Goal: Information Seeking & Learning: Learn about a topic

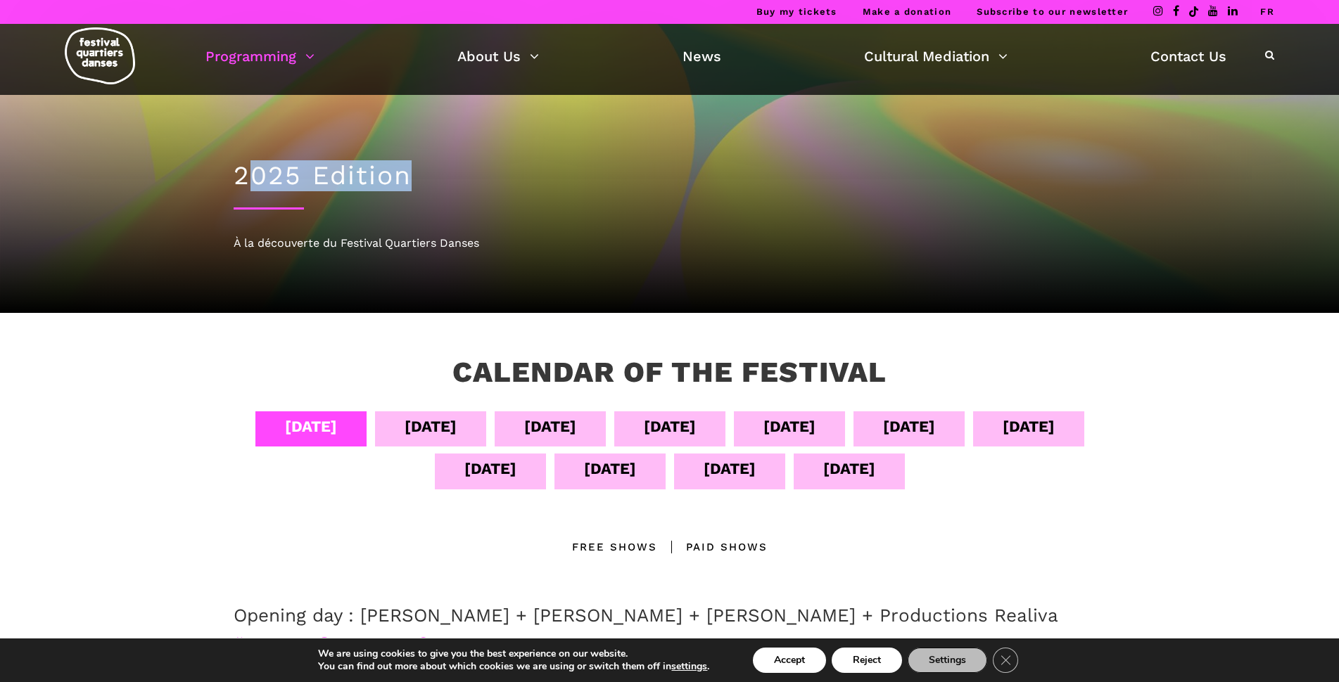
drag, startPoint x: 244, startPoint y: 178, endPoint x: 433, endPoint y: 178, distance: 189.2
click at [433, 178] on h1 "2025 Edition" at bounding box center [670, 175] width 872 height 31
drag, startPoint x: 435, startPoint y: 178, endPoint x: 458, endPoint y: 188, distance: 24.6
click at [435, 178] on h1 "2025 Edition" at bounding box center [670, 175] width 872 height 31
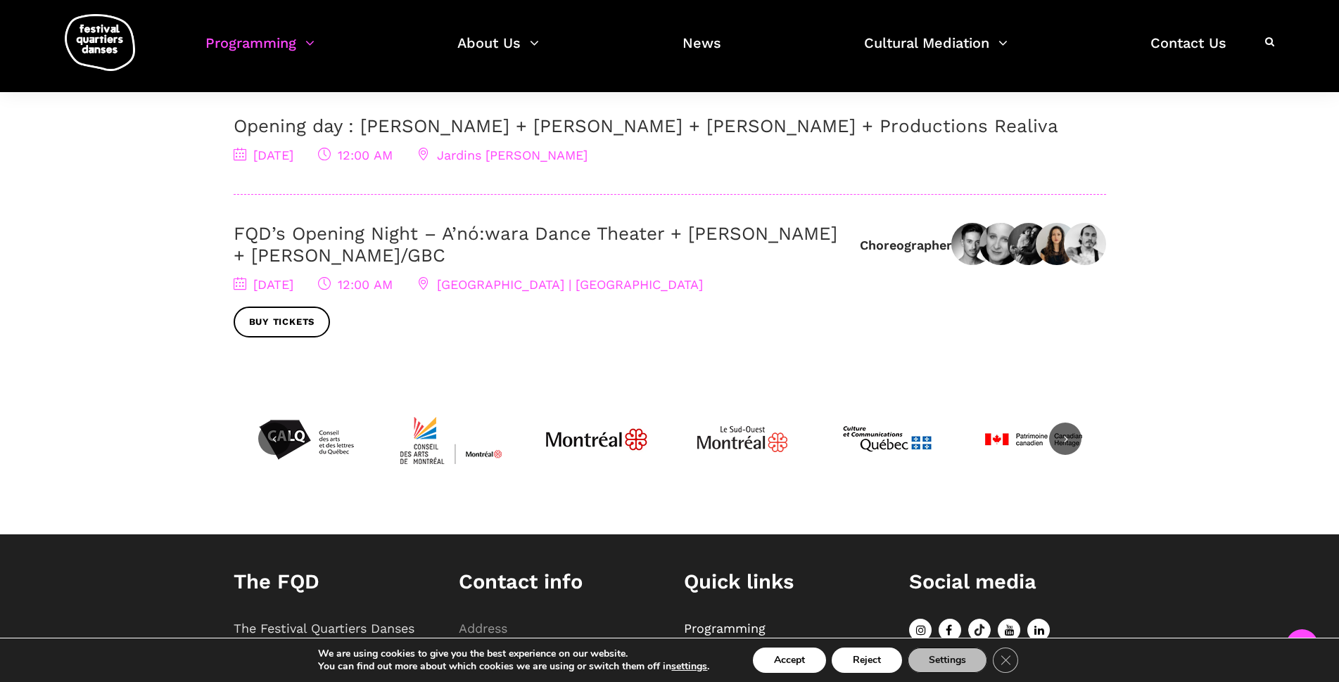
scroll to position [677, 0]
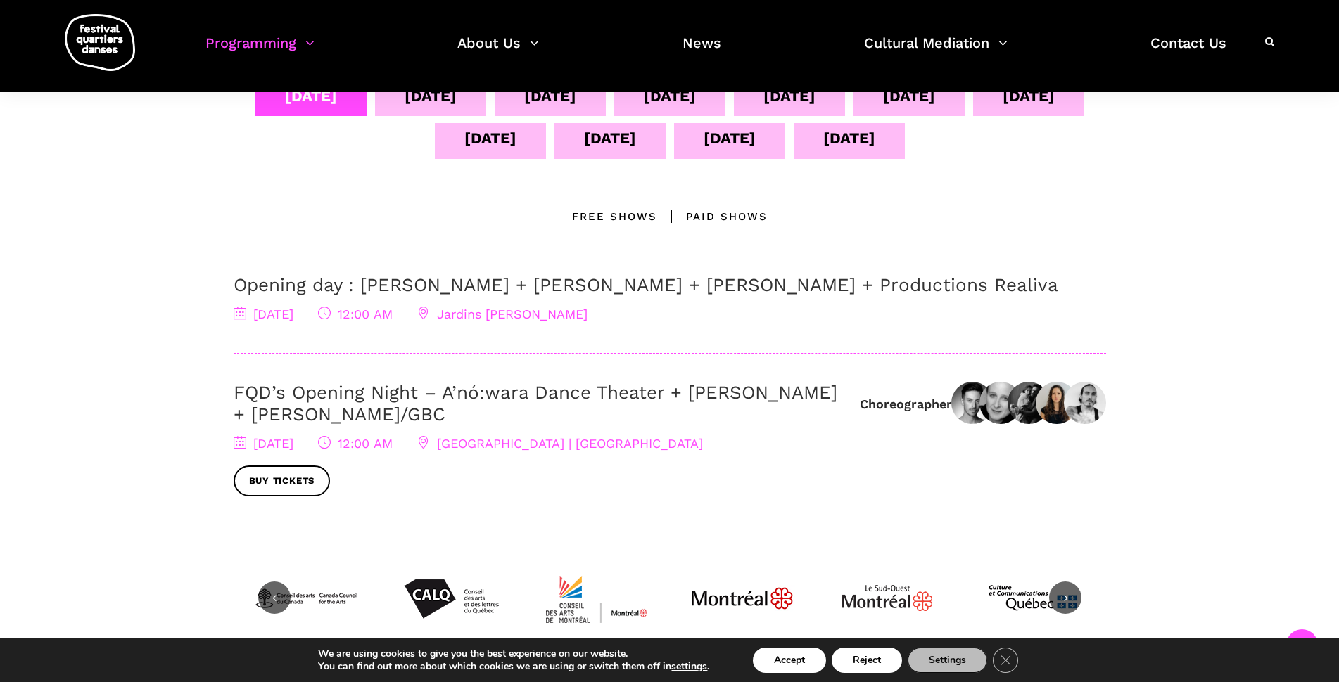
scroll to position [291, 0]
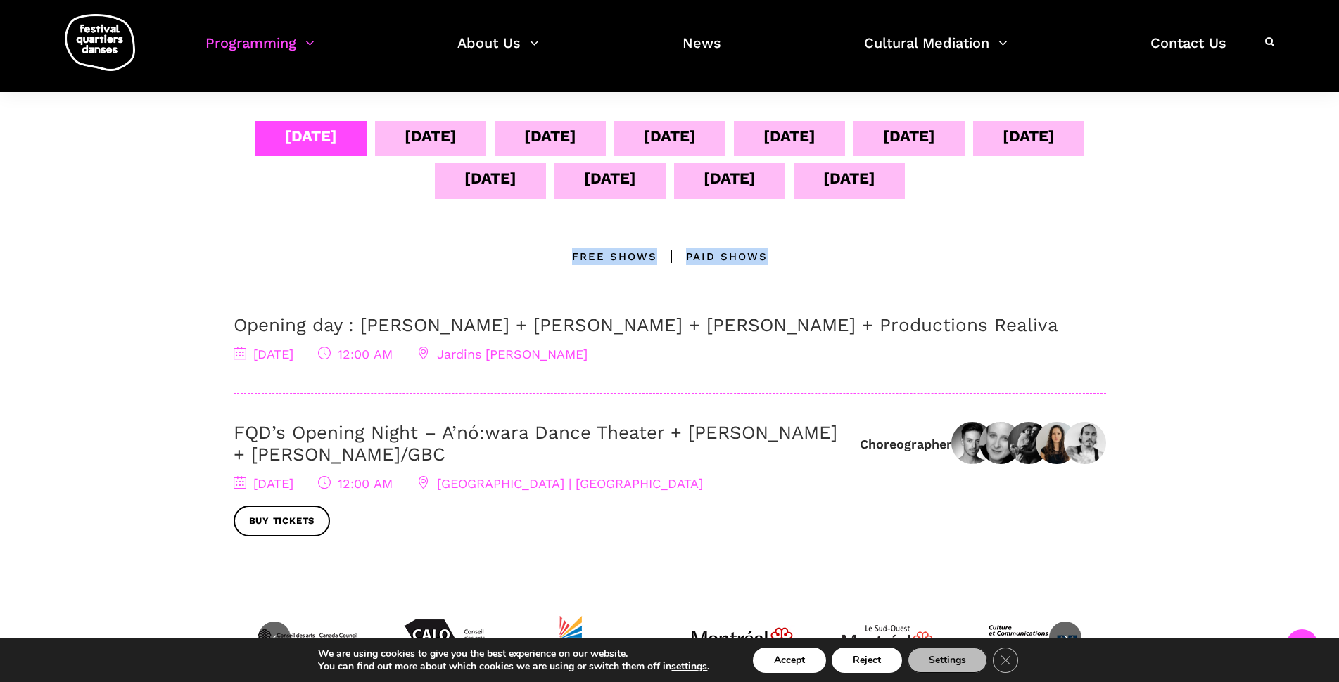
drag, startPoint x: 542, startPoint y: 260, endPoint x: 845, endPoint y: 253, distance: 303.3
click at [845, 253] on div "All Locations Free Shows Paid shows" at bounding box center [670, 256] width 872 height 17
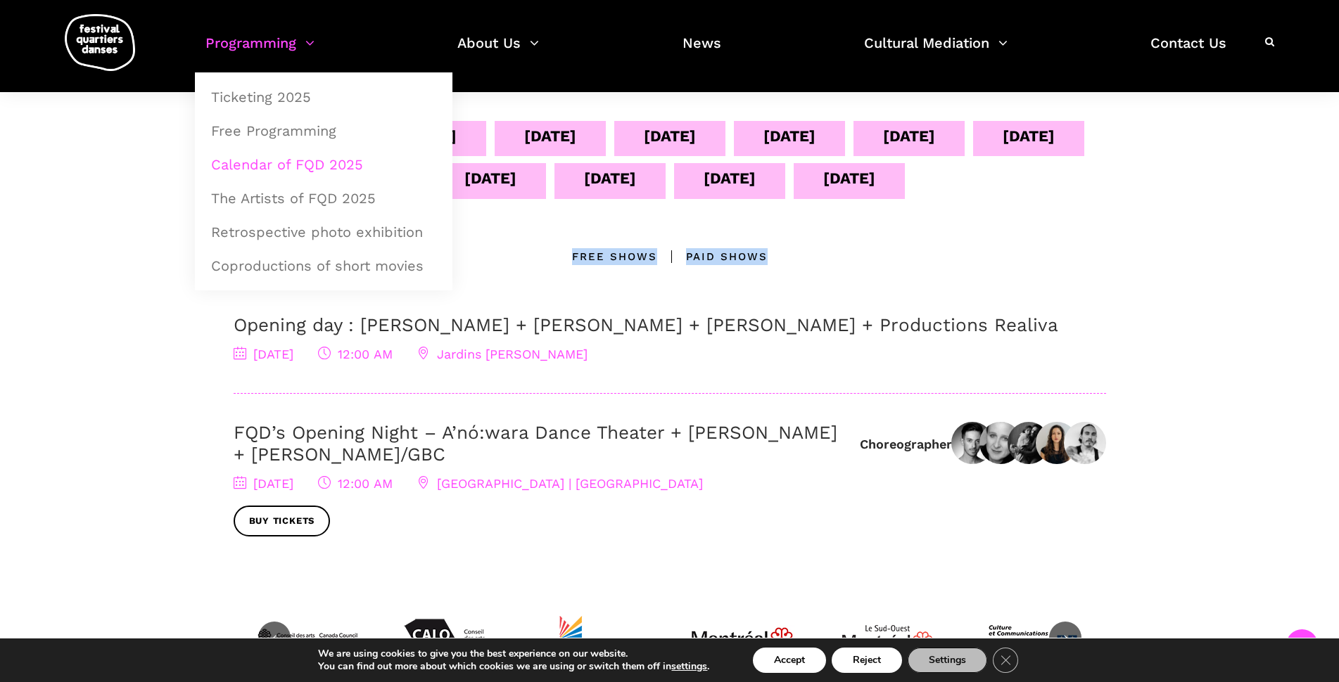
click at [282, 167] on link "Calendar of FQD 2025" at bounding box center [324, 164] width 242 height 32
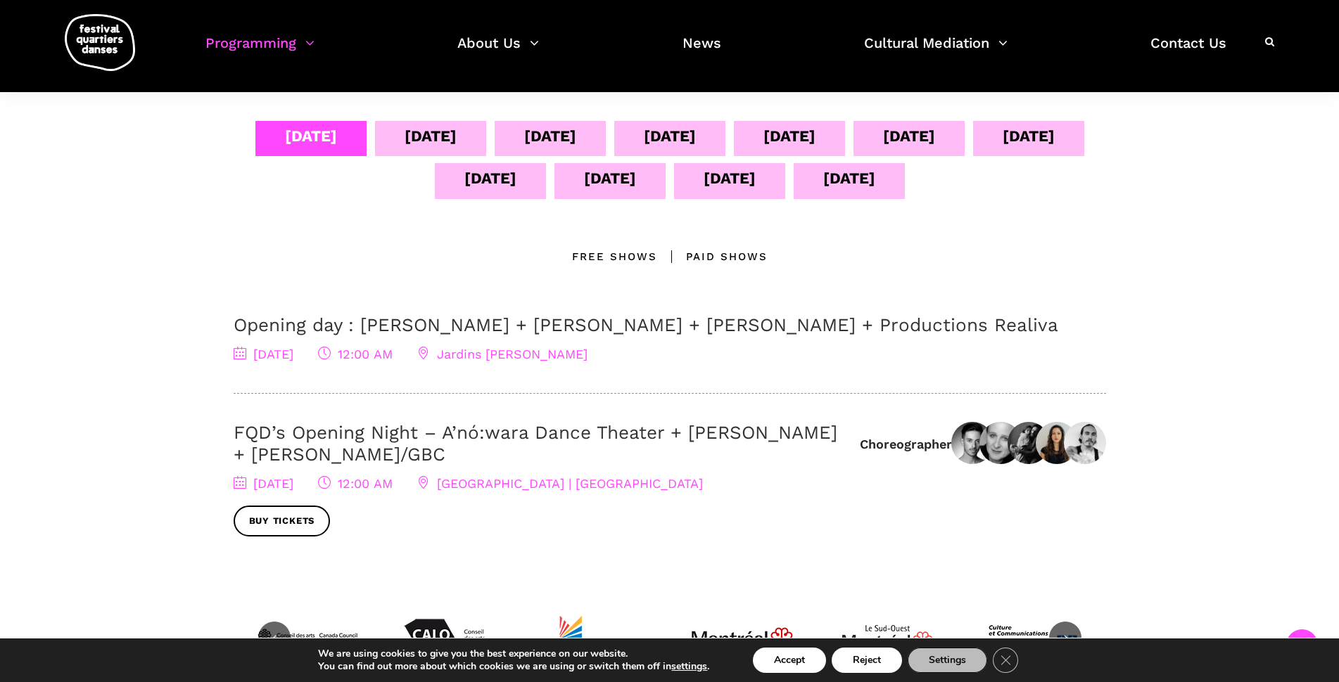
click at [656, 196] on div "[DATE]" at bounding box center [609, 180] width 111 height 35
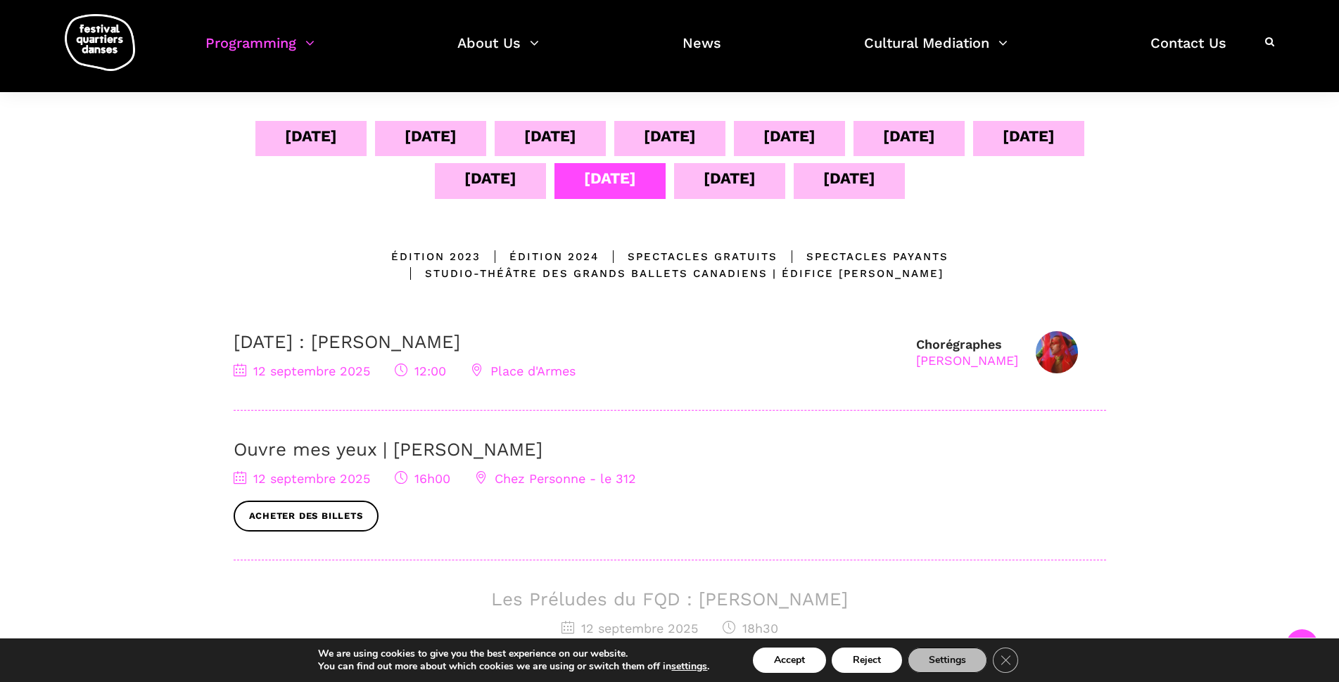
click at [516, 174] on div "[DATE]" at bounding box center [490, 178] width 52 height 25
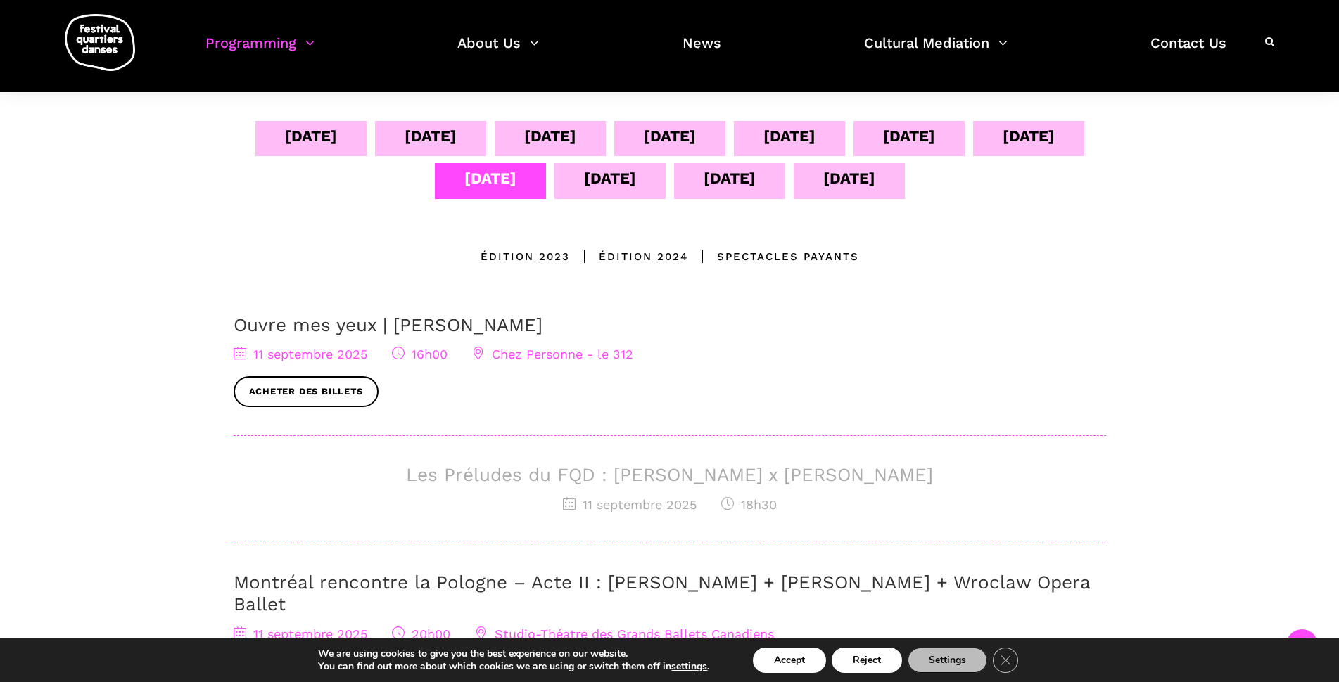
click at [1002, 148] on div "[DATE]" at bounding box center [1028, 136] width 52 height 25
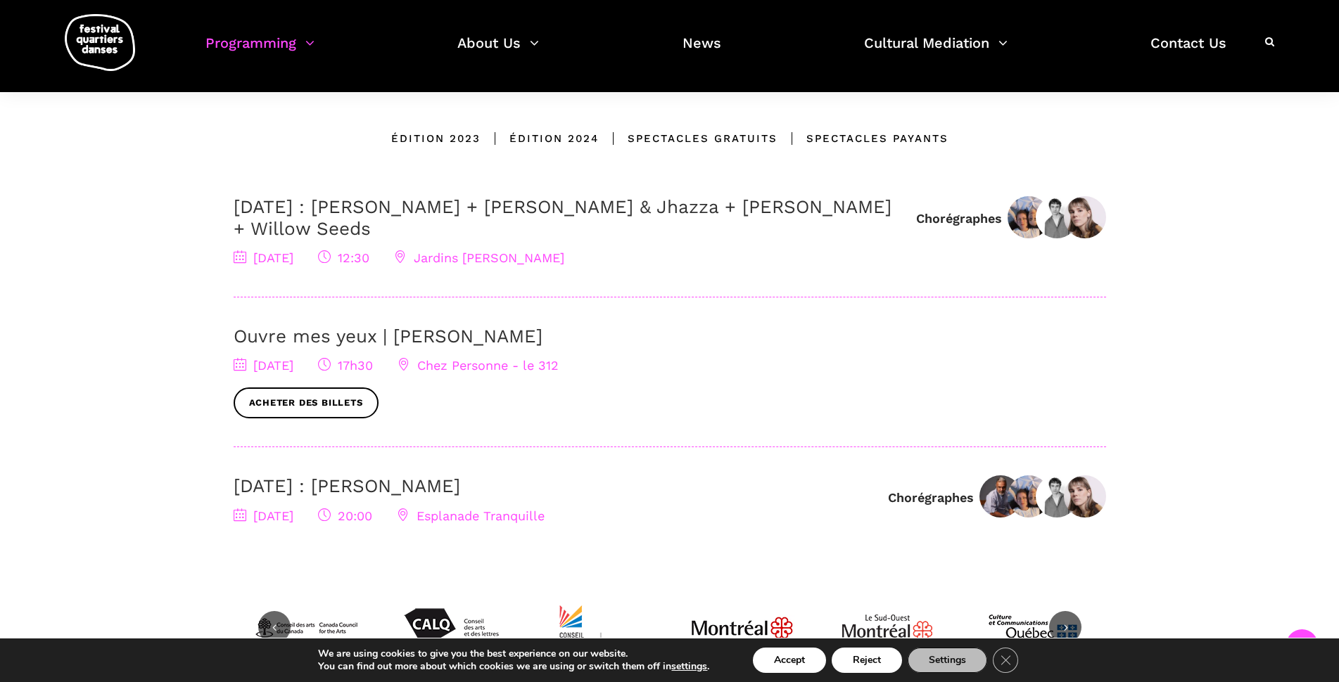
scroll to position [785, 0]
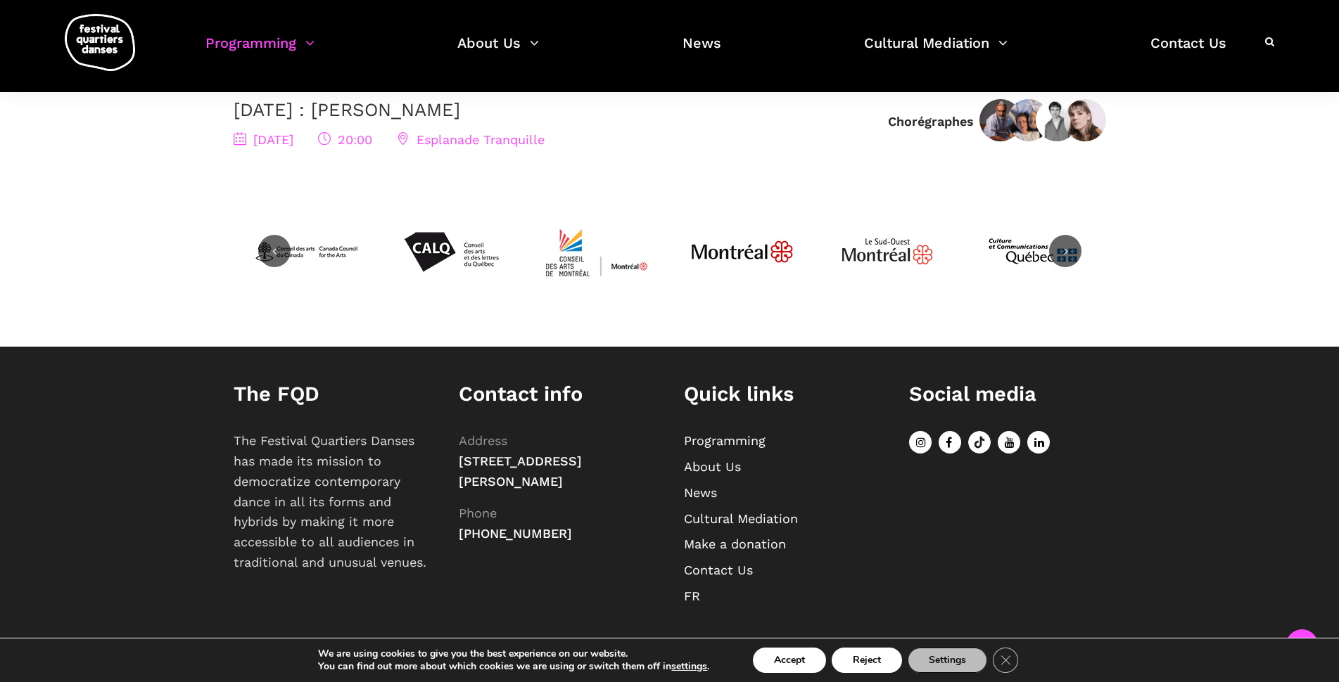
click at [691, 597] on link "FR" at bounding box center [692, 596] width 16 height 15
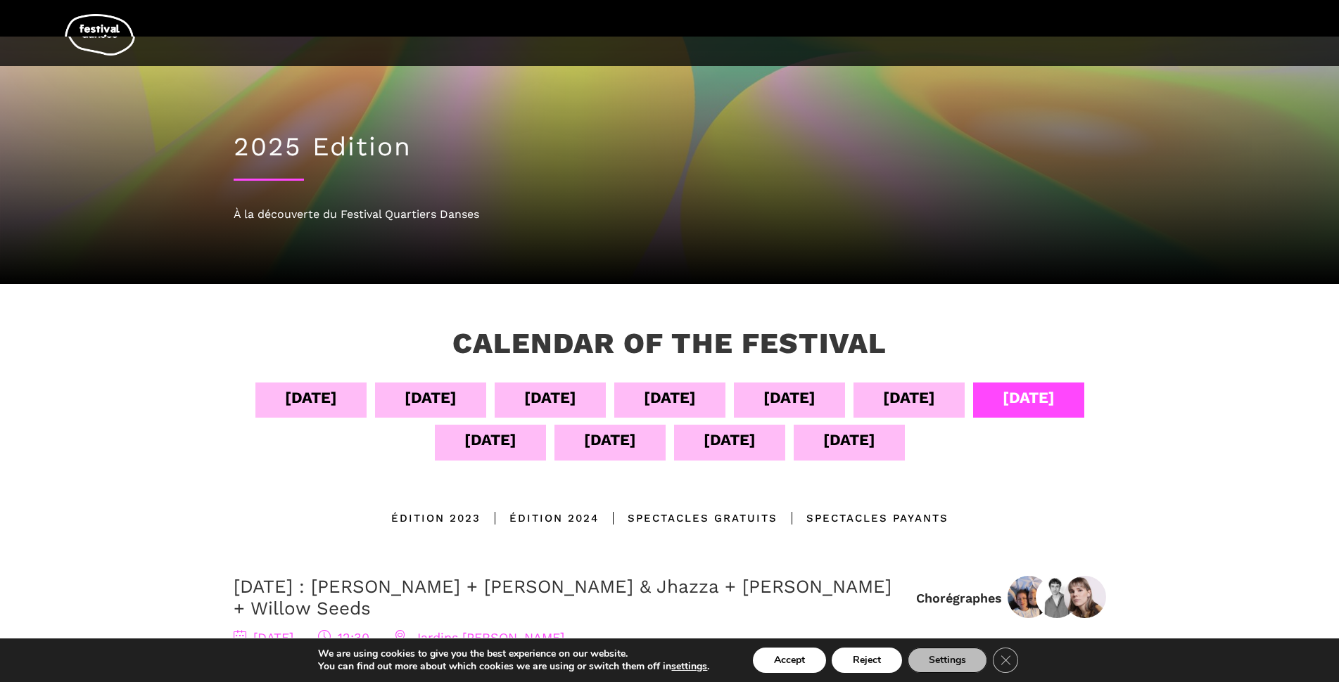
scroll to position [0, 0]
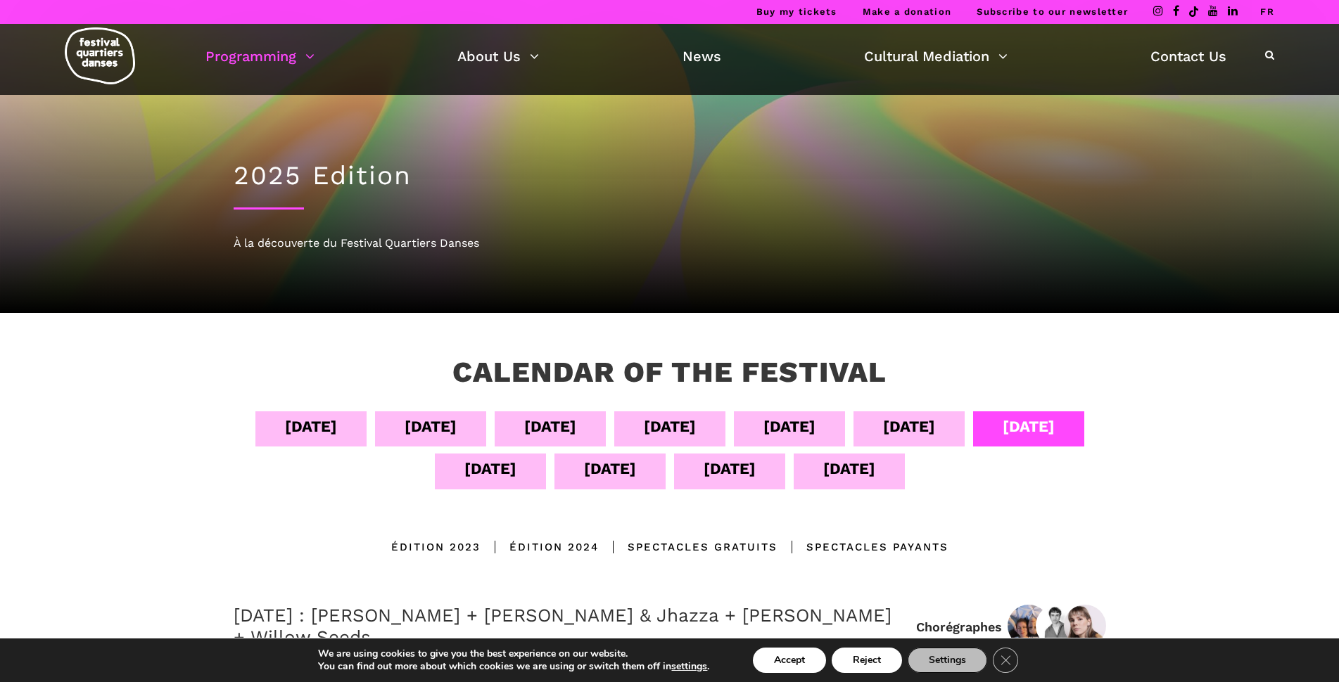
click at [457, 420] on div "[DATE]" at bounding box center [430, 426] width 52 height 25
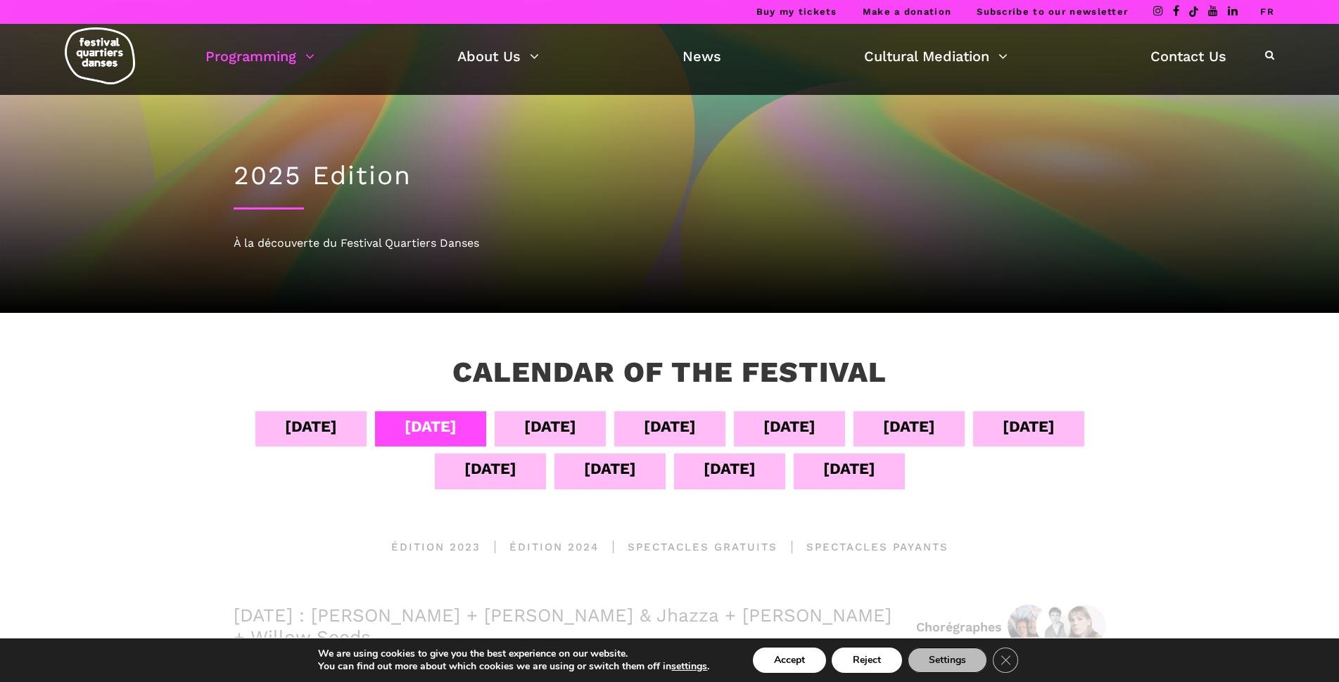
click at [337, 436] on div "[DATE]" at bounding box center [311, 426] width 52 height 25
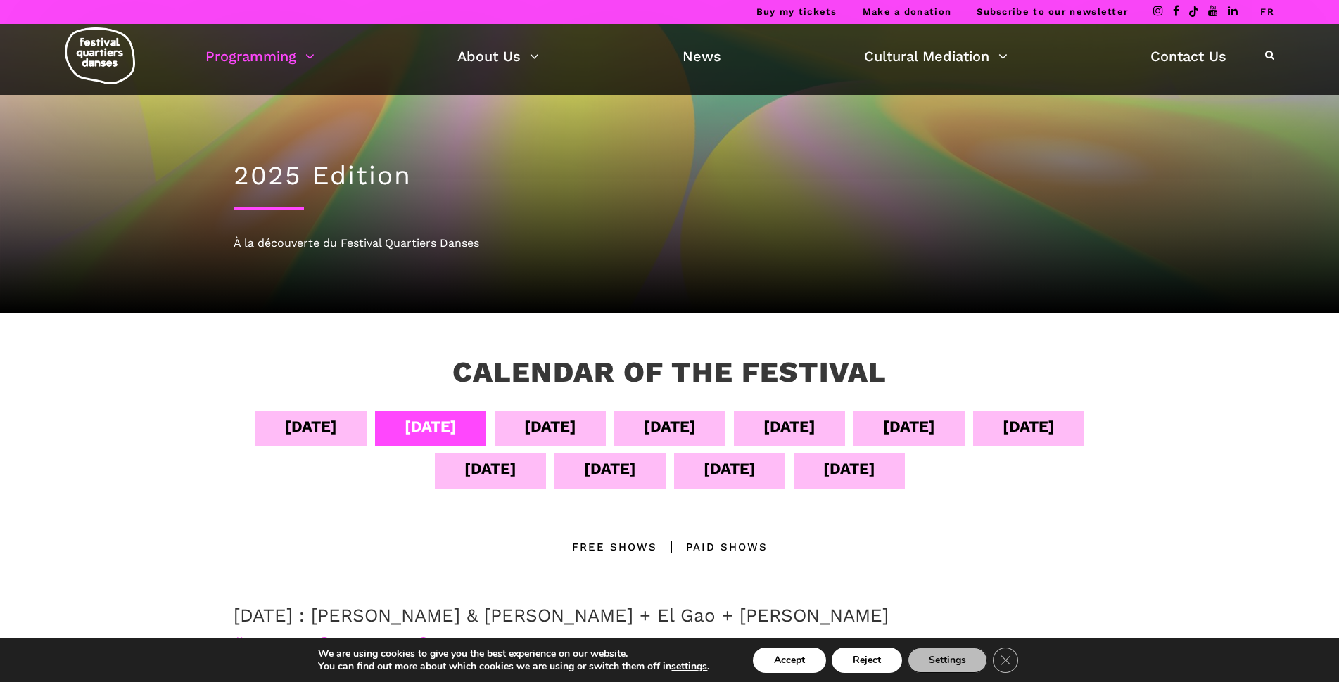
click at [1258, 12] on span at bounding box center [1200, 12] width 120 height 24
click at [1278, 9] on div "Buy my tickets Make a donation Subscribe to our newsletter FR" at bounding box center [669, 12] width 1339 height 24
click at [1275, 9] on div "Buy my tickets Make a donation Subscribe to our newsletter FR" at bounding box center [669, 12] width 1339 height 24
click at [1272, 11] on link "FR" at bounding box center [1267, 11] width 14 height 11
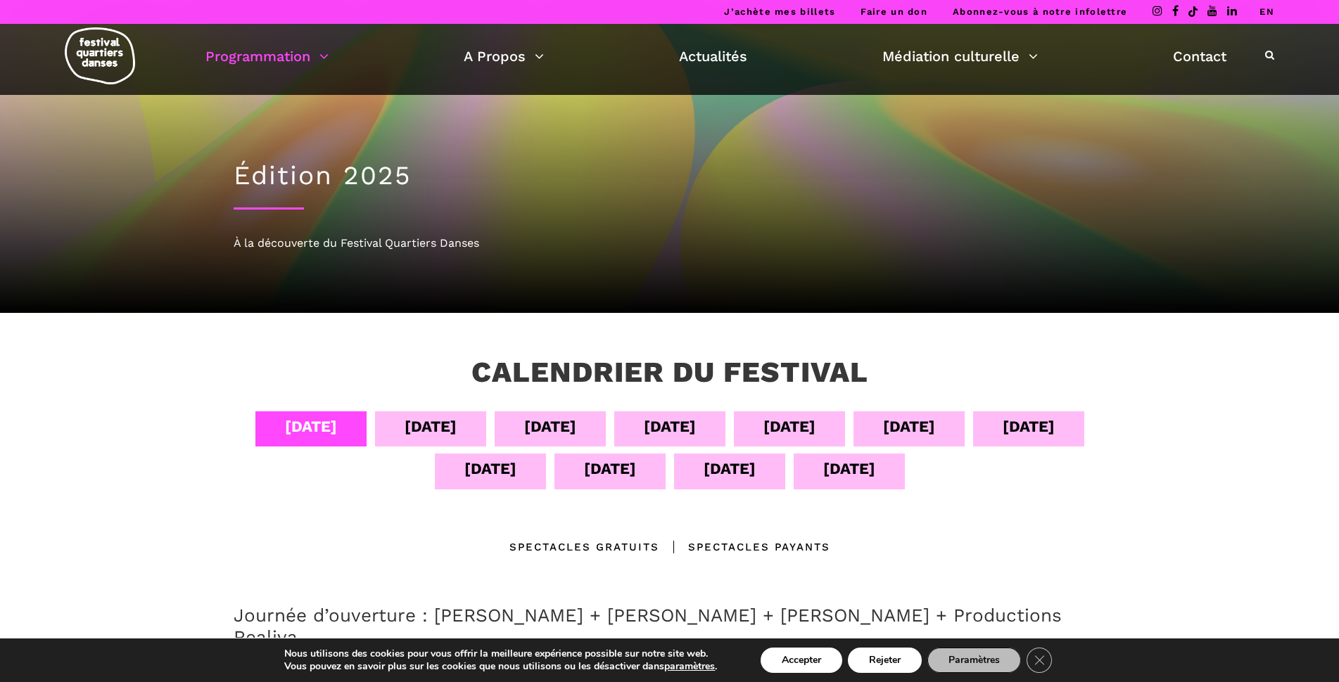
click at [1040, 57] on ul "Programmation Billetterie 2025 Programmation Gratuite Calendrier du Festival Le…" at bounding box center [715, 56] width 1021 height 24
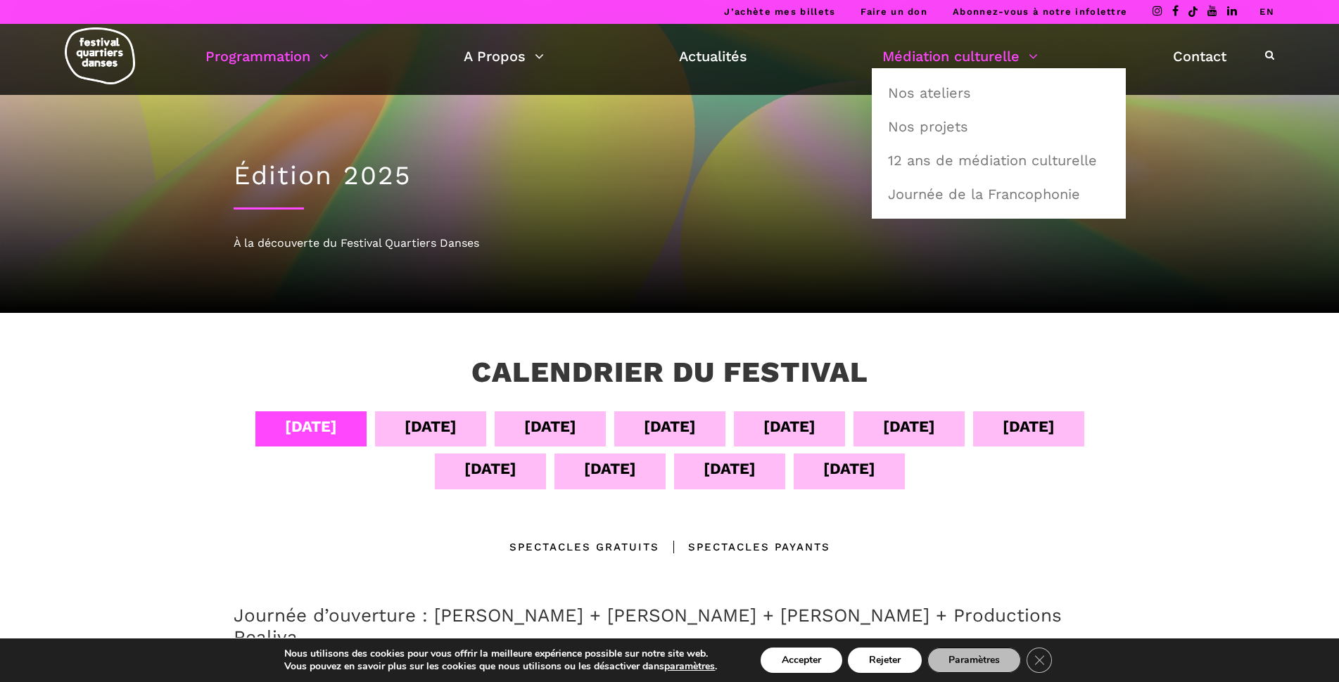
click at [1025, 55] on link "Médiation culturelle" at bounding box center [959, 56] width 155 height 24
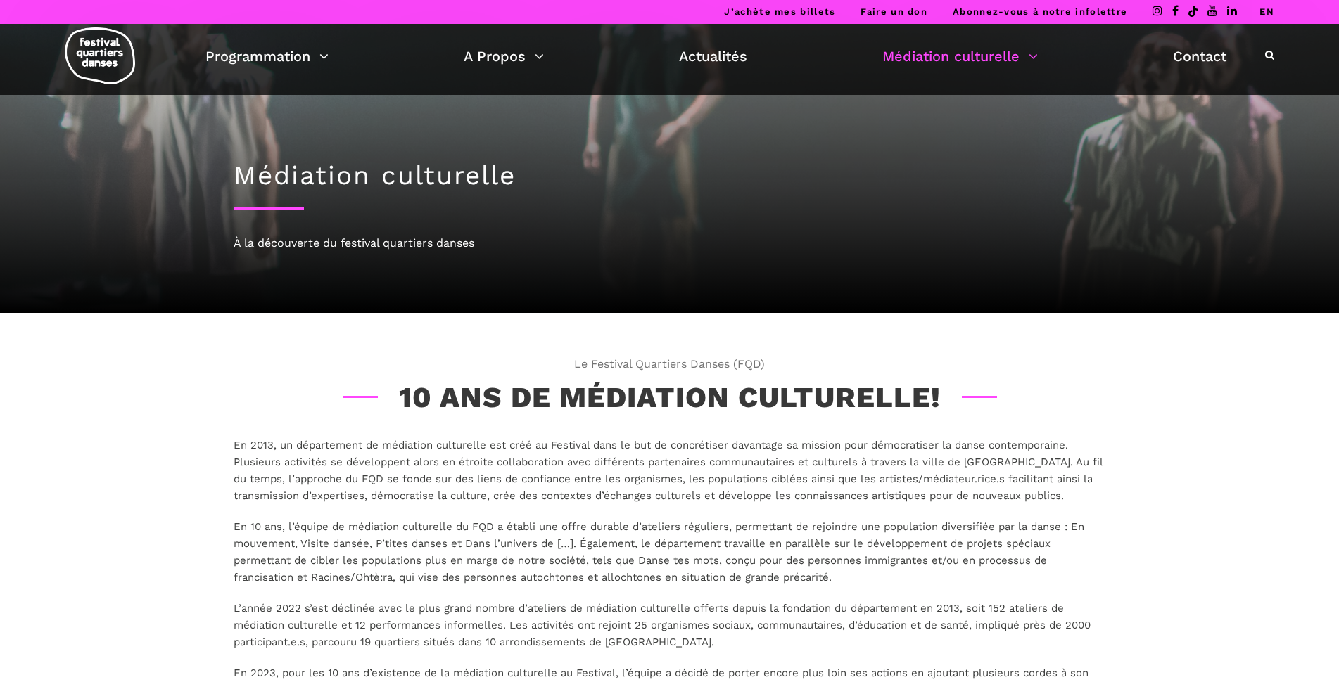
click at [1268, 12] on link "EN" at bounding box center [1266, 11] width 15 height 11
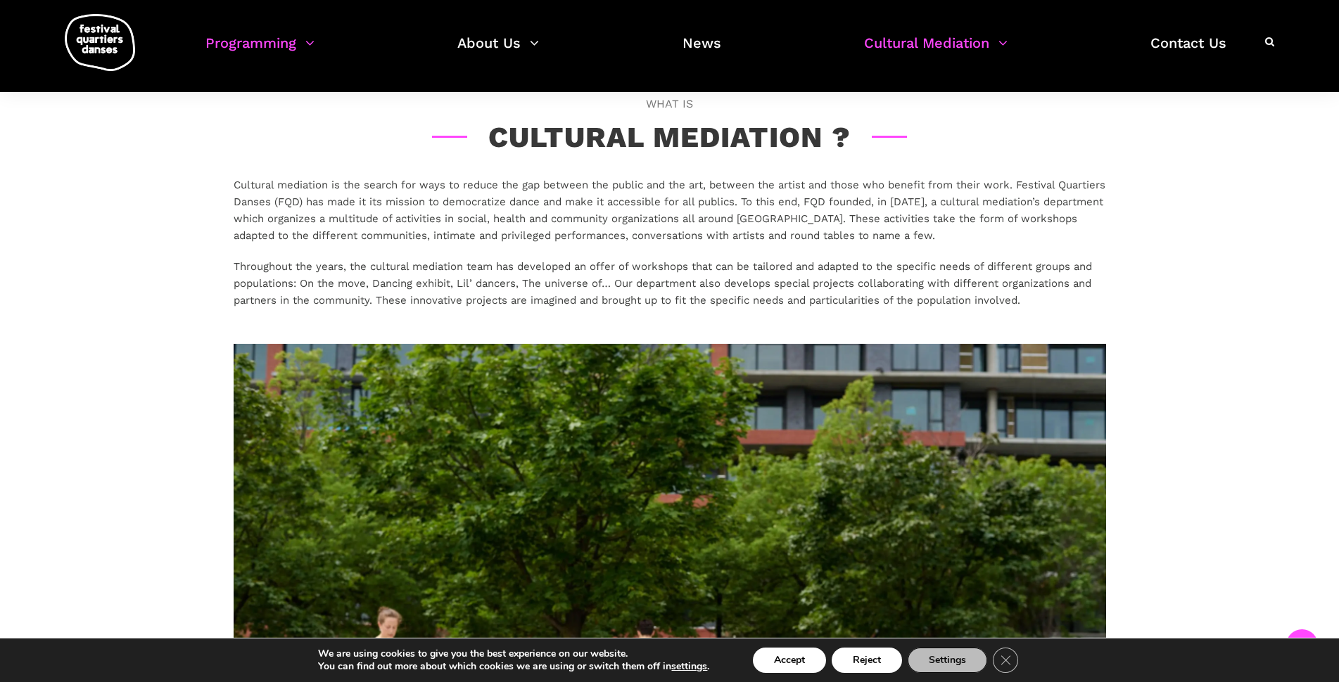
scroll to position [217, 0]
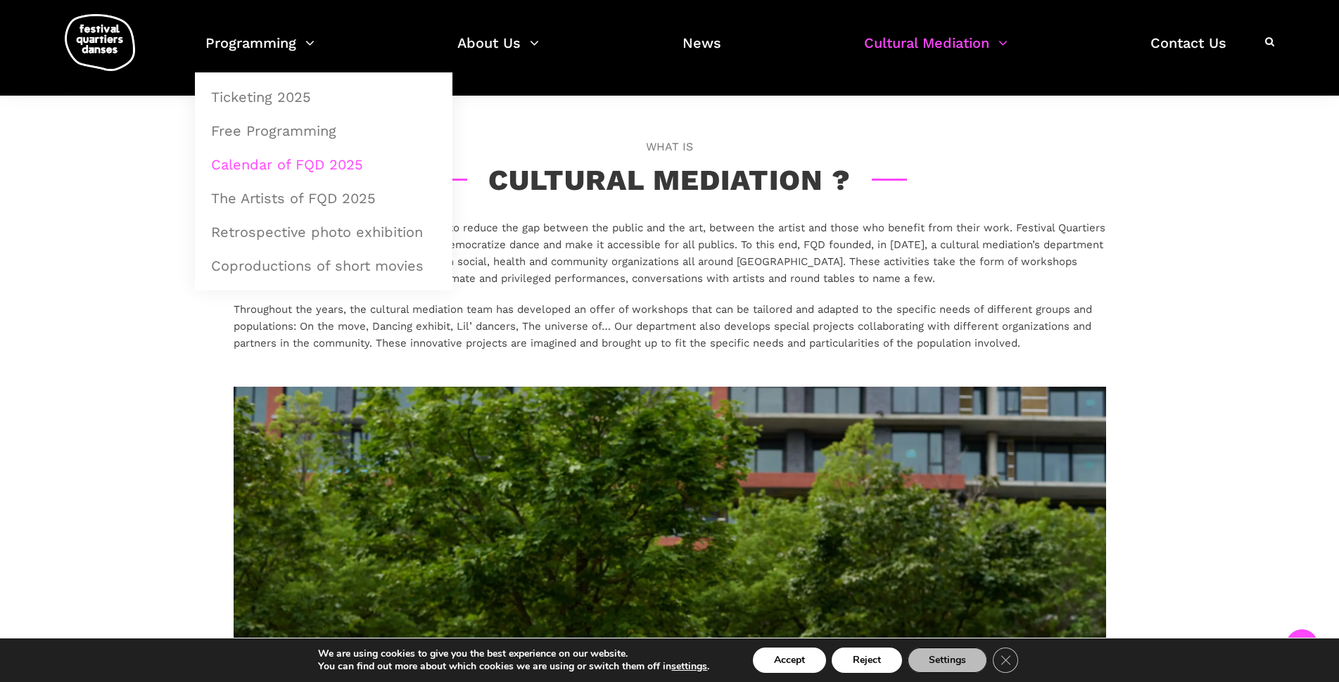
click at [255, 169] on link "Calendar of FQD 2025" at bounding box center [324, 164] width 242 height 32
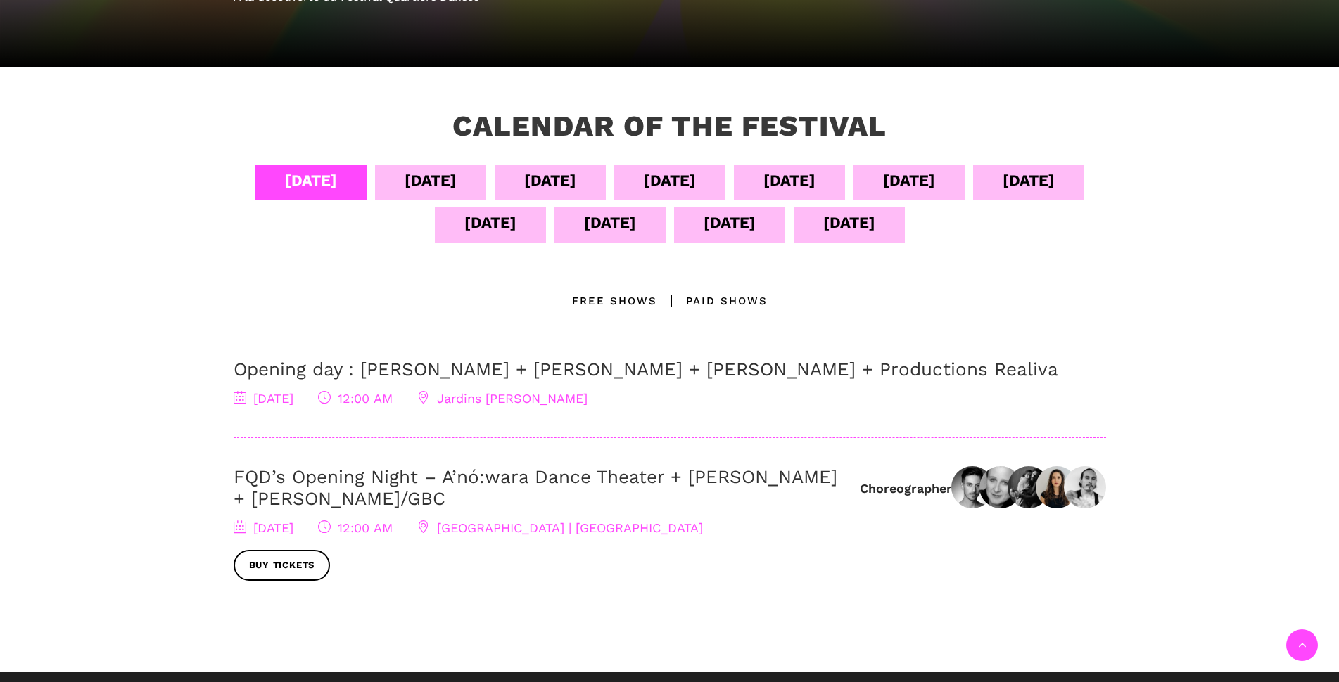
scroll to position [281, 0]
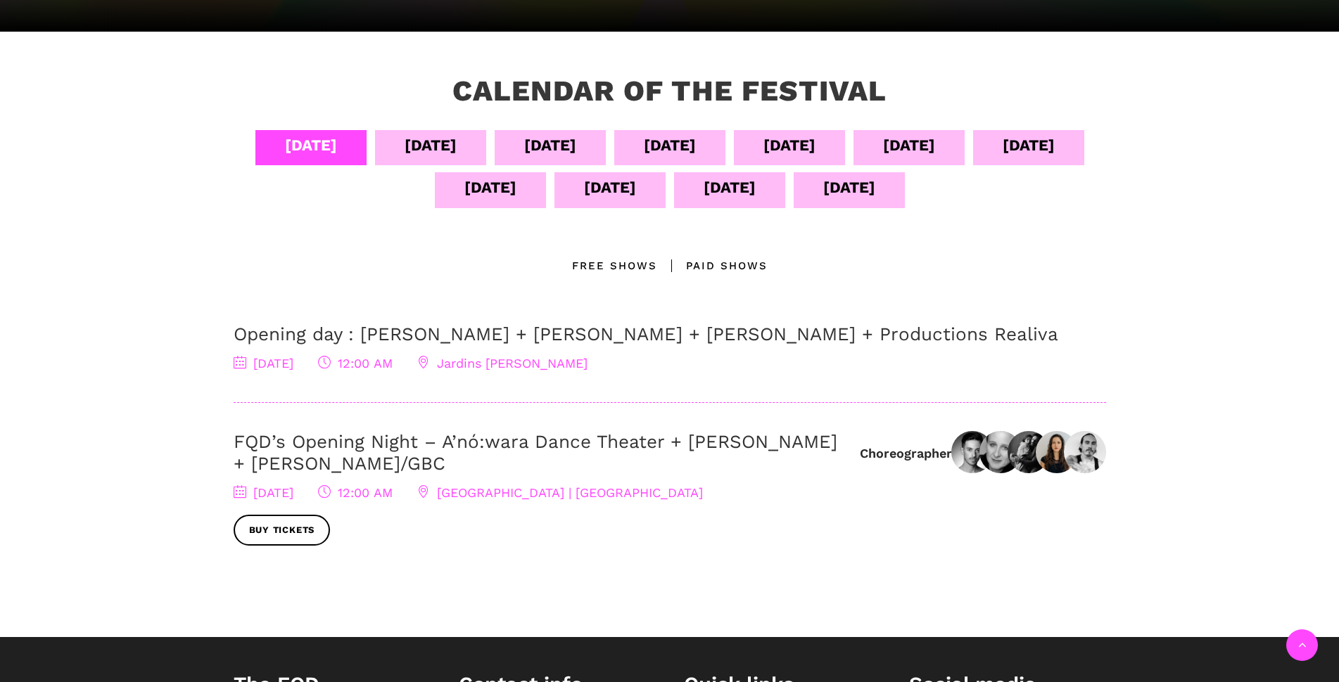
click at [973, 165] on div "[DATE]" at bounding box center [1028, 147] width 111 height 35
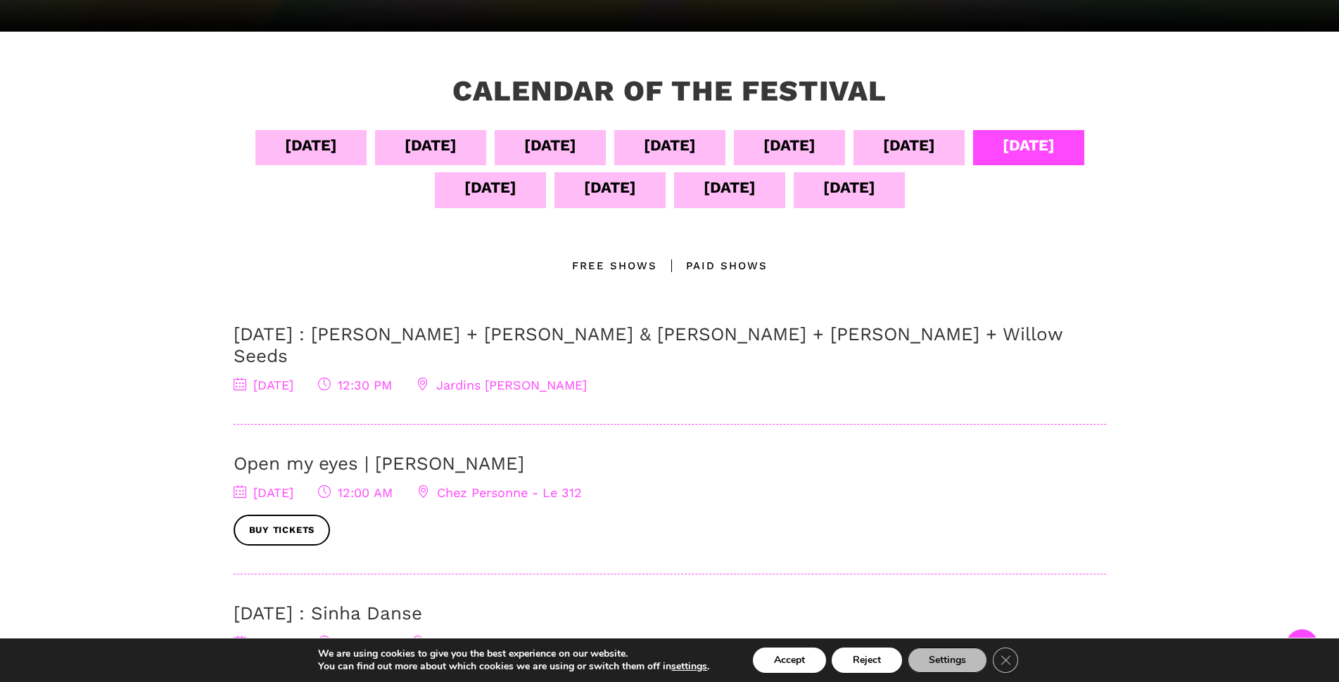
click at [546, 180] on div "[DATE]" at bounding box center [490, 189] width 111 height 35
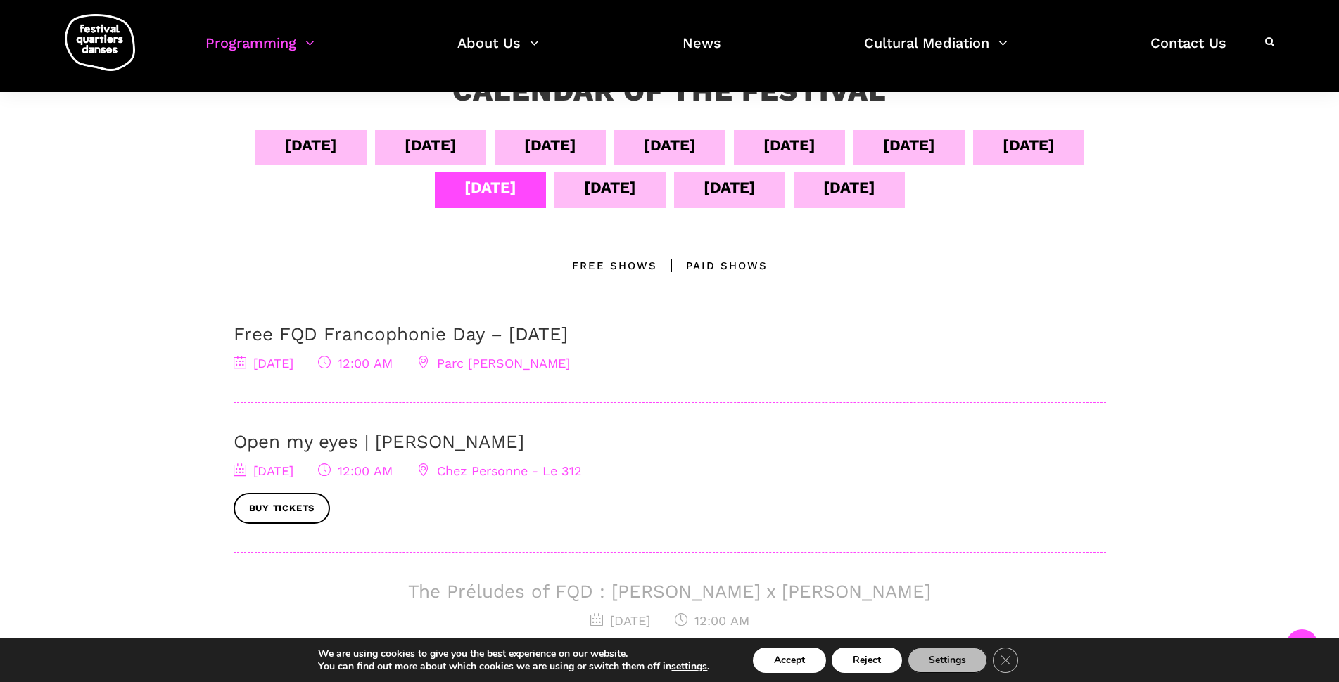
click at [576, 152] on div "[DATE]" at bounding box center [550, 145] width 52 height 25
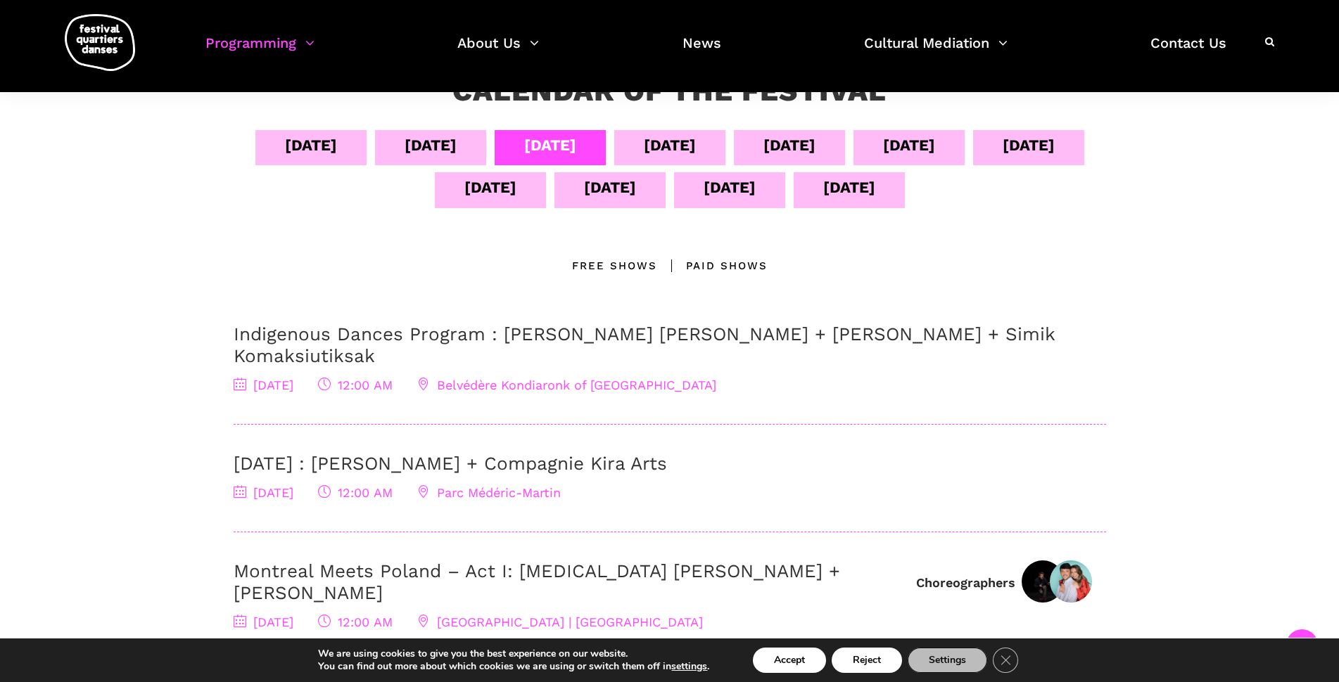
click at [725, 158] on div "[DATE]" at bounding box center [669, 147] width 111 height 35
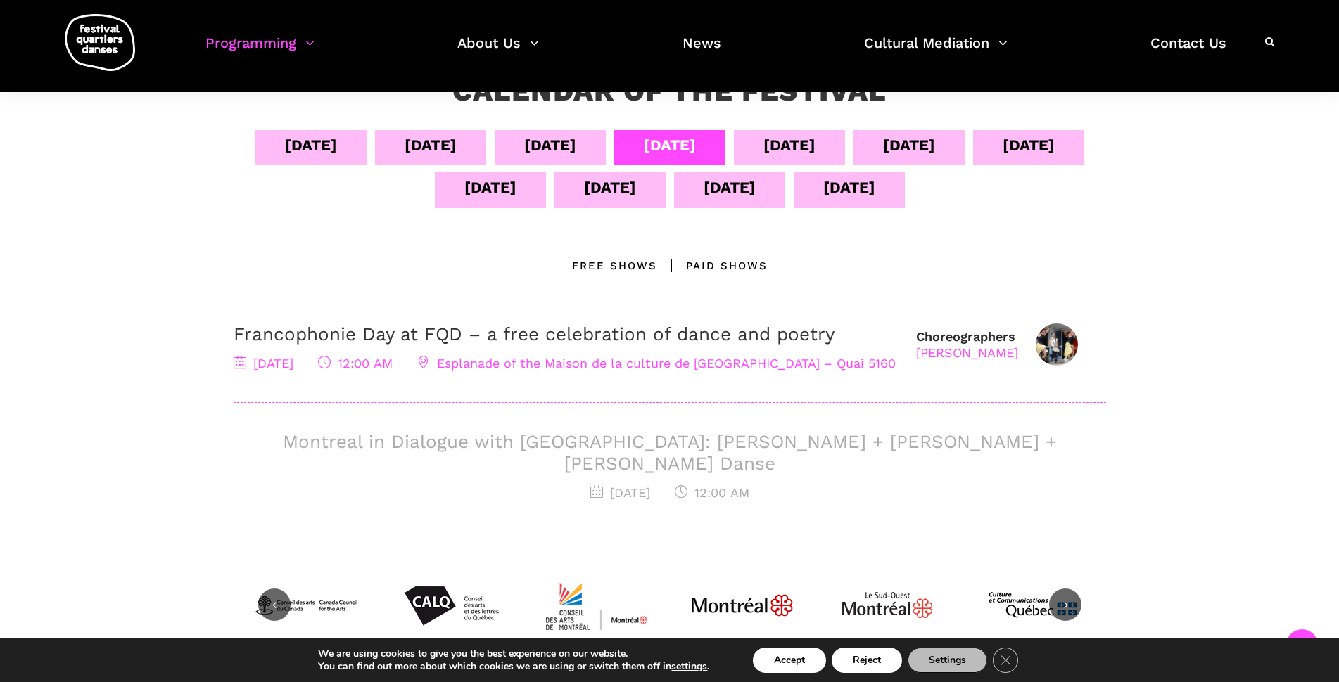
click at [815, 158] on div "[DATE]" at bounding box center [789, 145] width 52 height 25
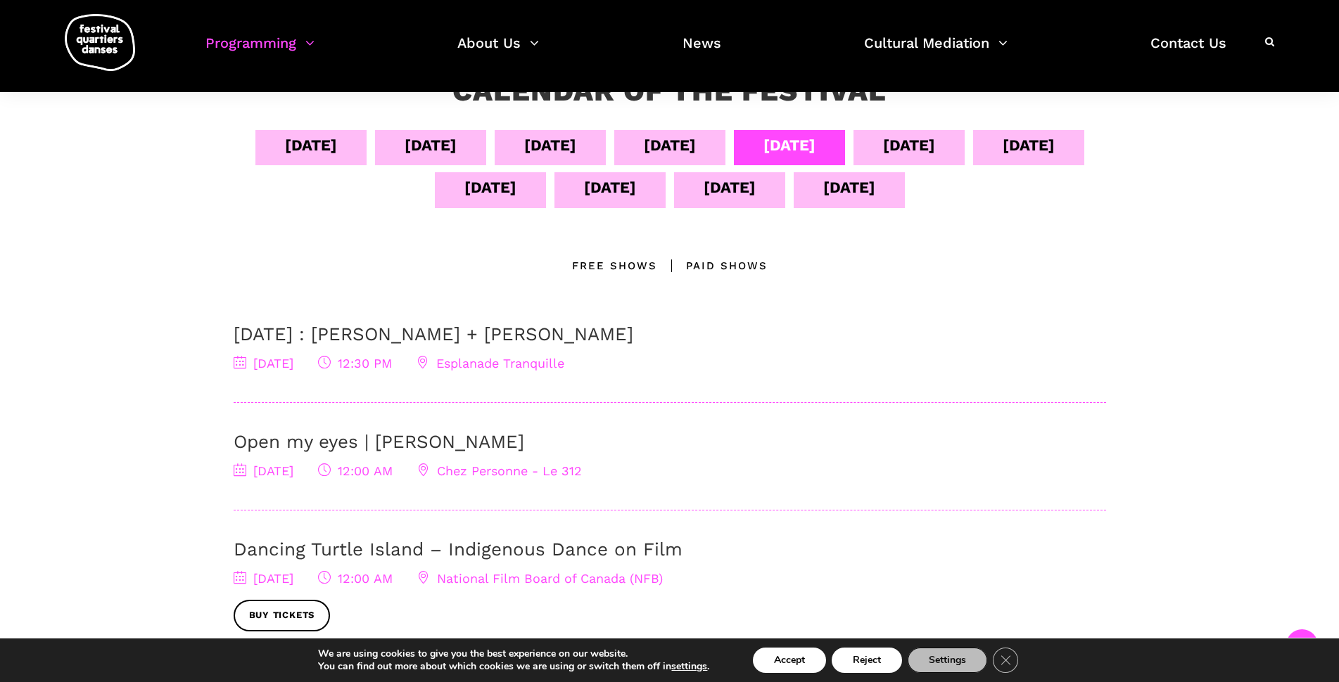
click at [964, 145] on div "Sept 09" at bounding box center [908, 147] width 111 height 35
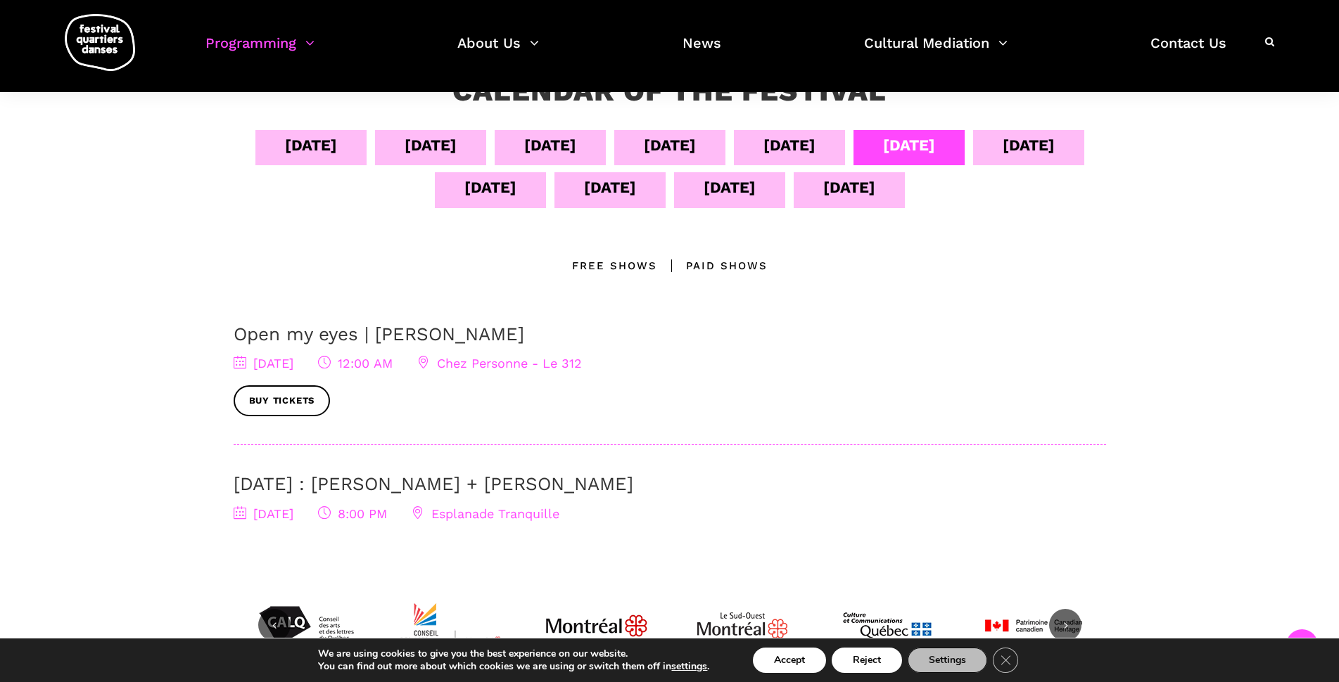
click at [636, 198] on div "Sept 12" at bounding box center [610, 187] width 52 height 25
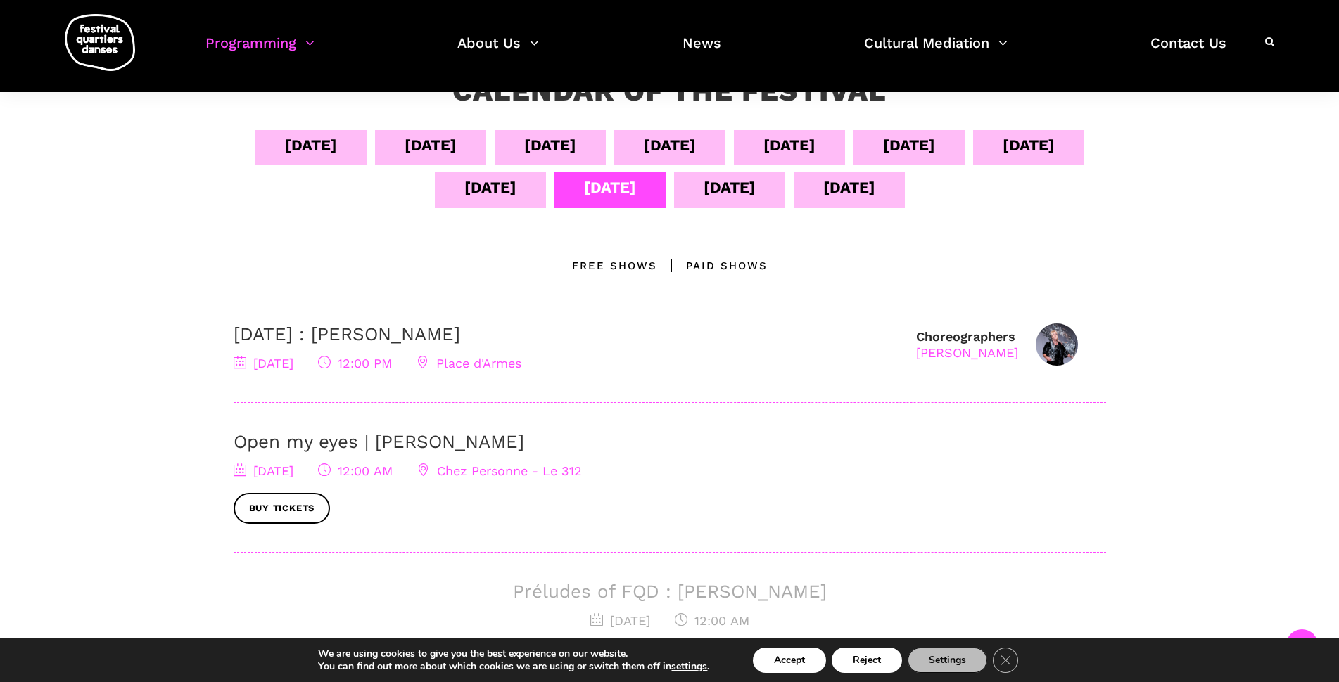
click at [611, 200] on div "Sept 12" at bounding box center [609, 189] width 111 height 35
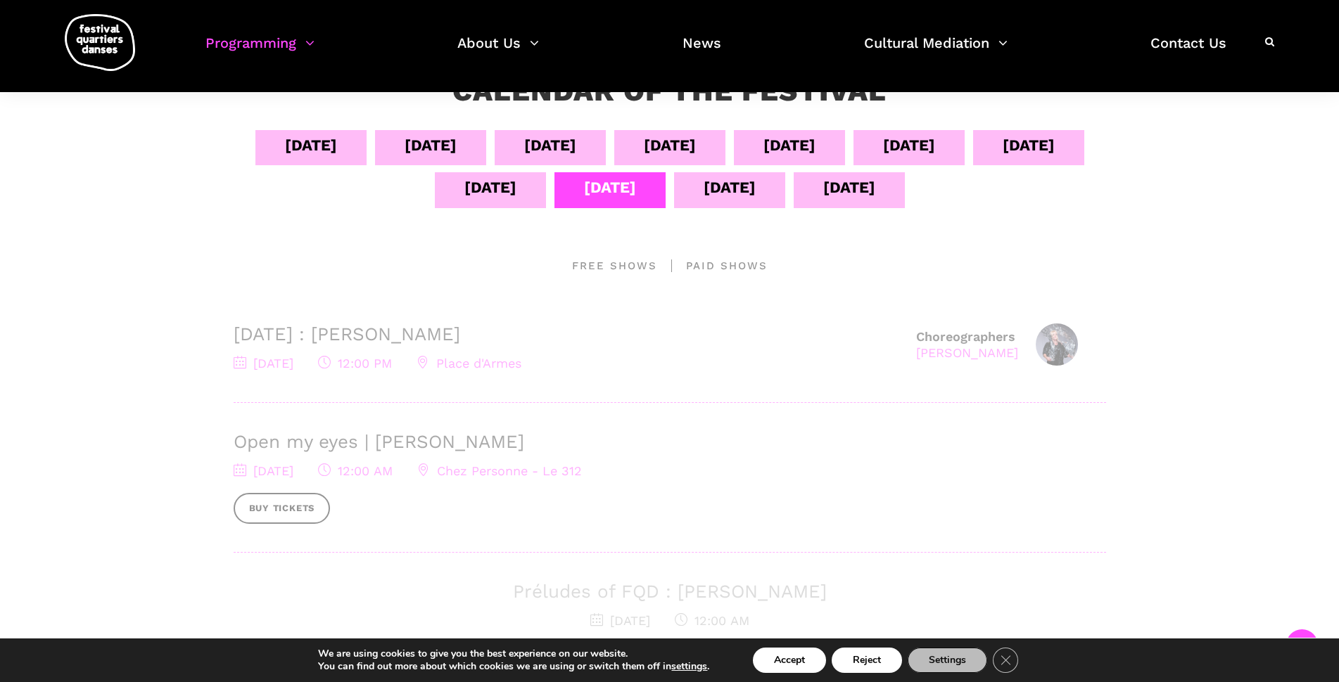
click at [546, 193] on div "Sept 11" at bounding box center [490, 189] width 111 height 35
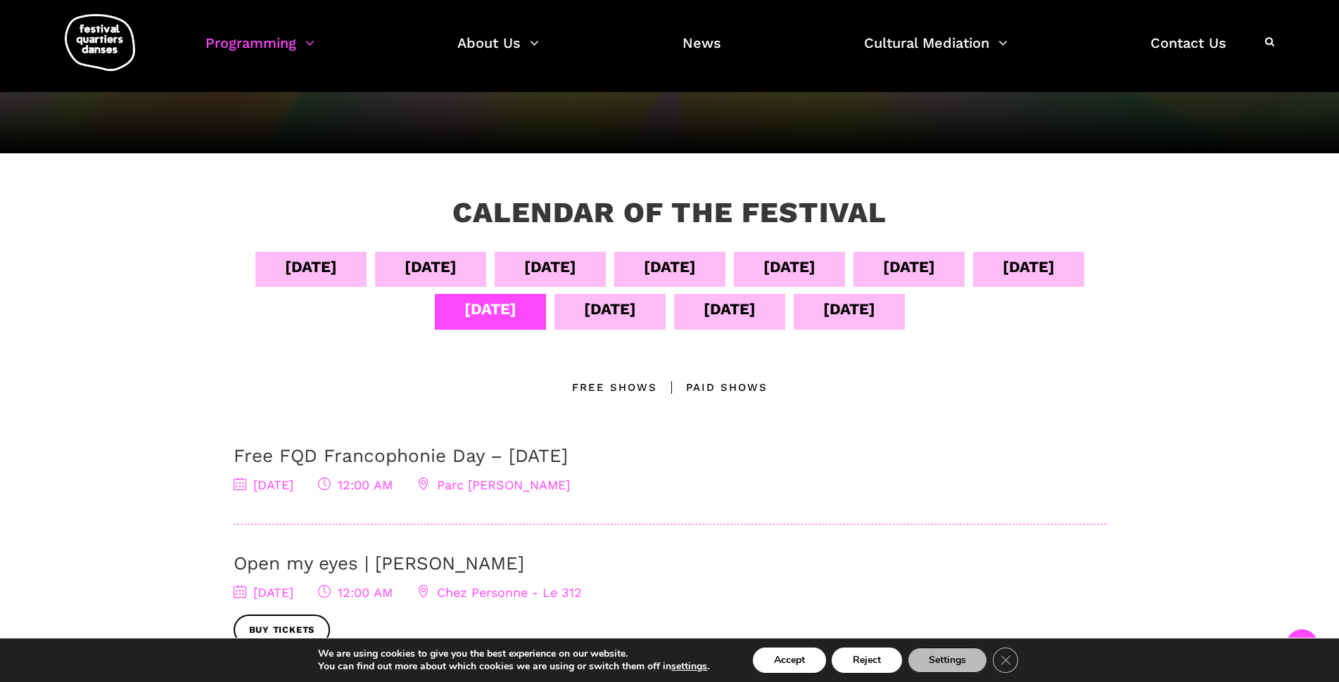
scroll to position [141, 0]
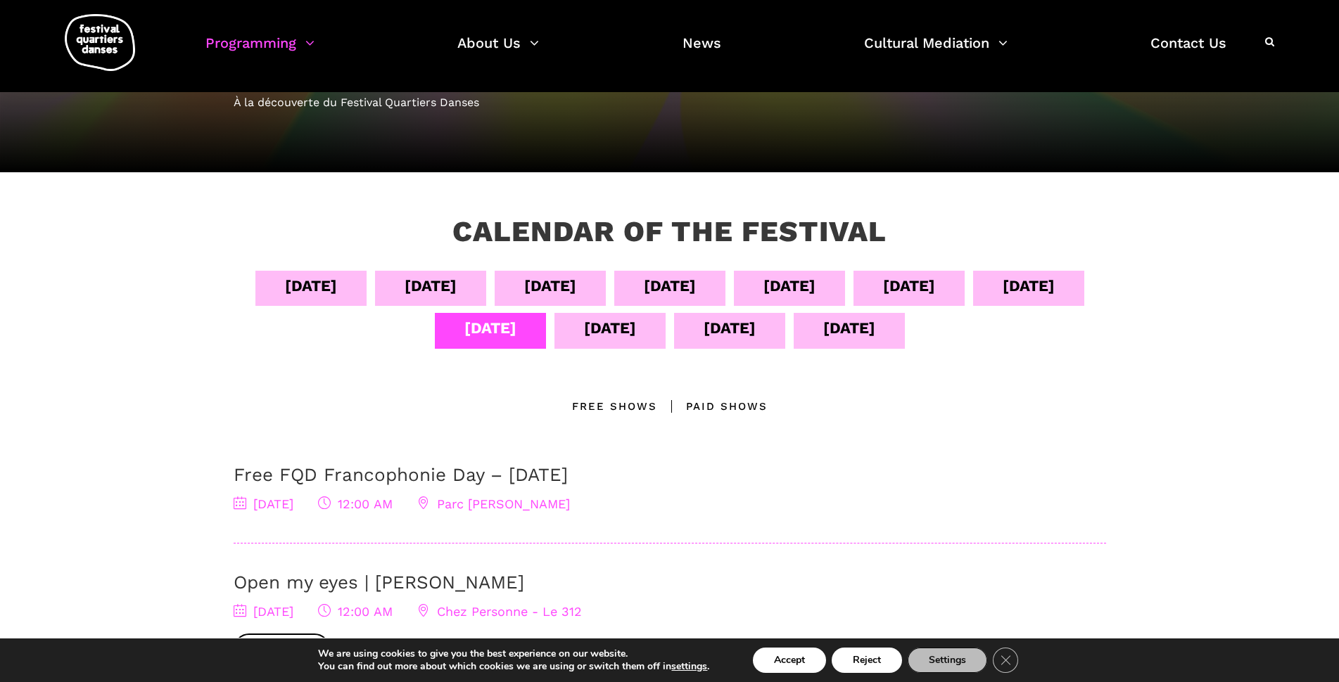
click at [815, 286] on div "Sept 08" at bounding box center [789, 286] width 52 height 25
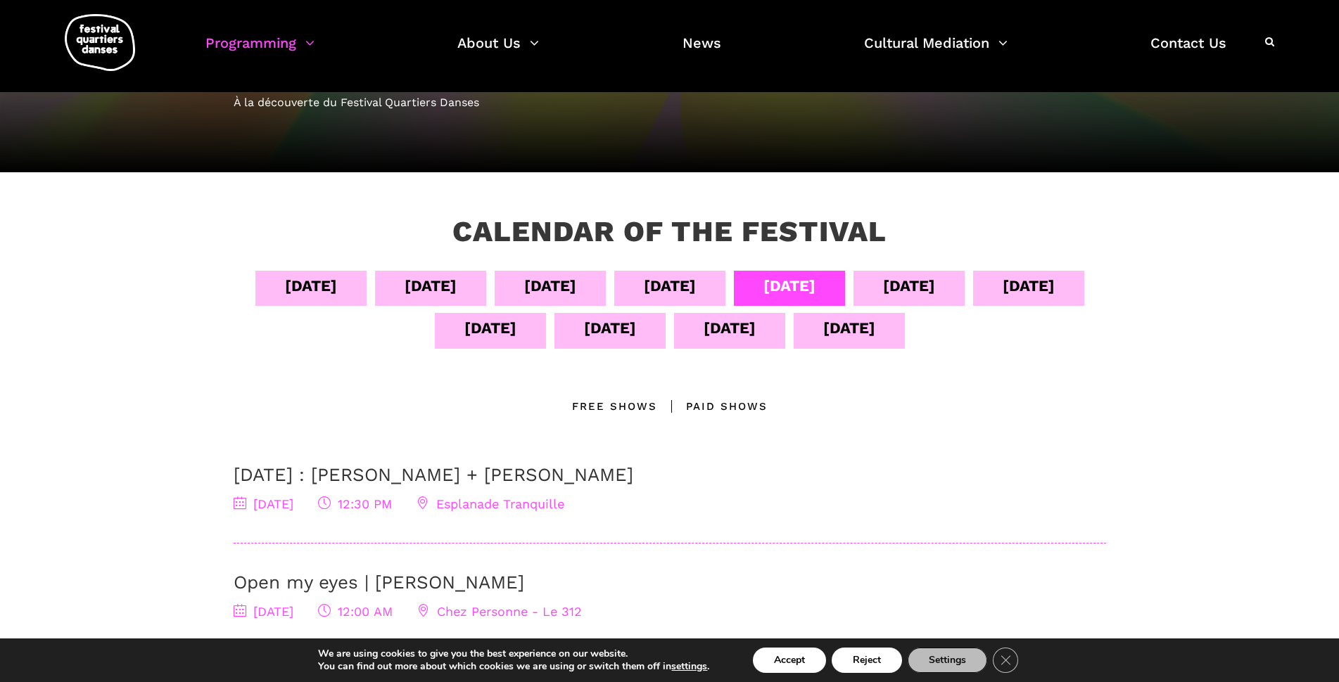
click at [696, 288] on div "Sept 07" at bounding box center [670, 286] width 52 height 25
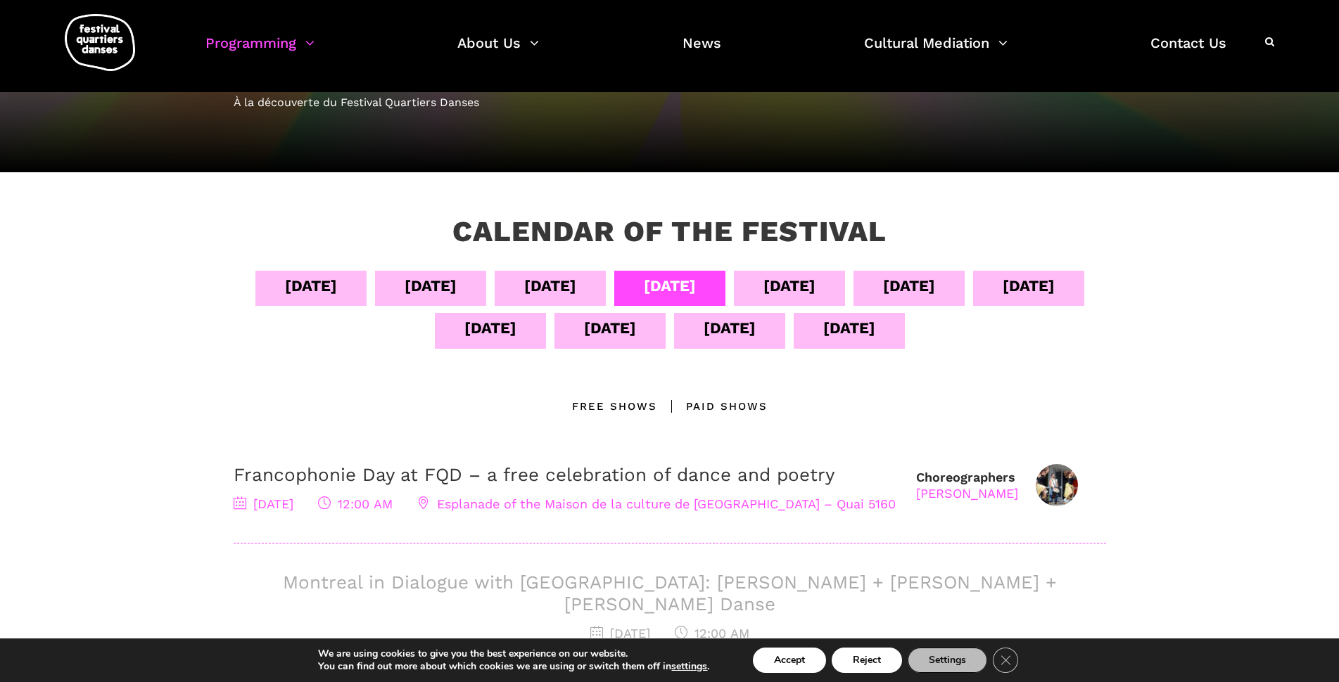
click at [636, 331] on div "Sept 12" at bounding box center [610, 328] width 52 height 25
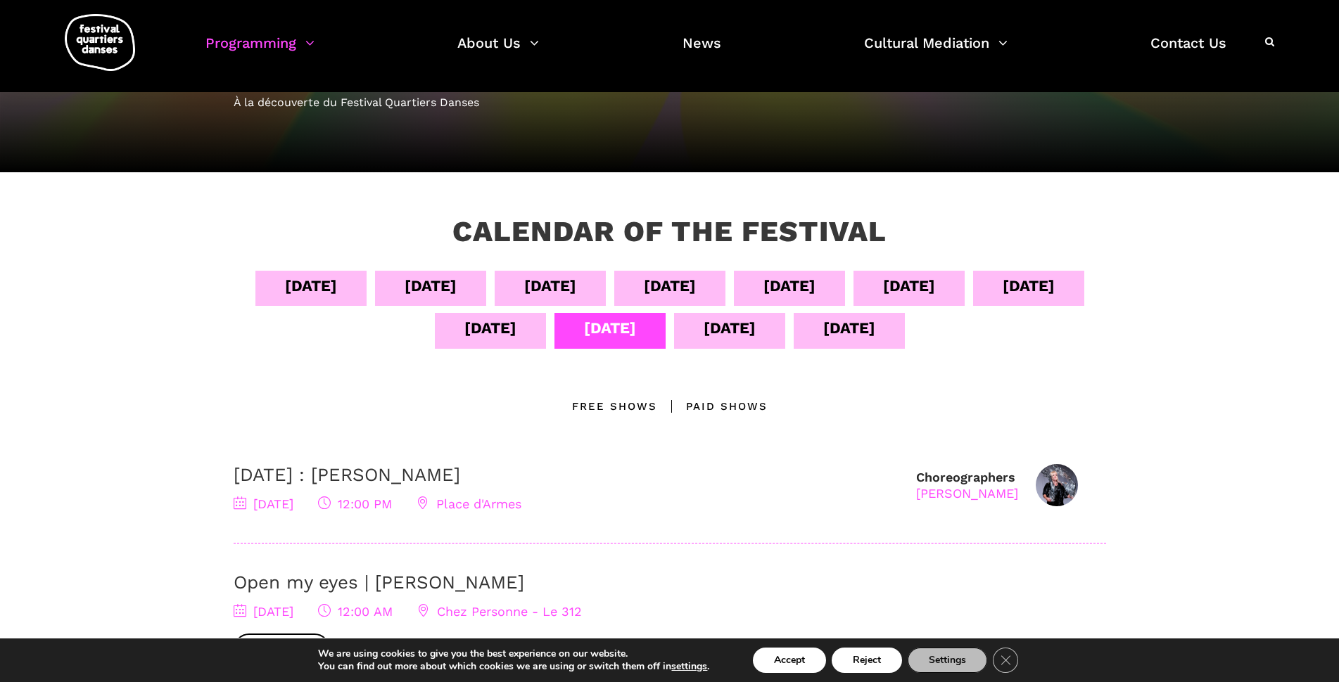
click at [546, 334] on div "Sept 11" at bounding box center [490, 330] width 111 height 35
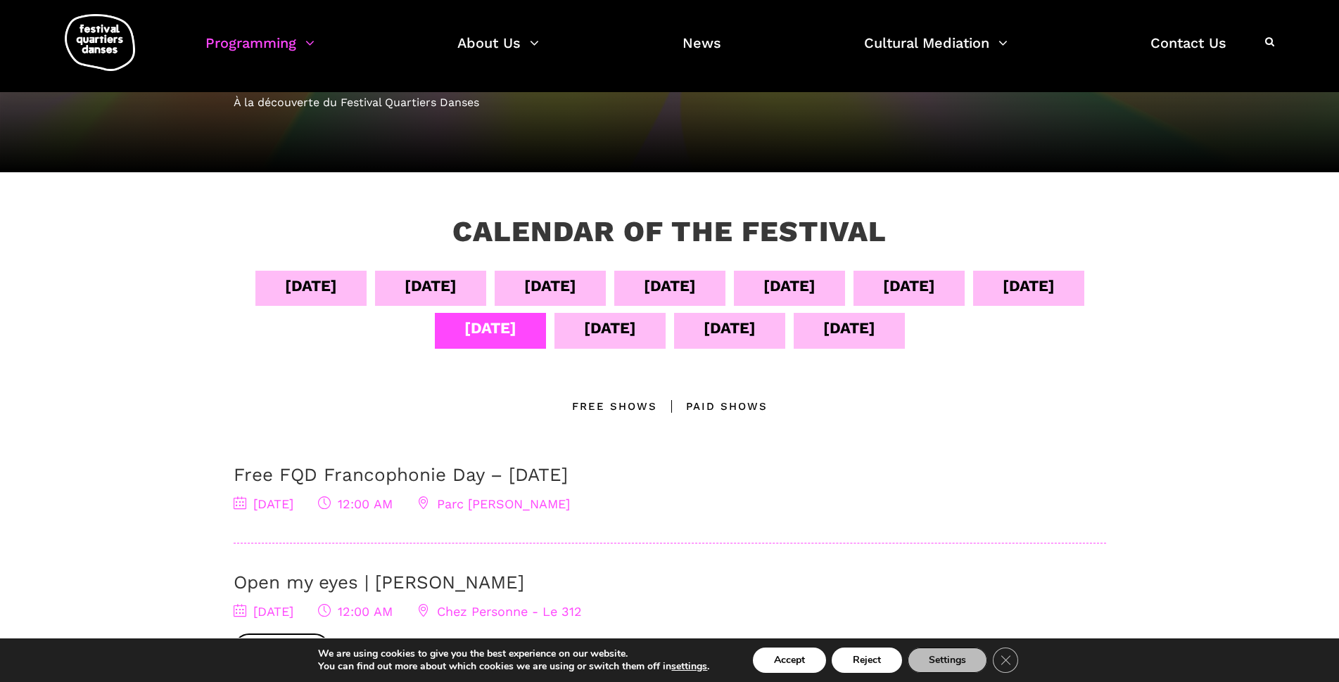
click at [497, 333] on div "Sept 11" at bounding box center [490, 330] width 111 height 35
click at [1002, 298] on div "Sept 10" at bounding box center [1028, 286] width 52 height 25
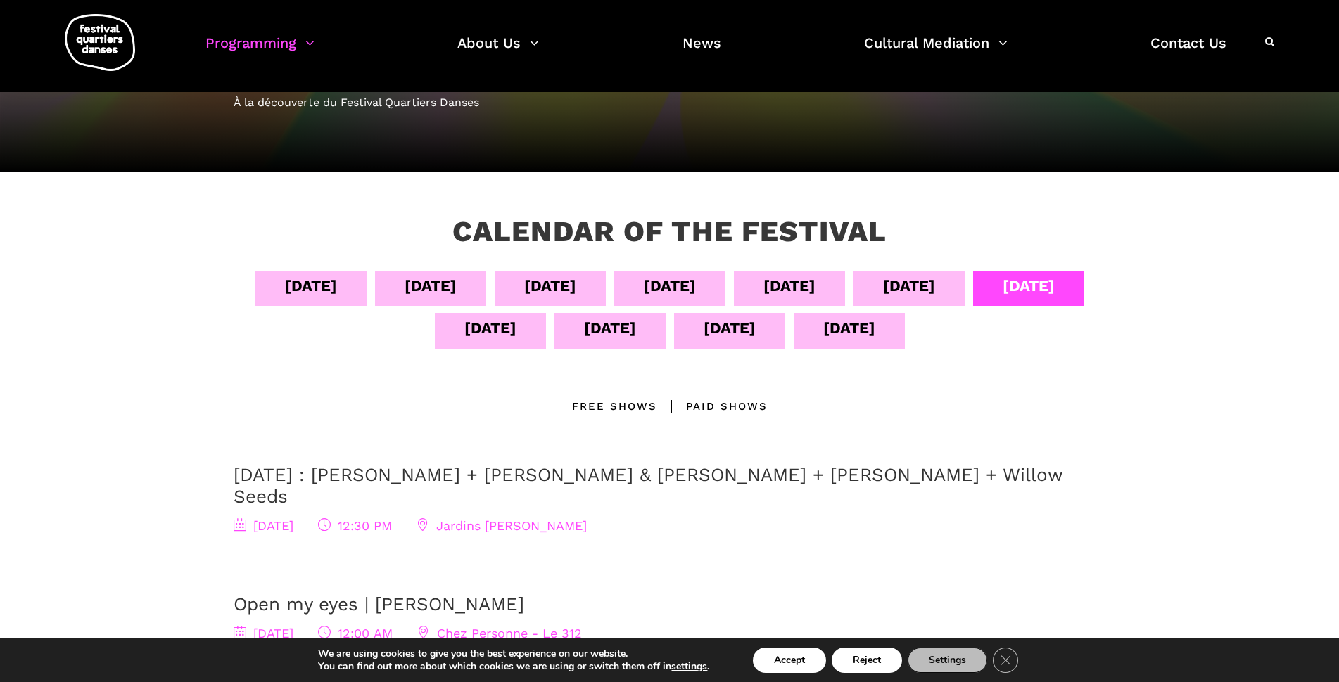
click at [875, 334] on div "Sept 14" at bounding box center [849, 328] width 52 height 25
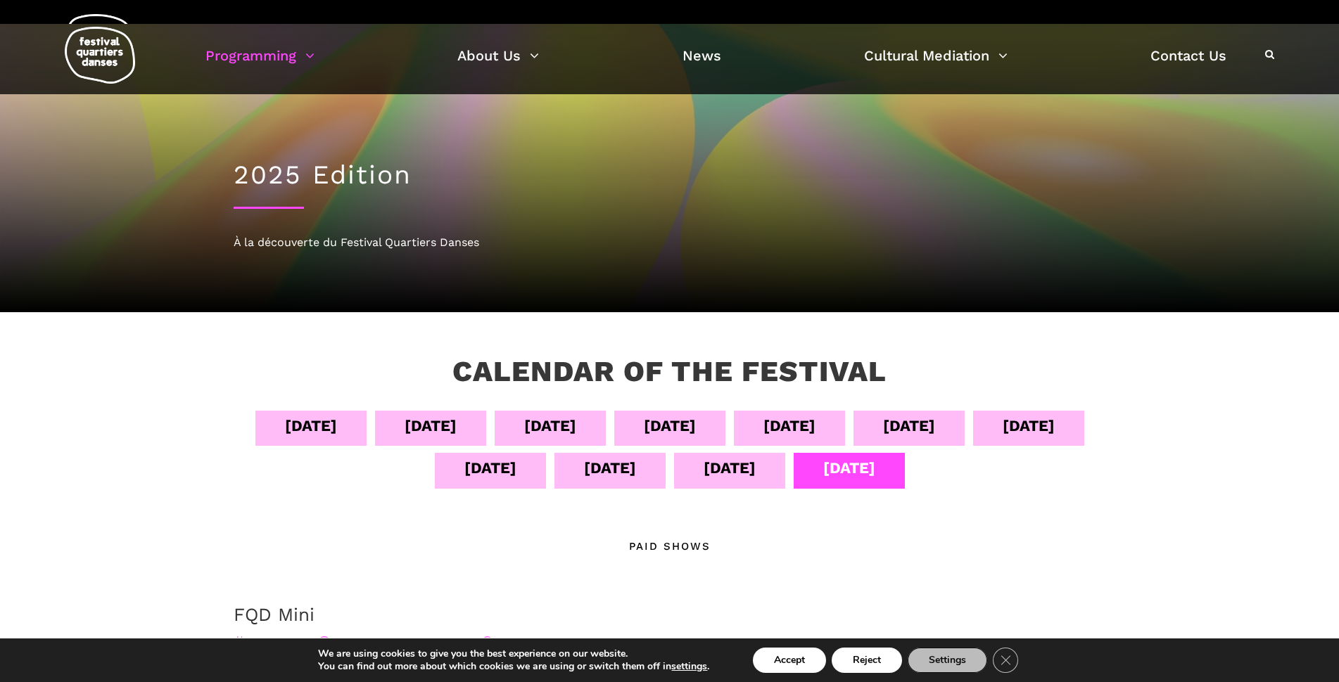
scroll to position [0, 0]
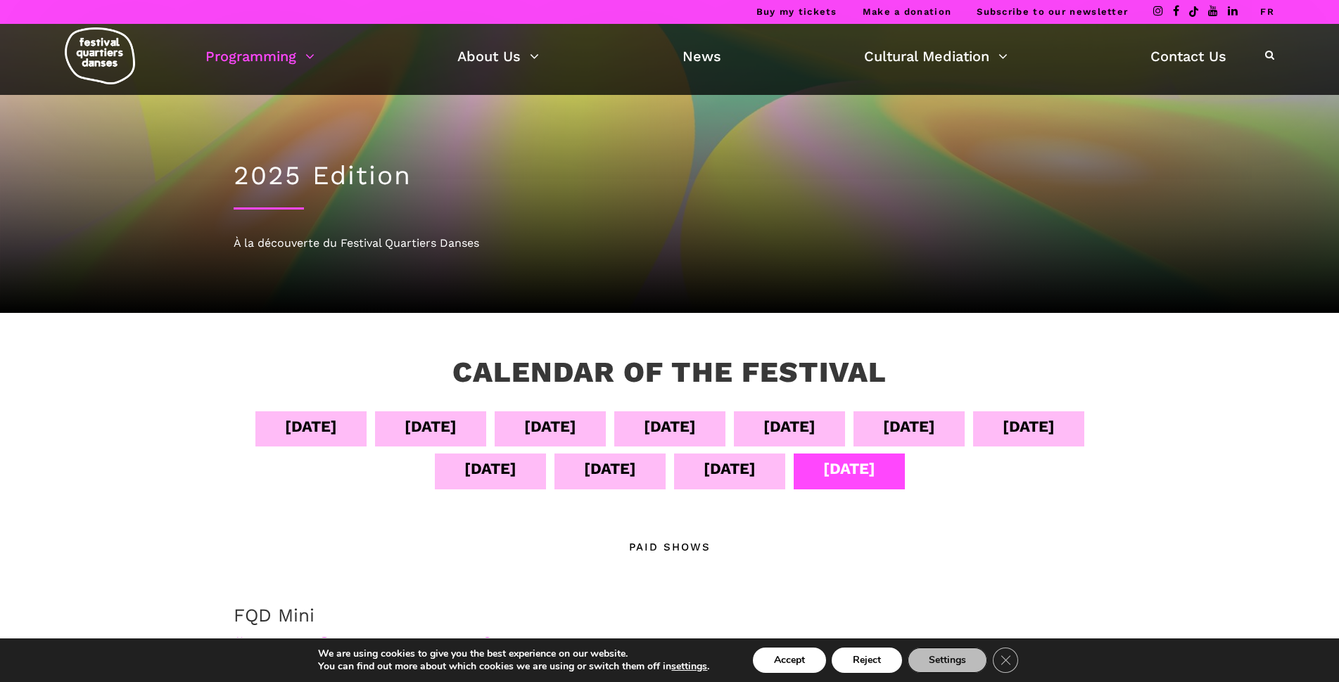
click at [1268, 12] on link "FR" at bounding box center [1267, 11] width 14 height 11
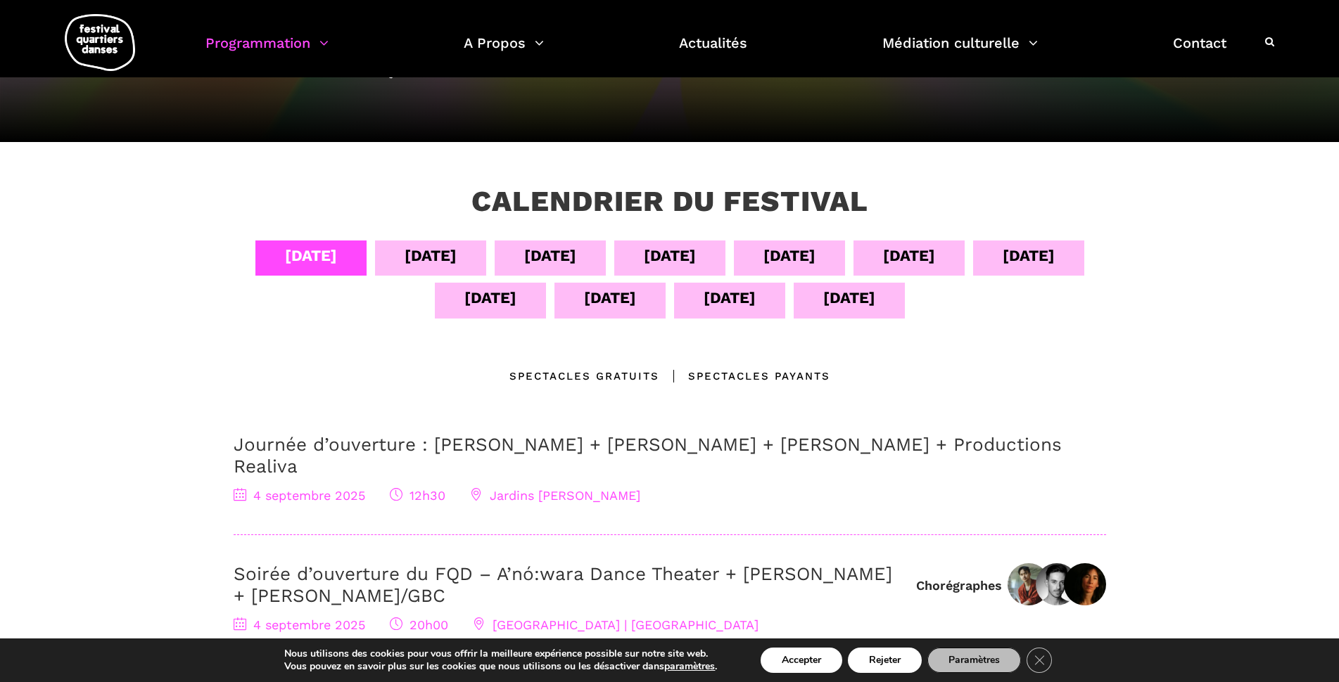
scroll to position [211, 0]
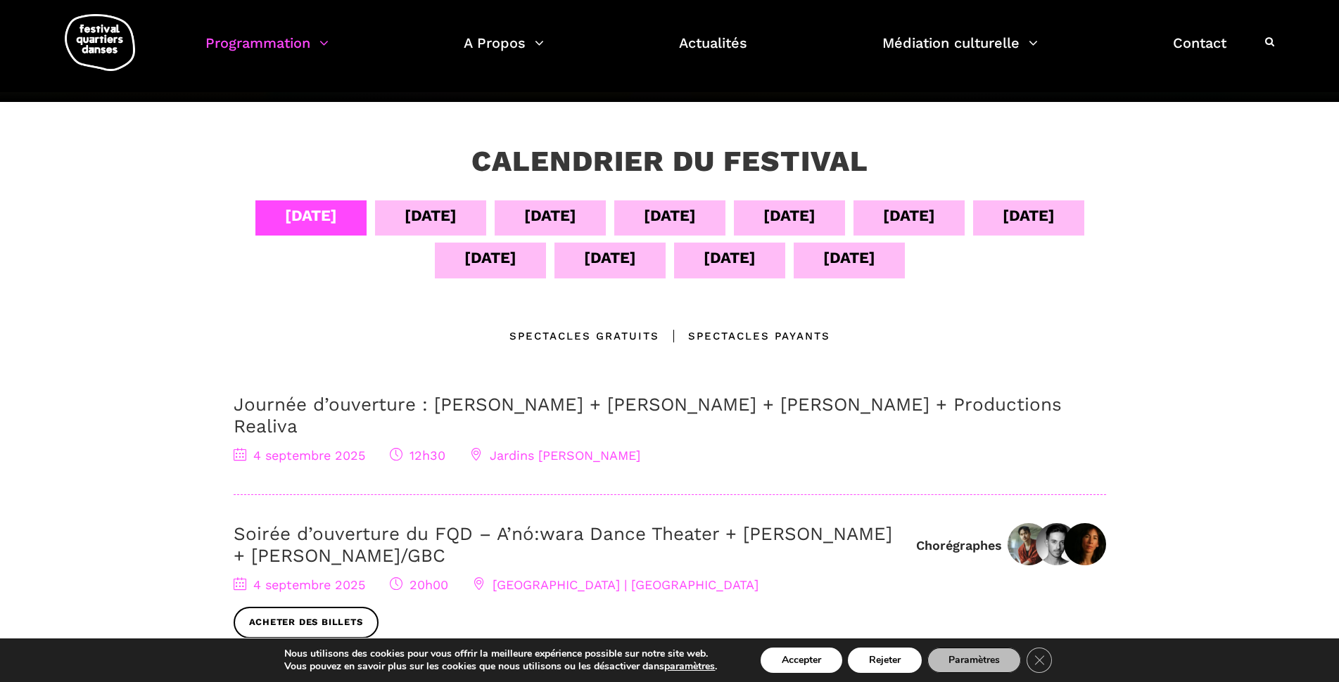
click at [440, 222] on div "[DATE]" at bounding box center [430, 215] width 52 height 25
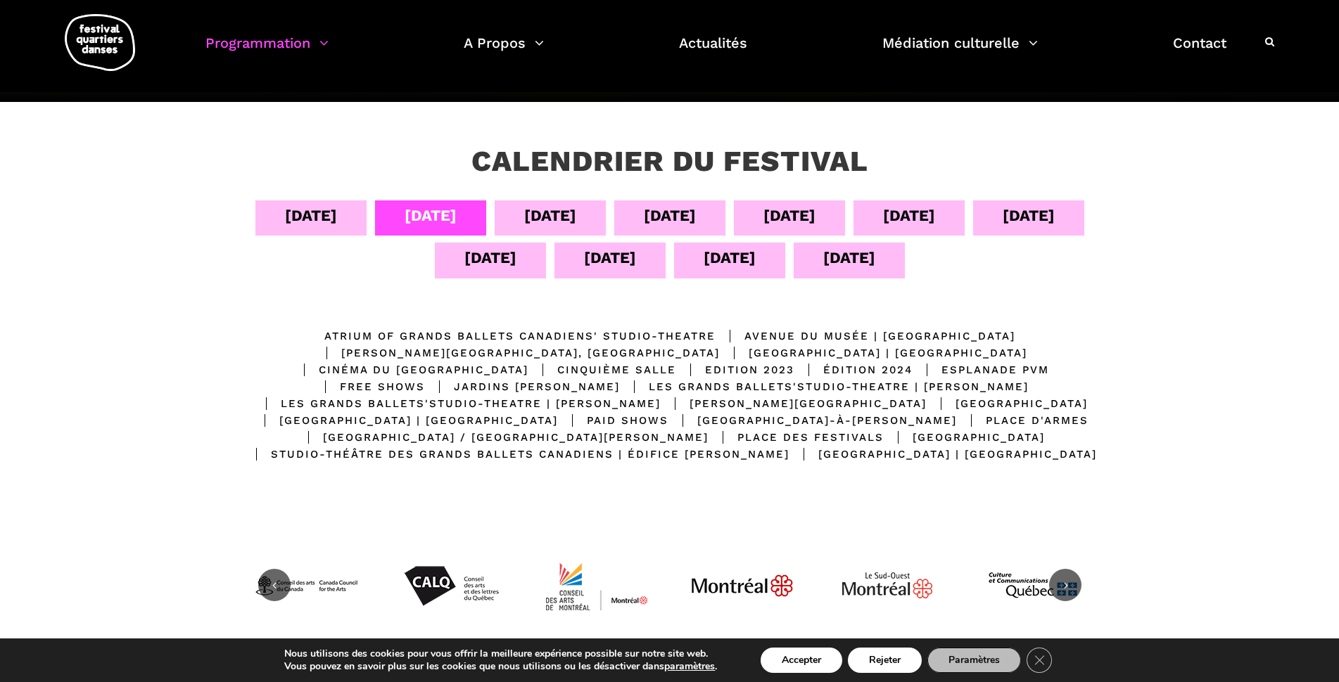
click at [577, 215] on div "[DATE]" at bounding box center [550, 217] width 111 height 35
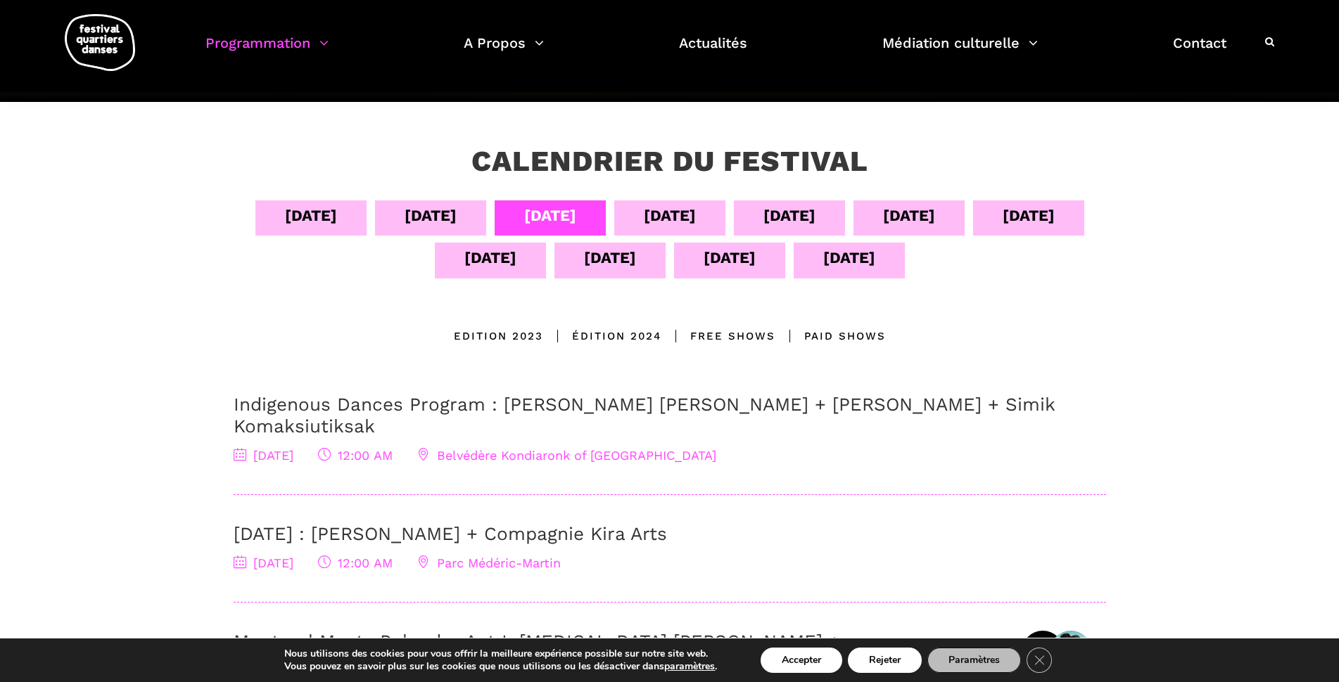
click at [655, 218] on div "[DATE]" at bounding box center [670, 215] width 52 height 25
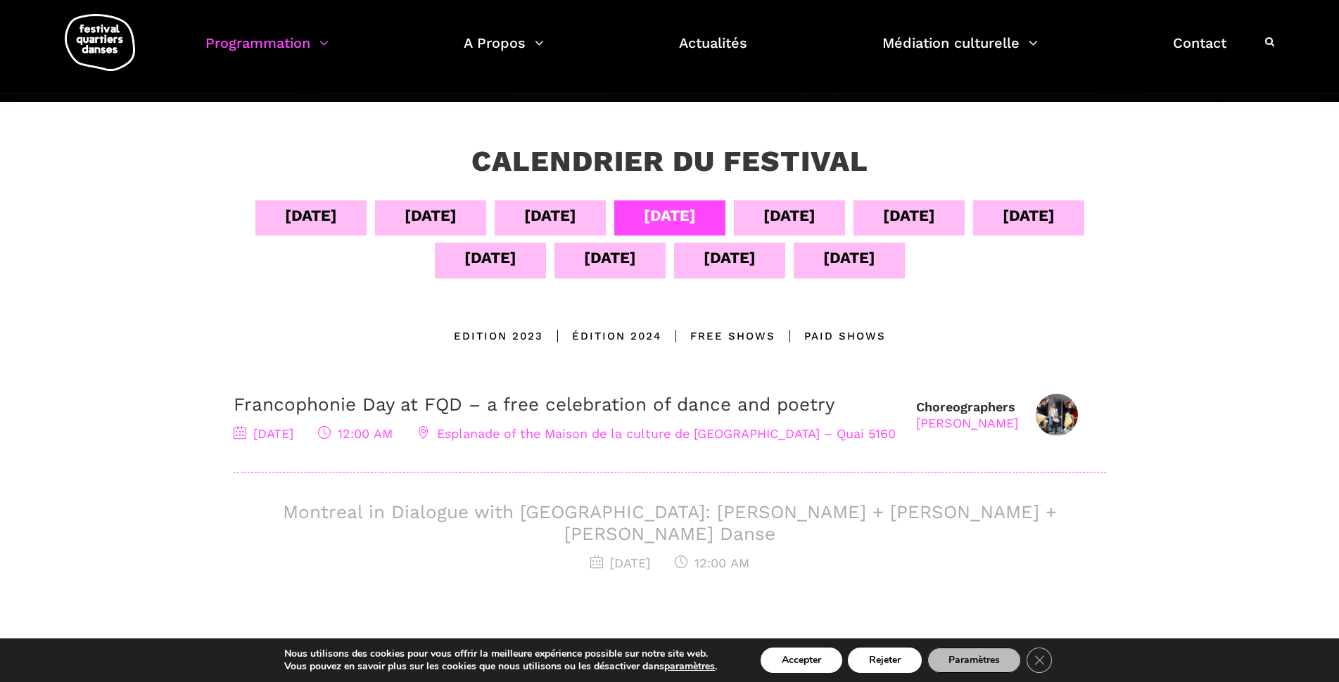
click at [696, 260] on div "[DATE]" at bounding box center [729, 260] width 111 height 35
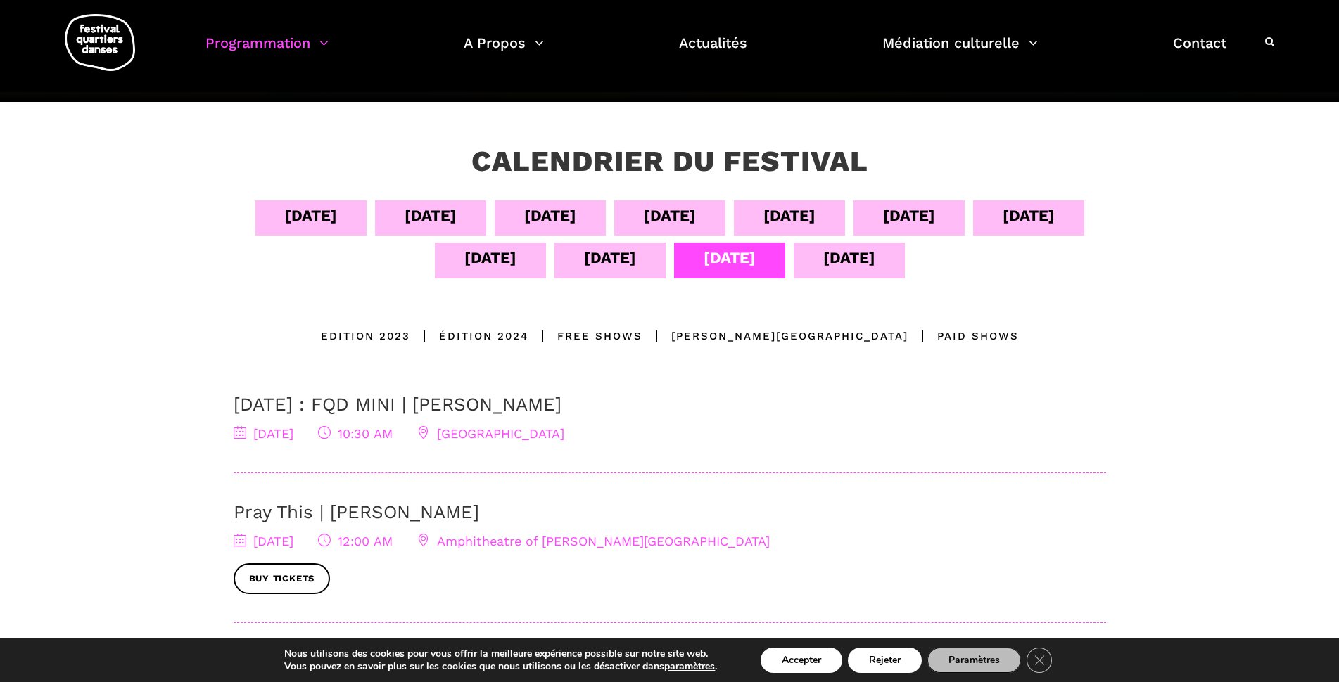
click at [584, 256] on div "[DATE]" at bounding box center [610, 258] width 52 height 25
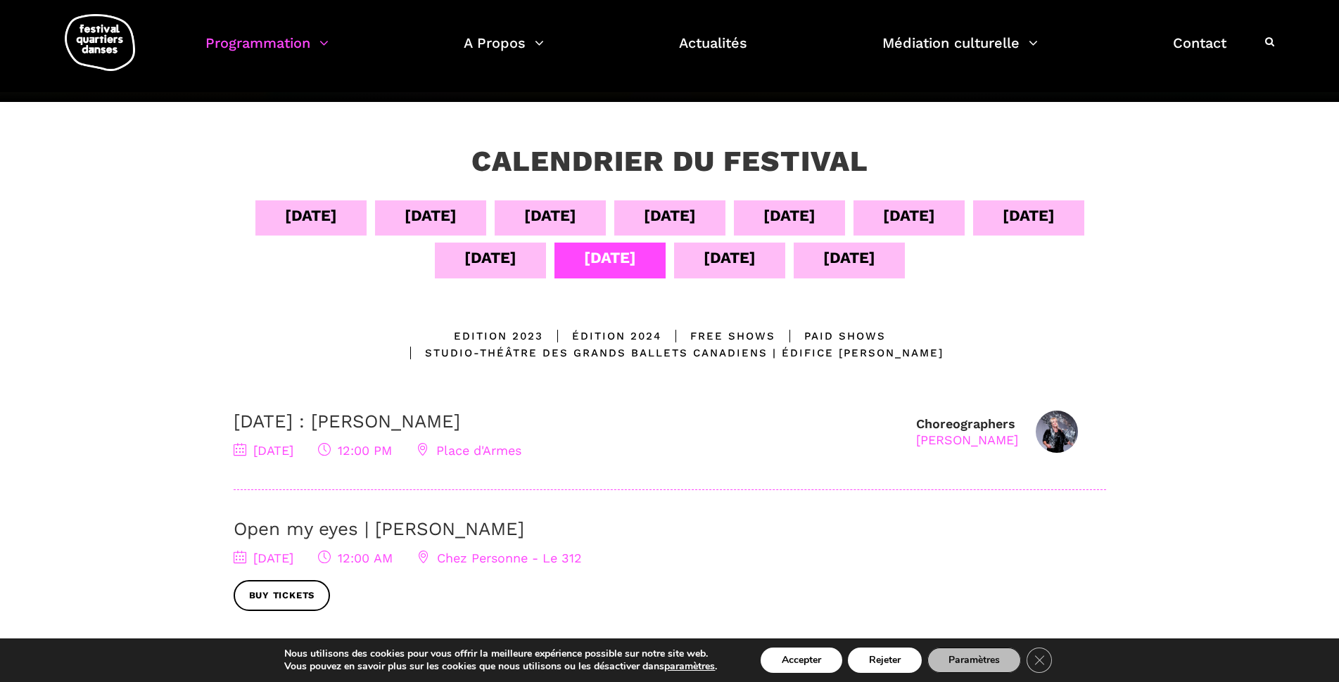
click at [487, 255] on div "[DATE]" at bounding box center [490, 258] width 52 height 25
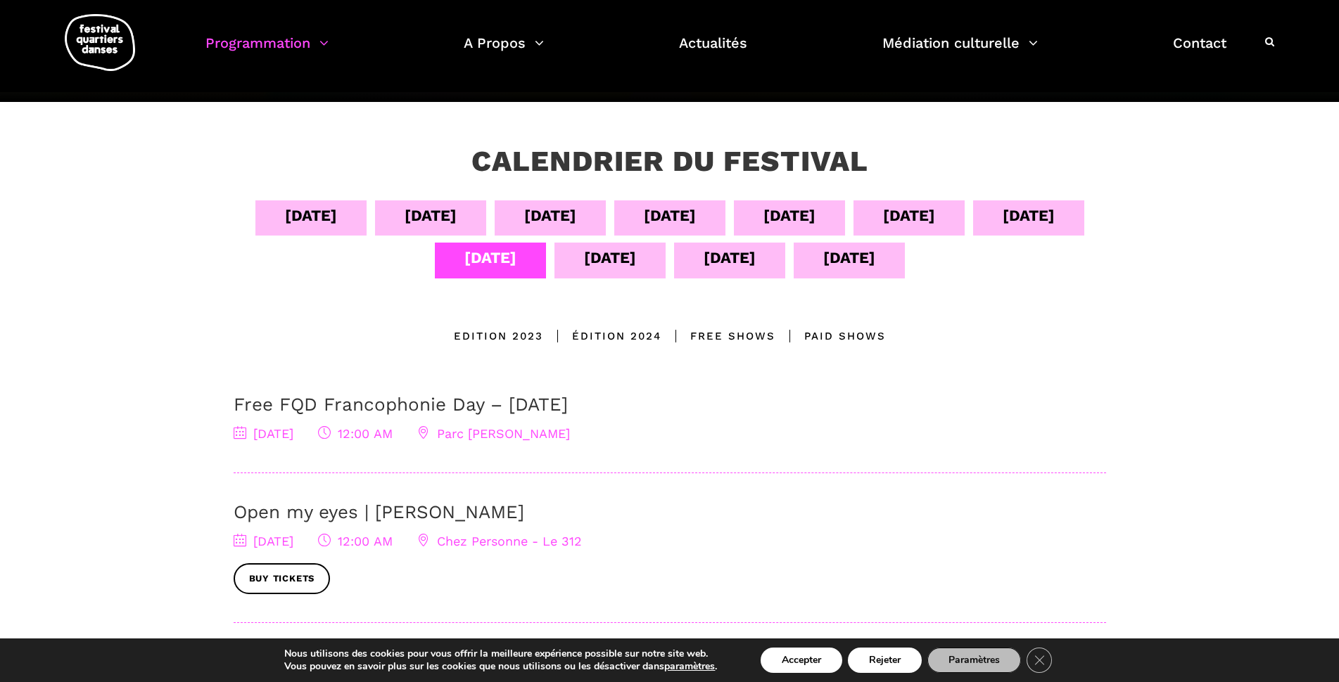
click at [328, 223] on div "[DATE]" at bounding box center [310, 217] width 111 height 35
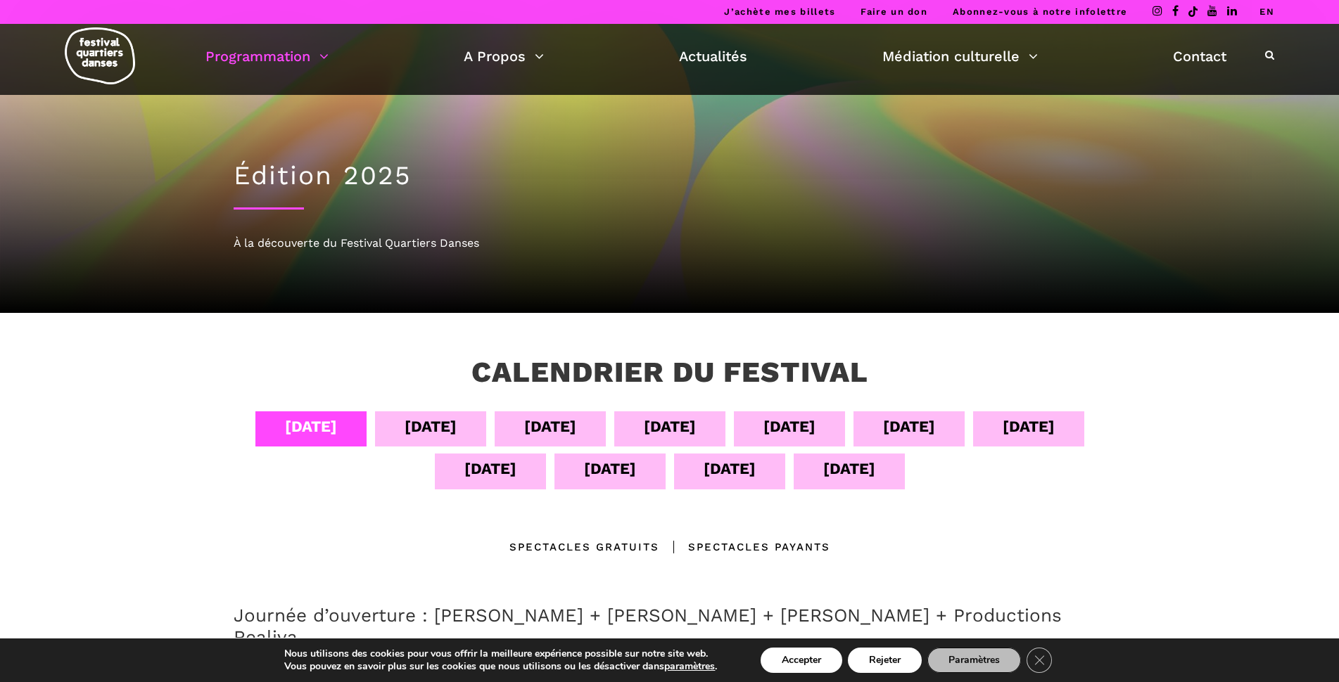
click at [1050, 524] on div "04 sept 05 sept 06 sept 07 sept 08 sept 09 sept 10 sept 11 sept 12 sept 13 sept…" at bounding box center [669, 655] width 900 height 487
click at [1270, 11] on link "EN" at bounding box center [1266, 11] width 15 height 11
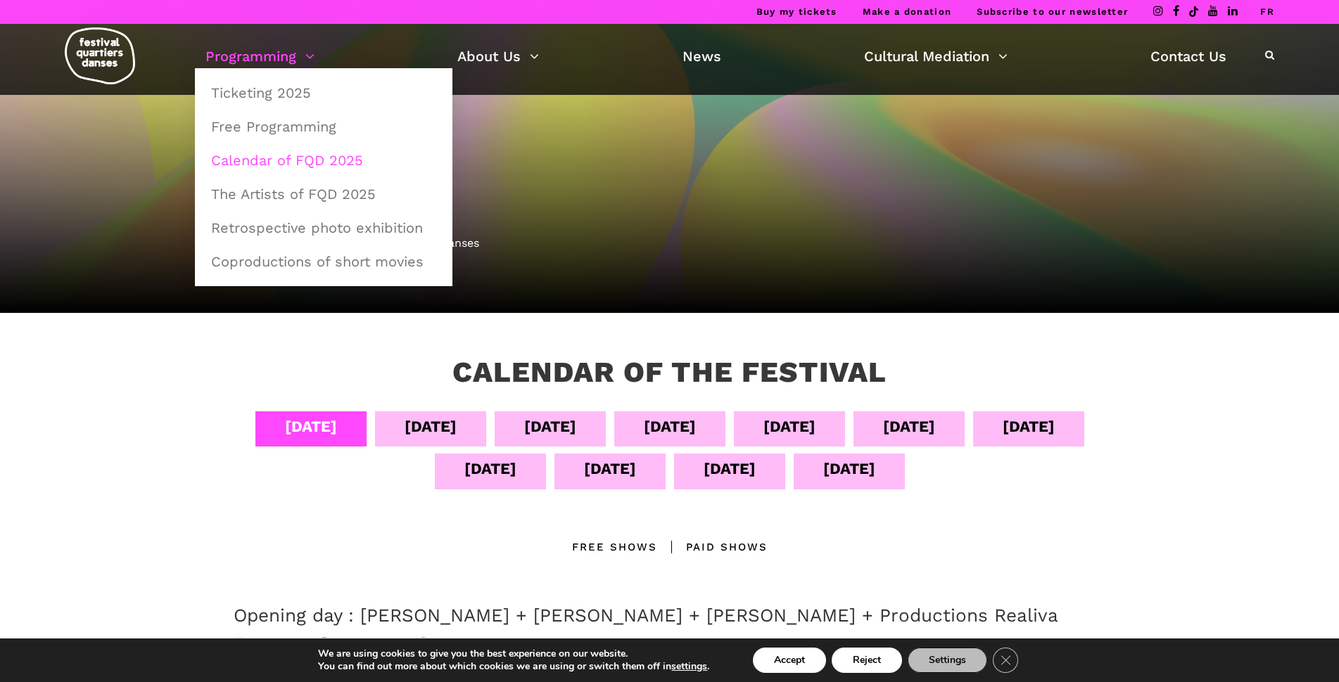
click at [319, 158] on link "Calendar of FQD 2025" at bounding box center [324, 160] width 242 height 32
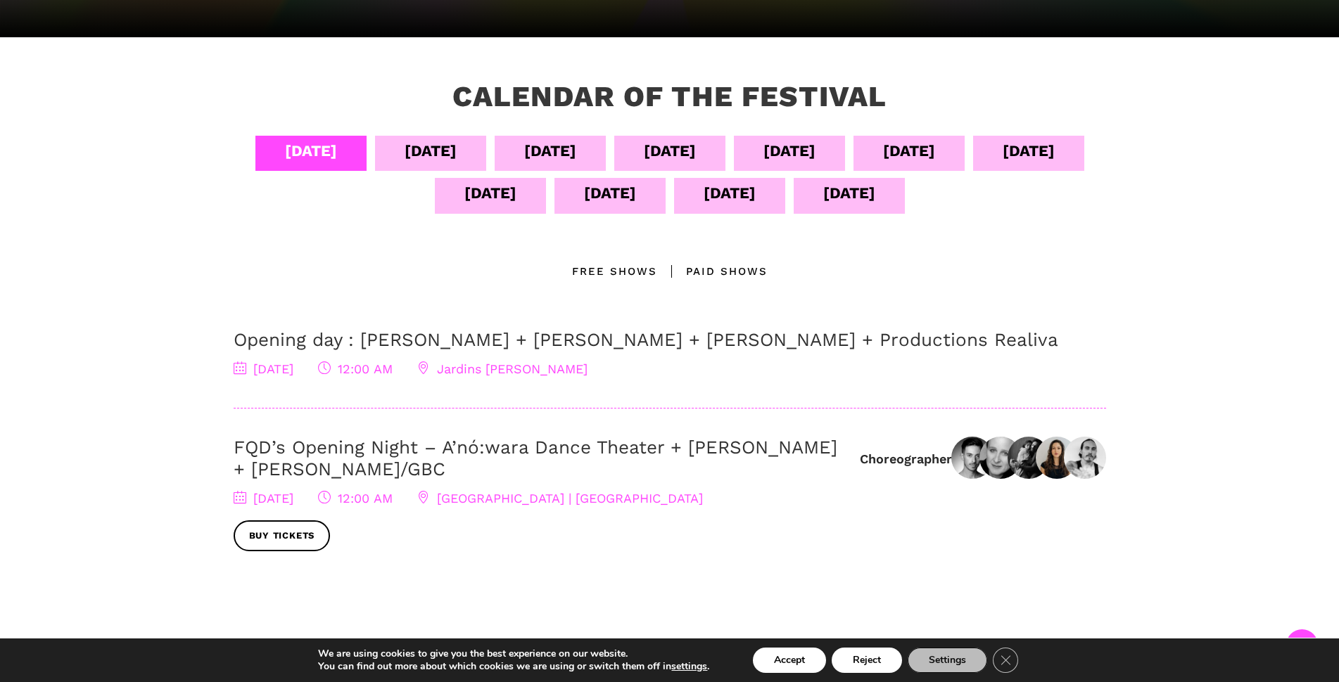
scroll to position [281, 0]
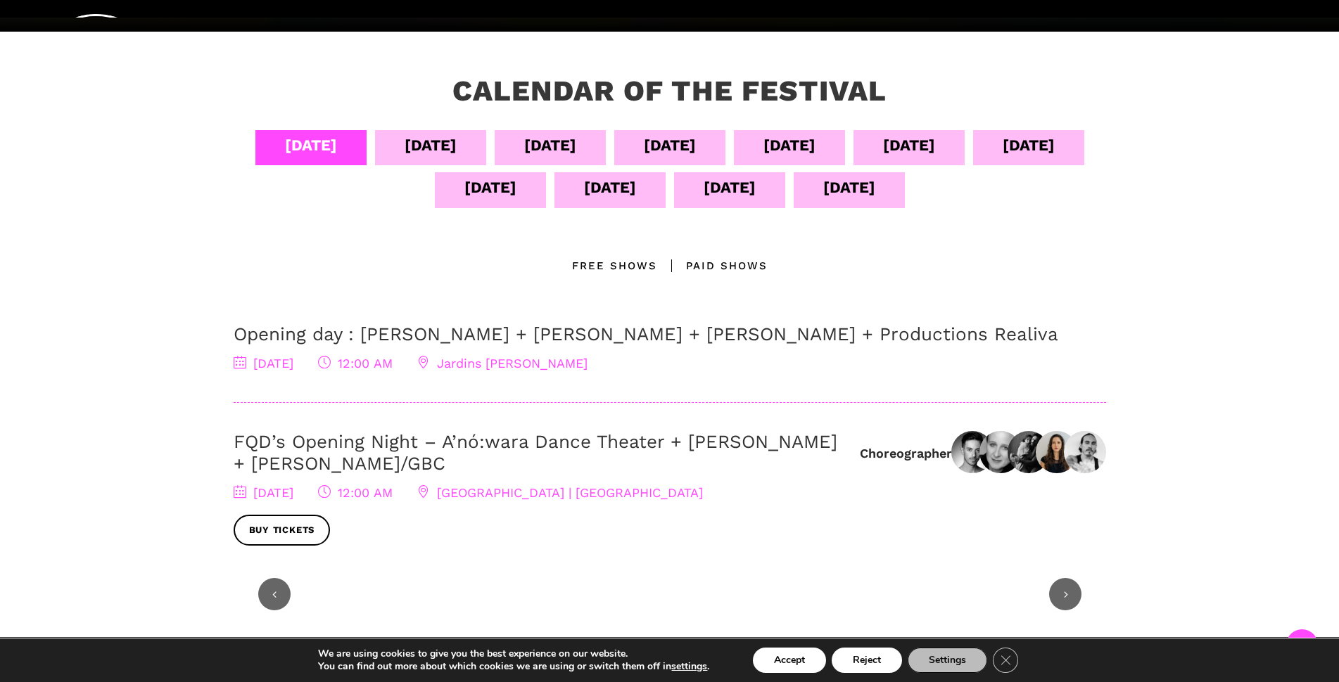
click at [457, 148] on div "Sept 05" at bounding box center [430, 145] width 52 height 25
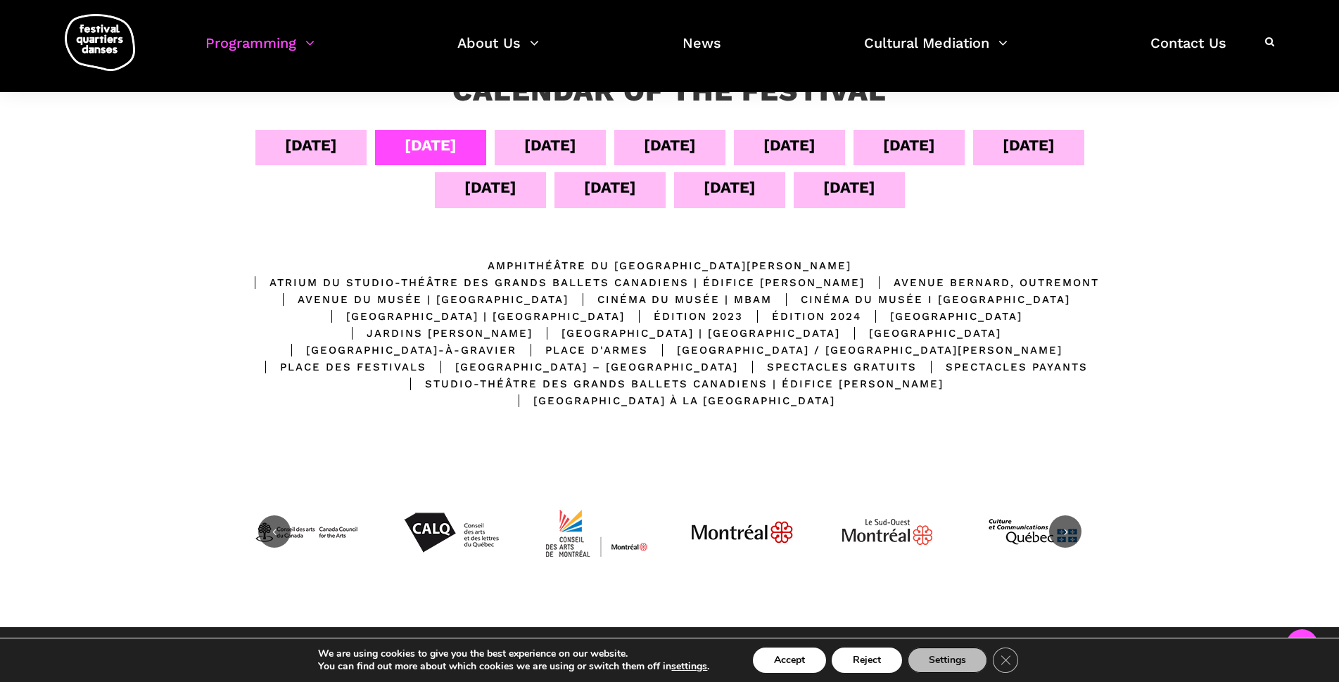
click at [576, 154] on div "Sept 06" at bounding box center [550, 145] width 52 height 25
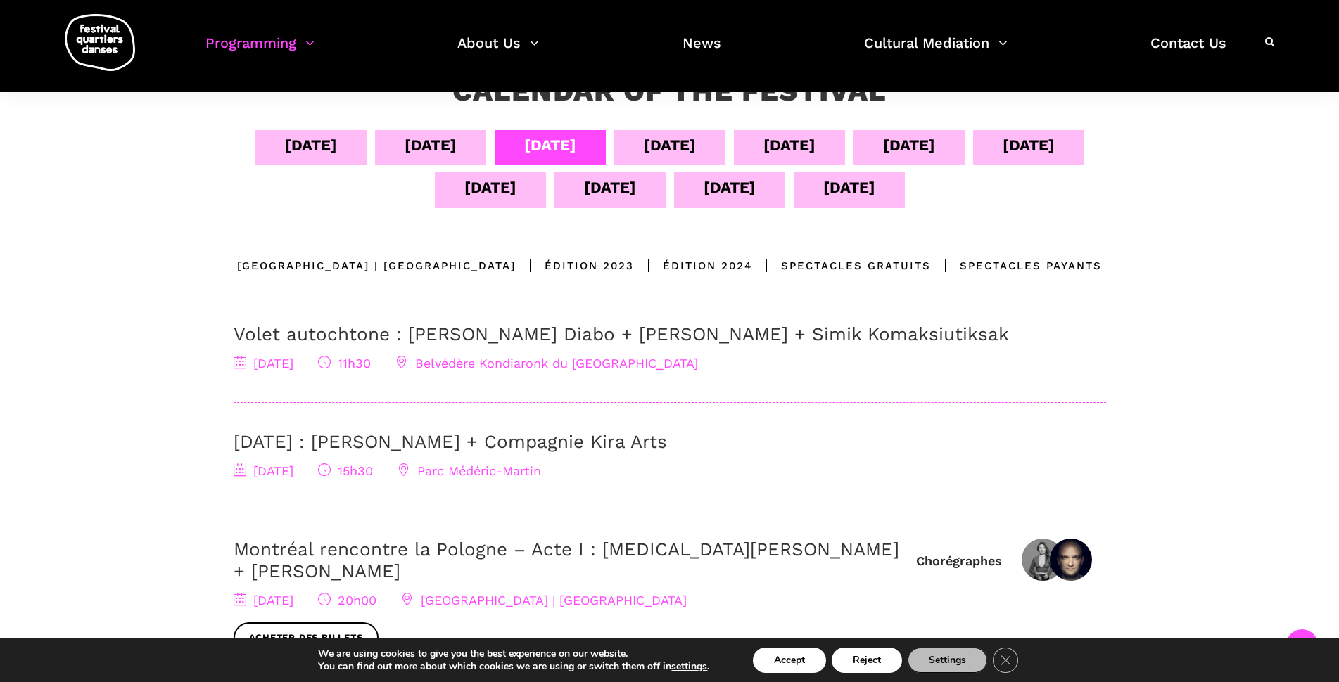
click at [728, 129] on div "Calendar of the Festival" at bounding box center [670, 102] width 540 height 56
click at [696, 157] on div "Sept 07" at bounding box center [670, 145] width 52 height 25
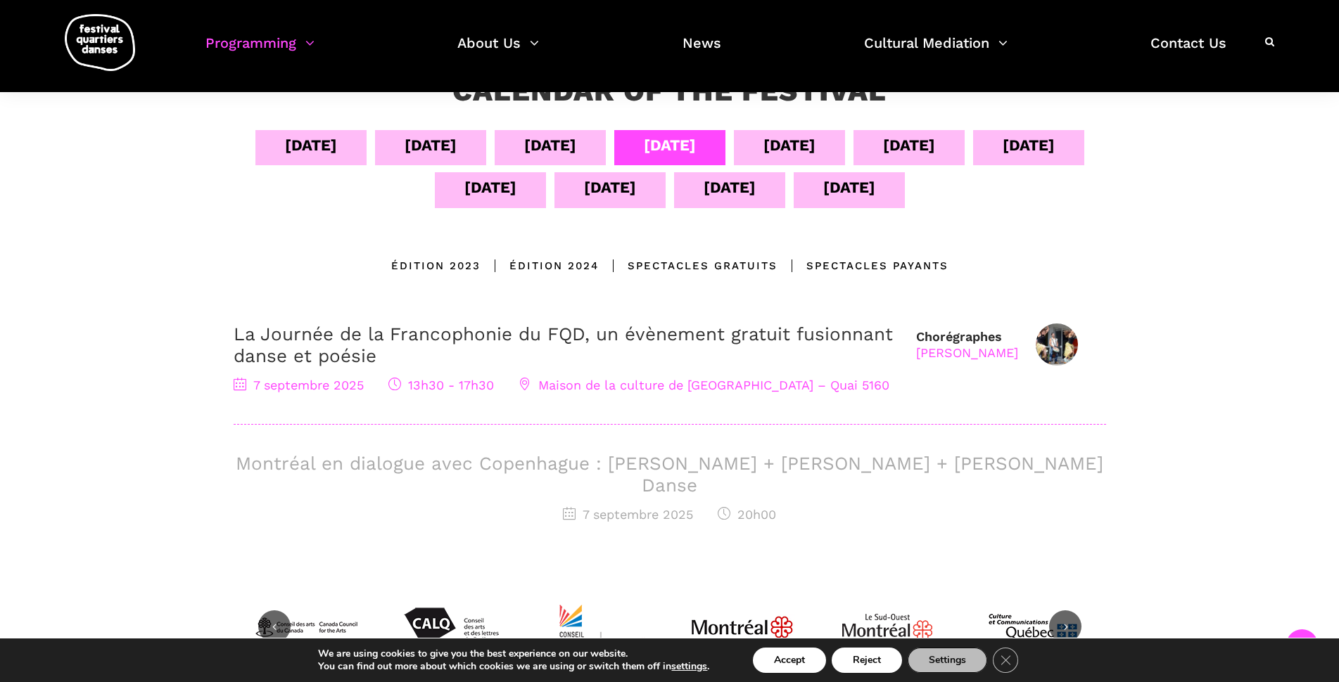
click at [845, 162] on div "Sept 08" at bounding box center [789, 147] width 111 height 35
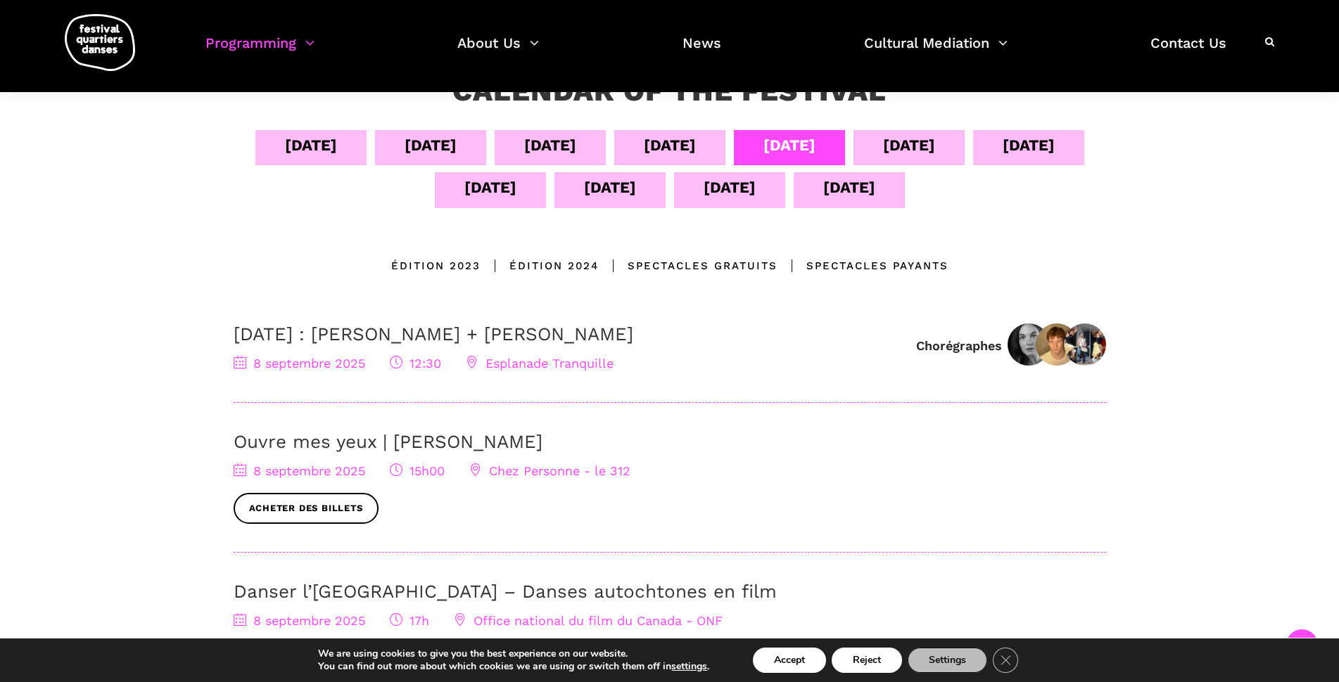
click at [964, 158] on div "Sept 09" at bounding box center [908, 147] width 111 height 35
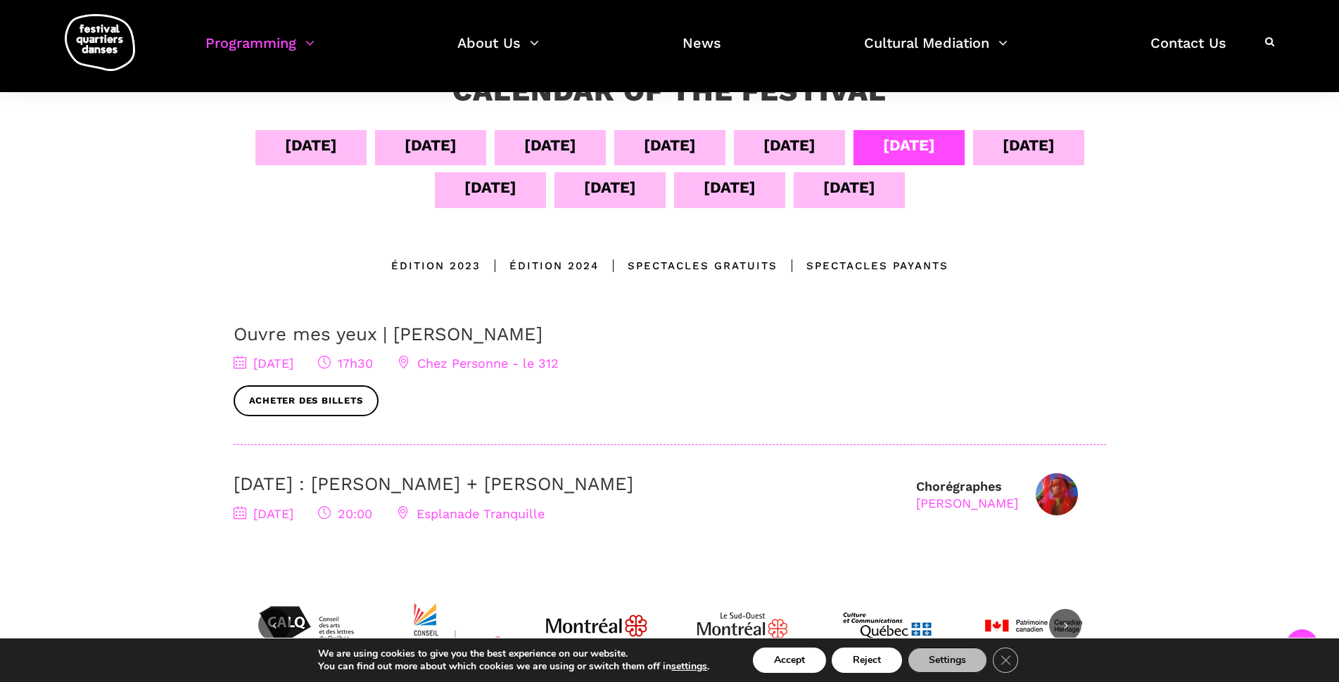
click at [1002, 158] on div "Sept 10" at bounding box center [1028, 145] width 52 height 25
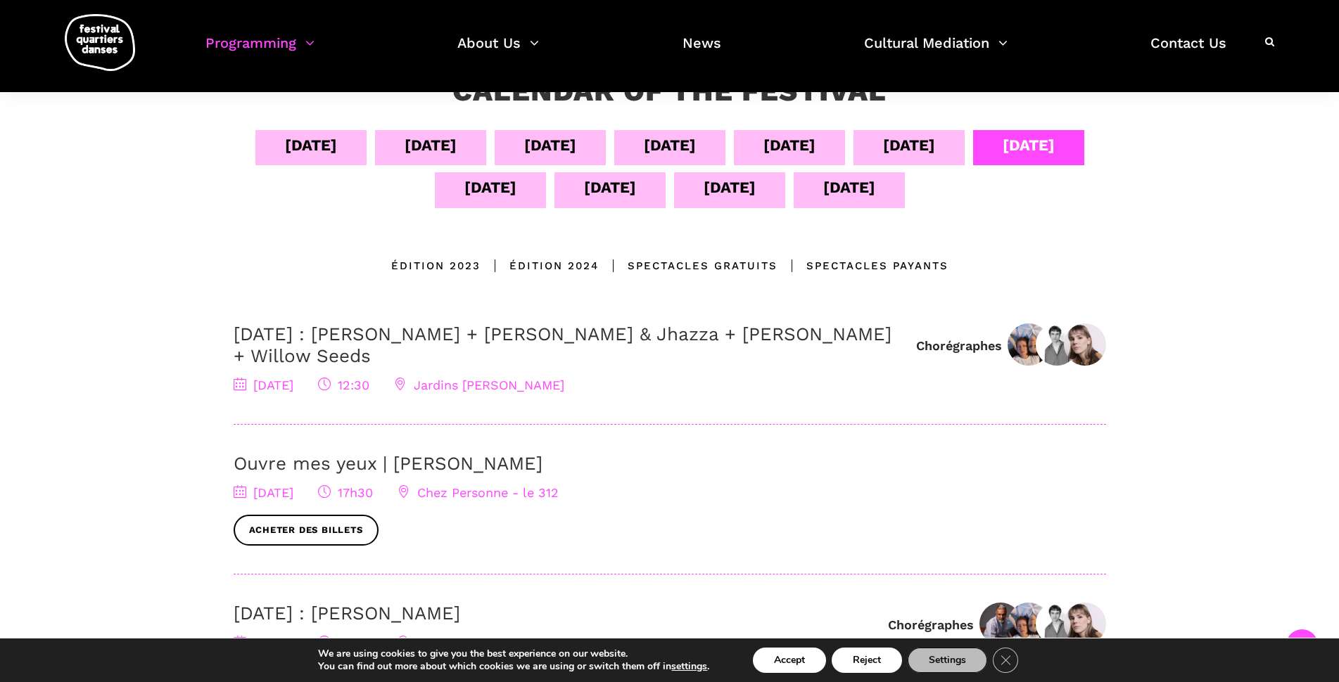
click at [516, 187] on div "Sept 11" at bounding box center [490, 187] width 52 height 25
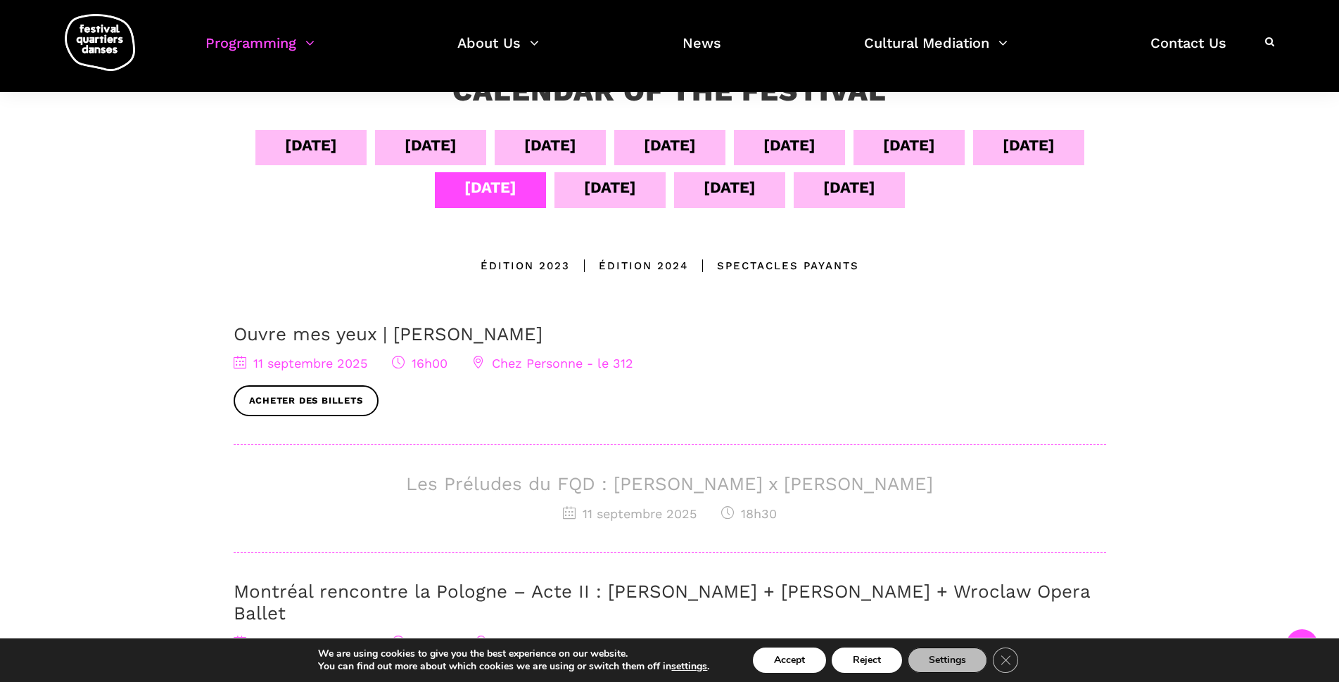
click at [486, 152] on div "Sept 05" at bounding box center [430, 147] width 111 height 35
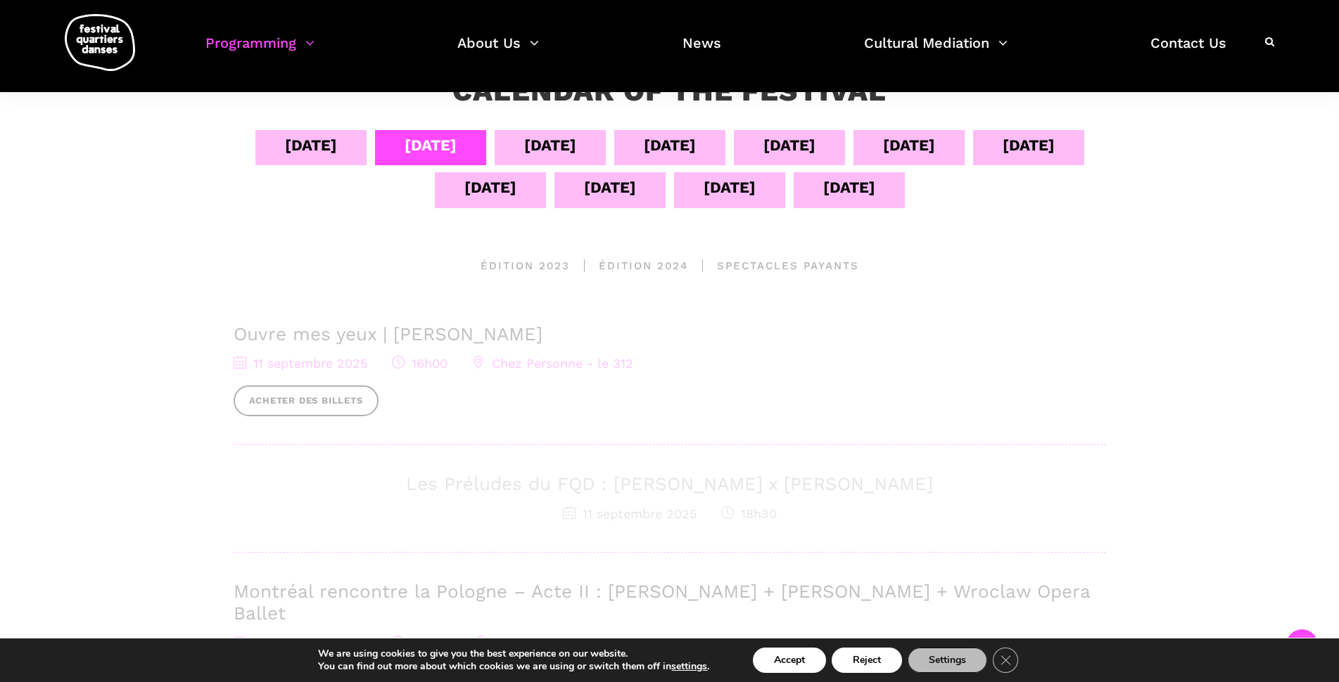
click at [1002, 158] on div "Sept 10" at bounding box center [1028, 145] width 52 height 25
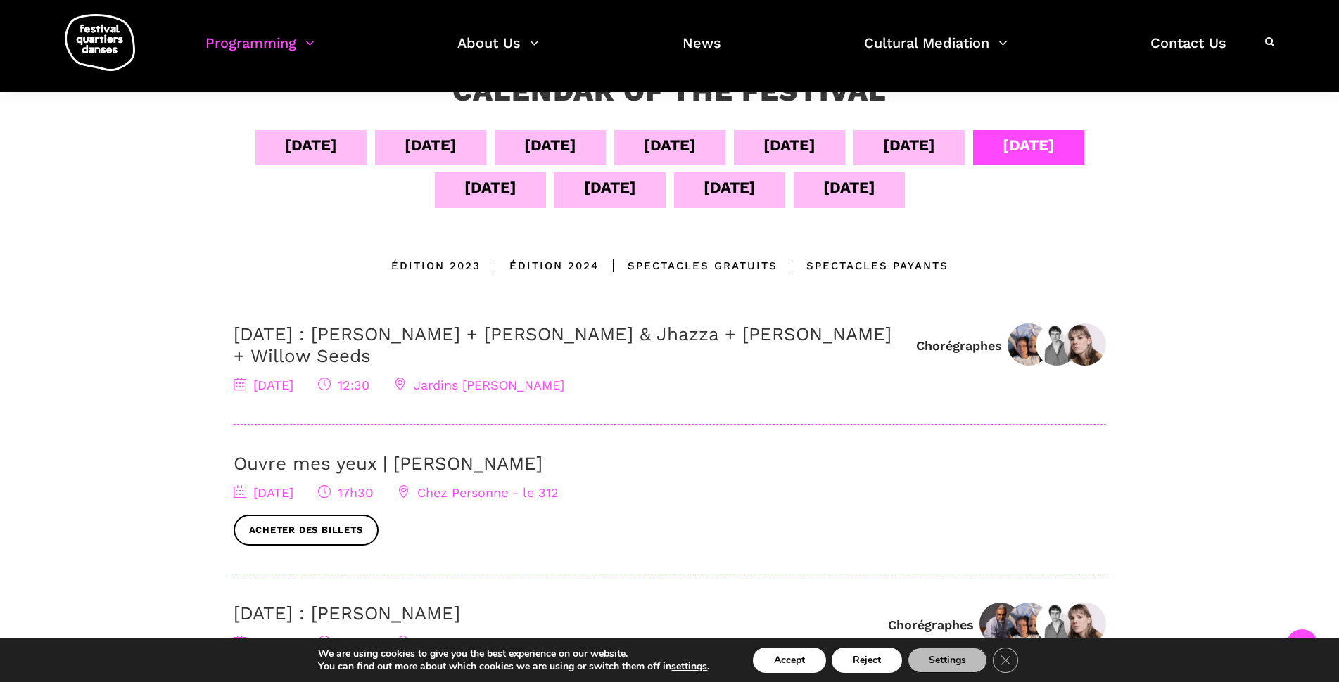
click at [516, 190] on div "Sept 11" at bounding box center [490, 187] width 52 height 25
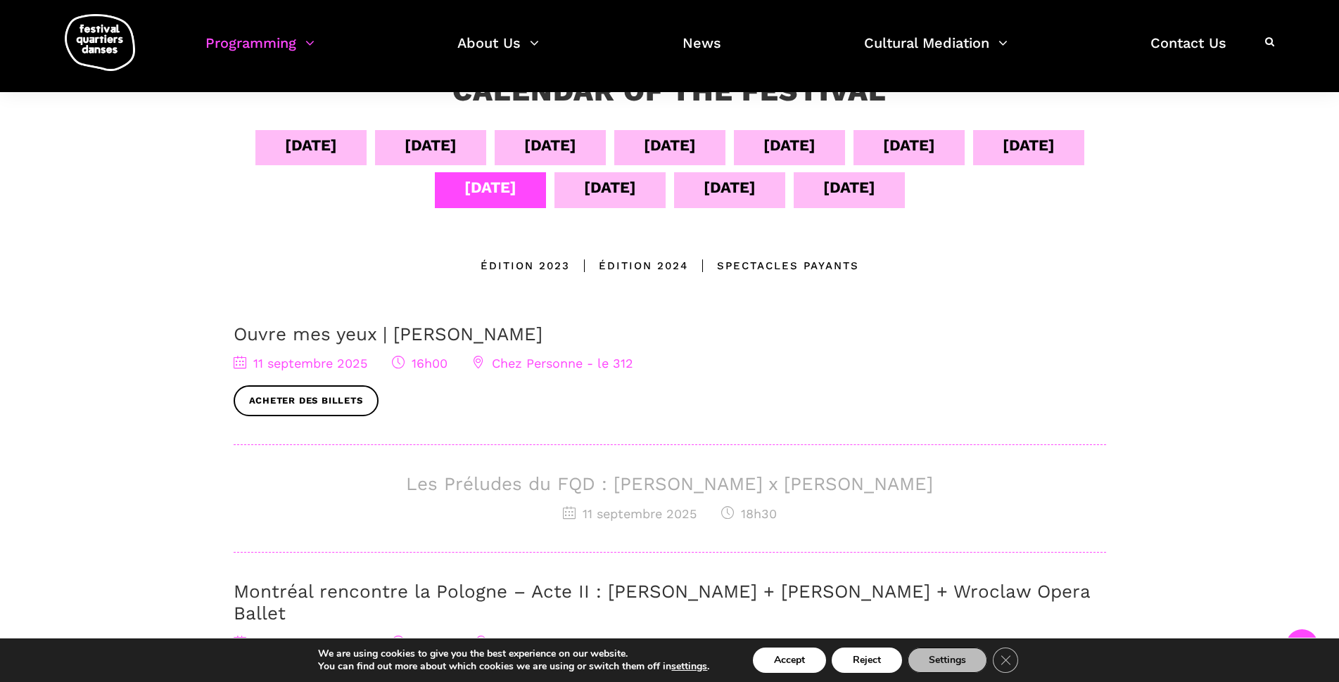
click at [455, 156] on div "Sept 05" at bounding box center [430, 145] width 52 height 25
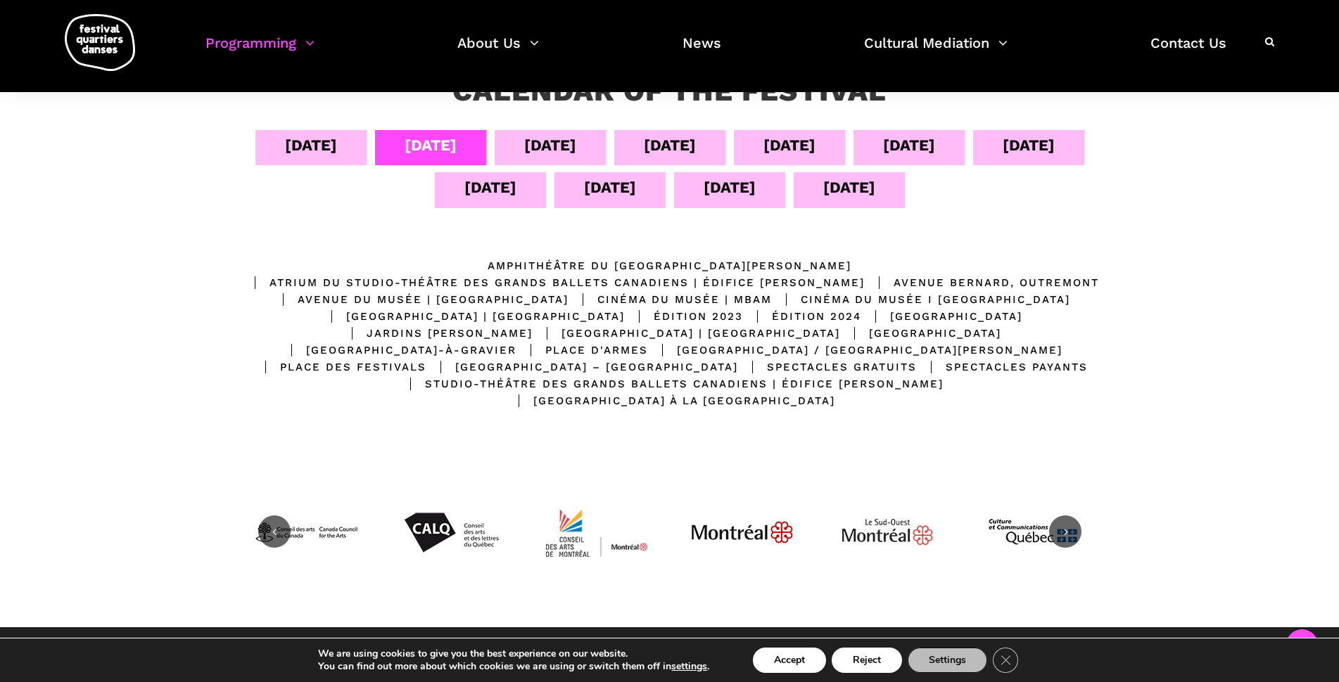
click at [366, 151] on div "Sept 04" at bounding box center [310, 147] width 111 height 35
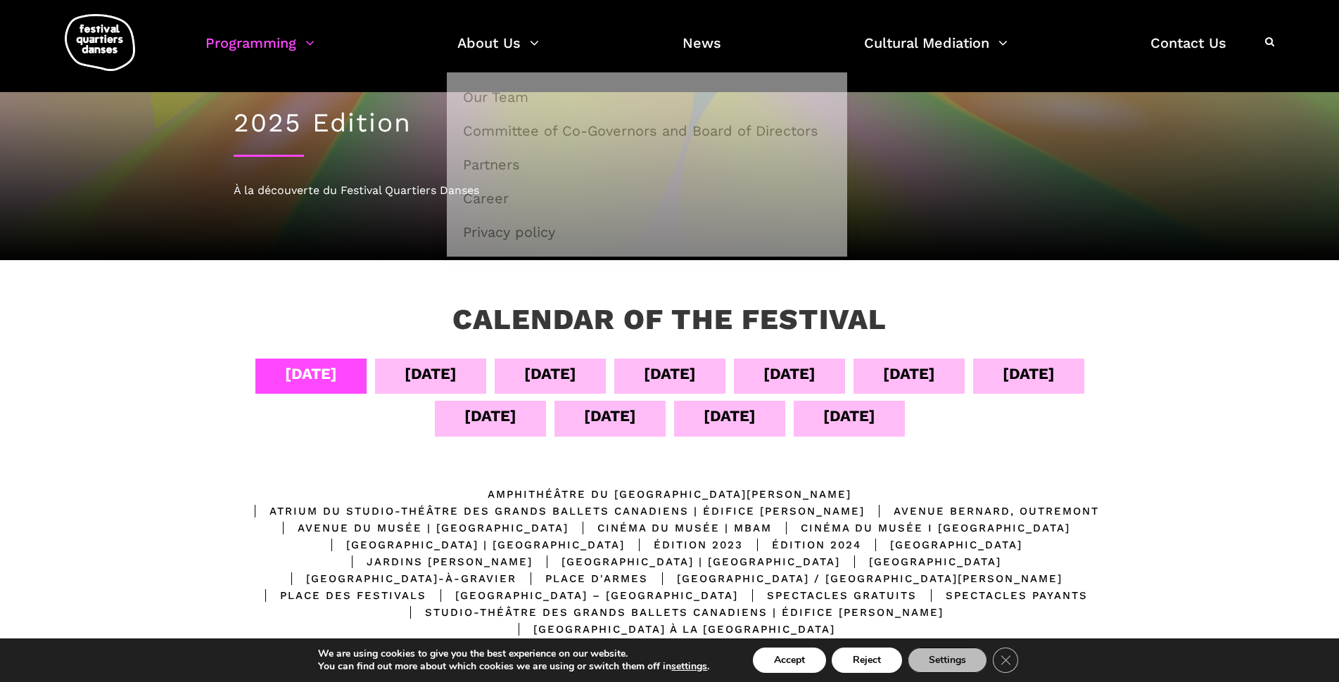
scroll to position [0, 0]
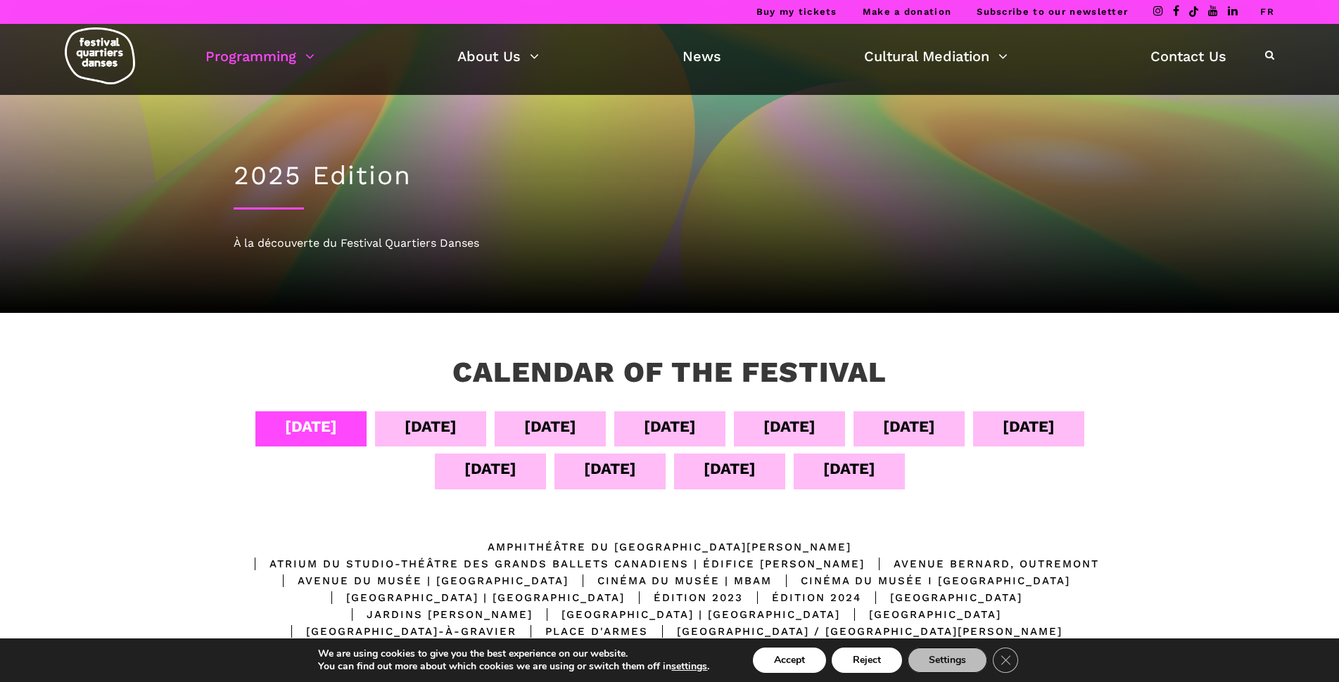
click at [1265, 12] on link "FR" at bounding box center [1267, 11] width 14 height 11
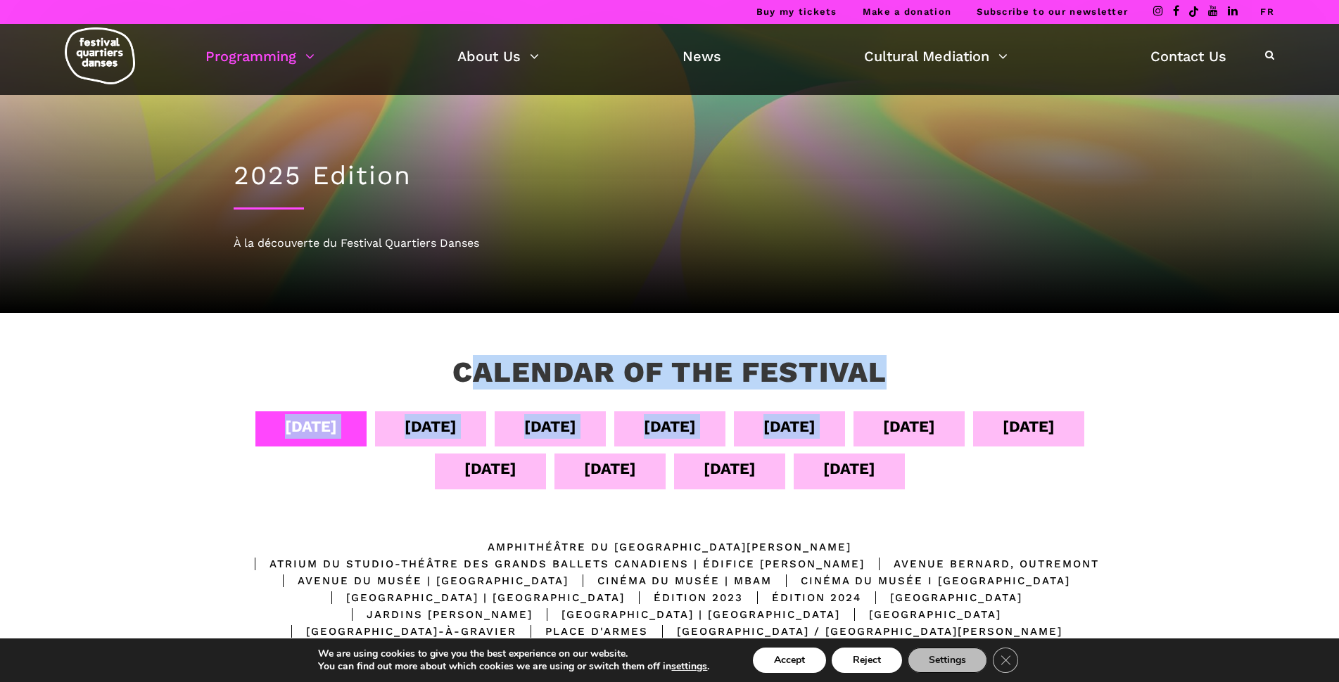
drag, startPoint x: 466, startPoint y: 372, endPoint x: 948, endPoint y: 390, distance: 482.9
click at [948, 390] on div "Calendar of the Festival Sept 04 Sept 05 Sept 06 Sept 07 Sept 08 Sept 09 Sept 1…" at bounding box center [669, 621] width 929 height 532
click at [951, 393] on div "Calendar of the Festival Sept 04 Sept 05 Sept 06 Sept 07 Sept 08 Sept 09 Sept 1…" at bounding box center [669, 621] width 929 height 532
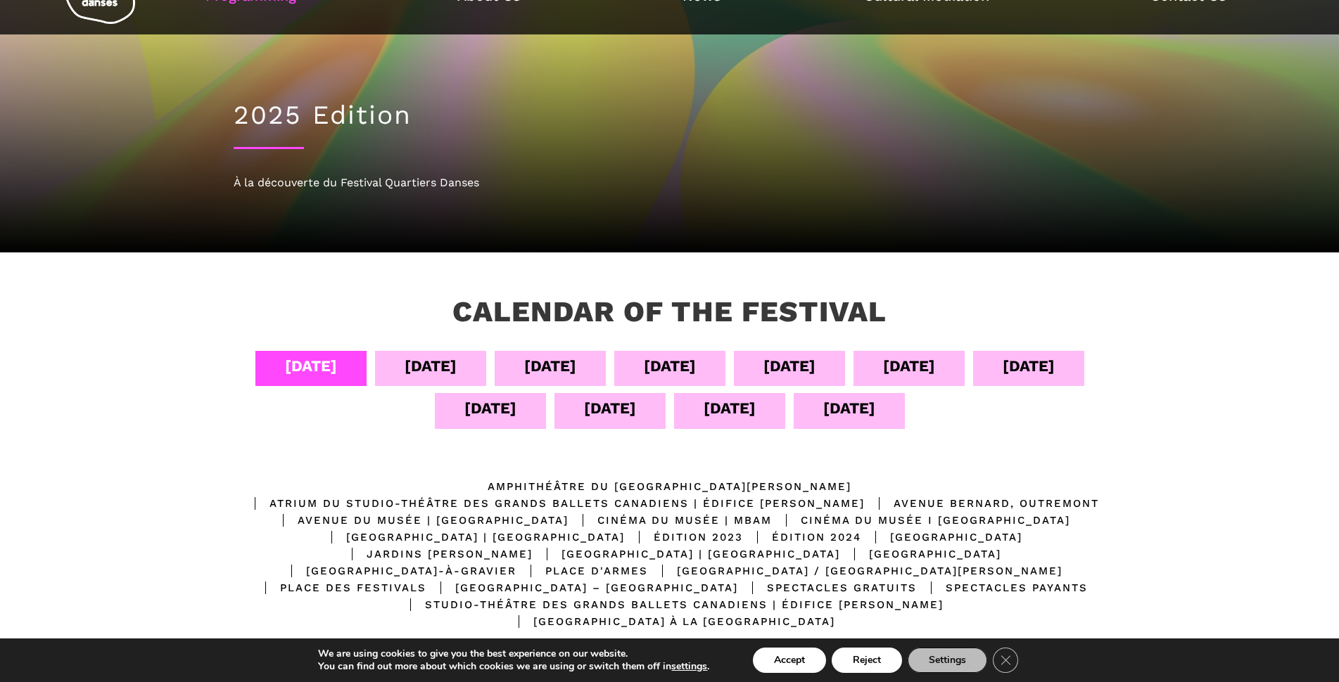
scroll to position [70, 0]
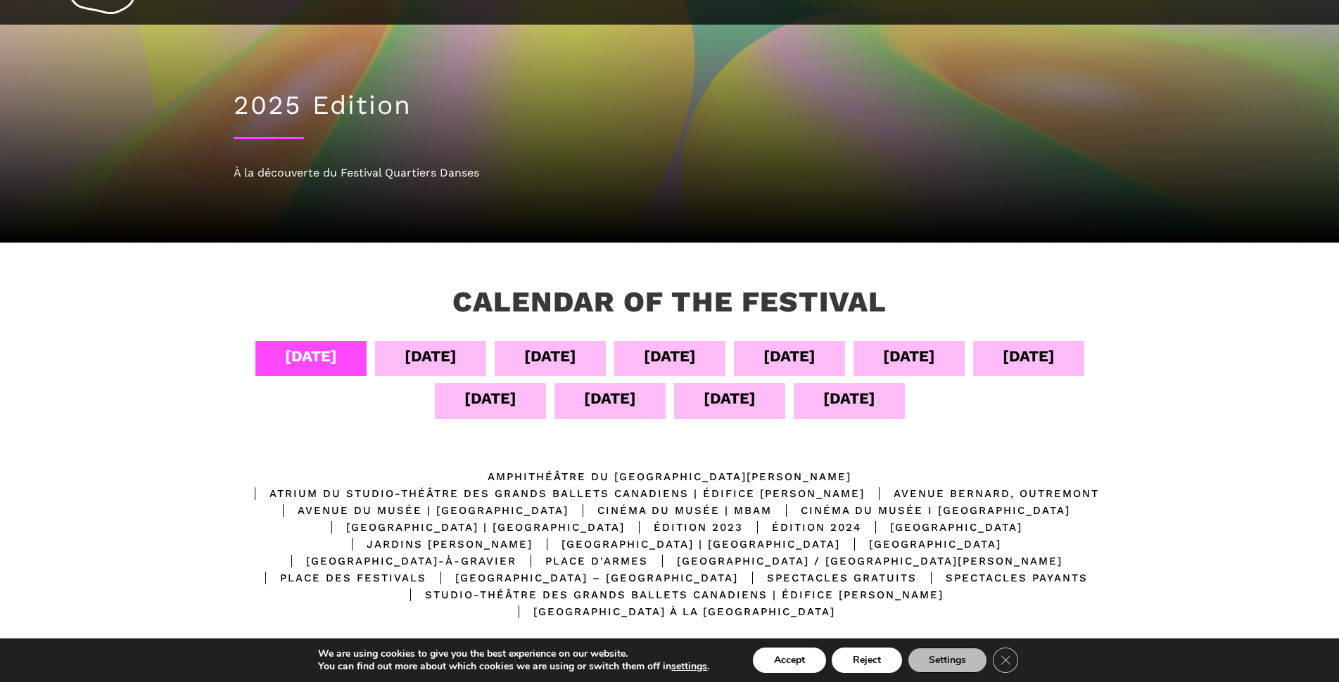
click at [457, 359] on div "[DATE]" at bounding box center [430, 356] width 52 height 25
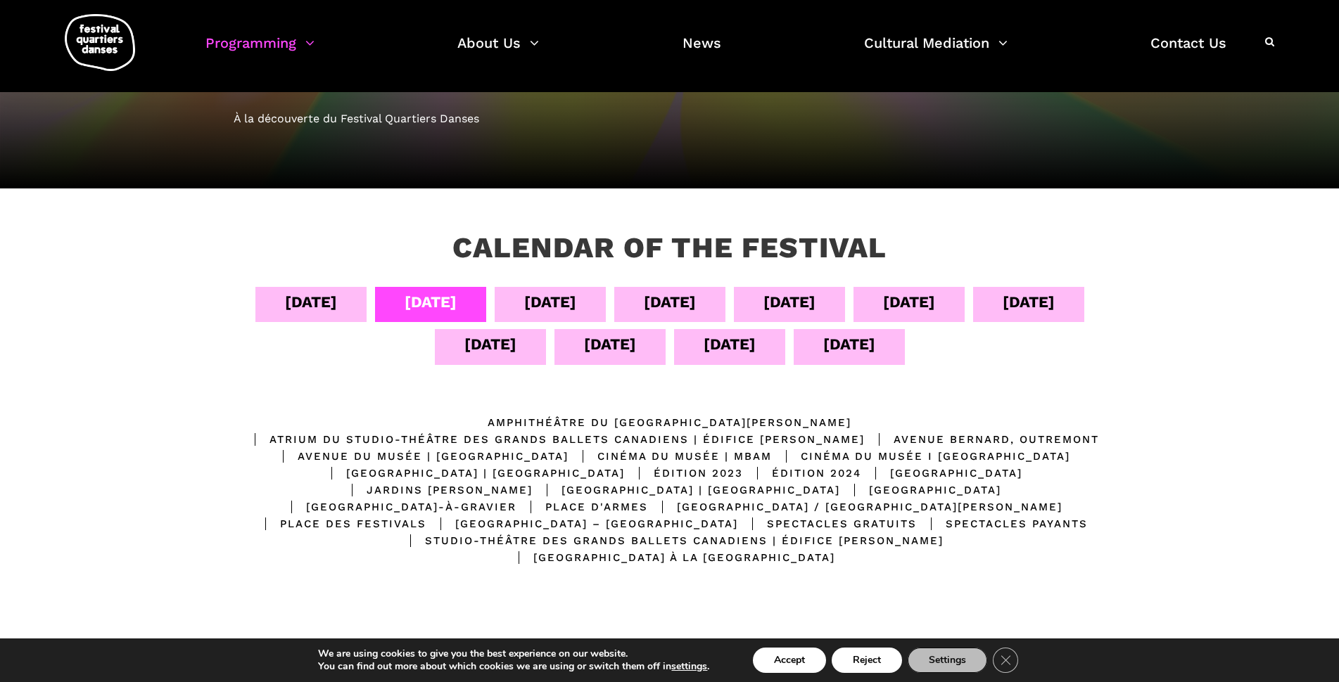
scroll to position [106, 0]
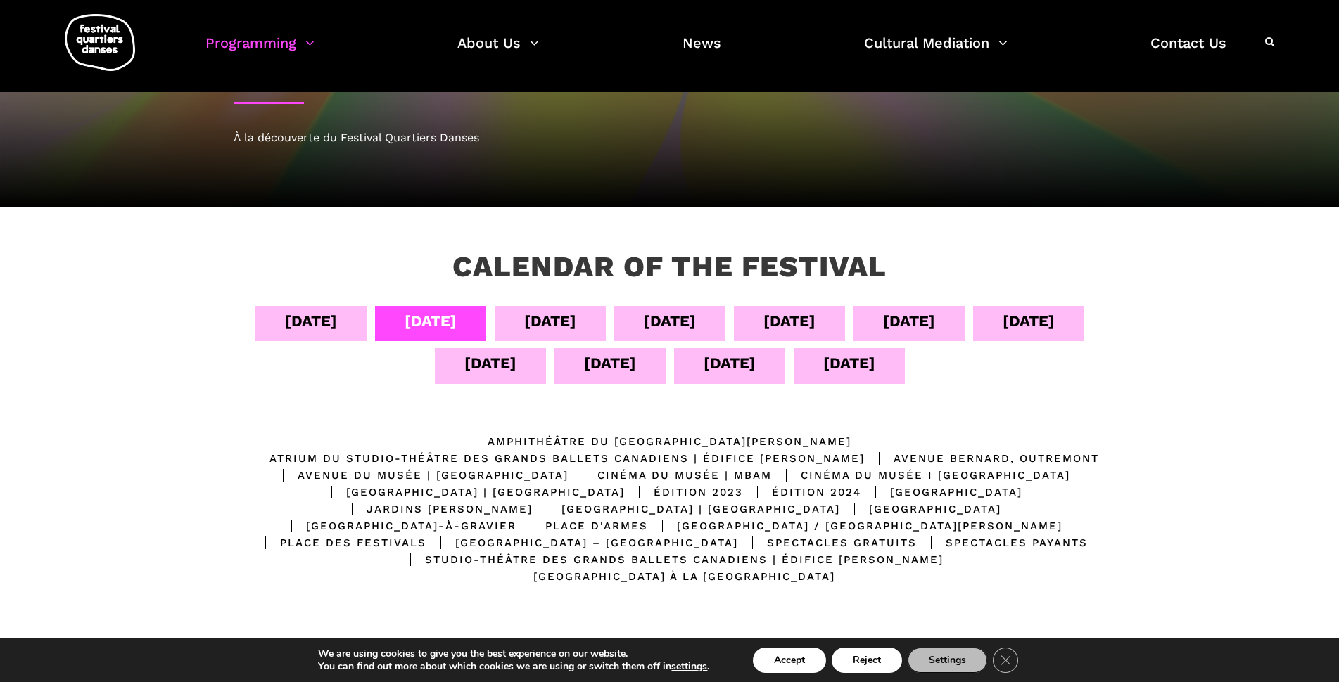
click at [576, 327] on div "Sept 06" at bounding box center [550, 321] width 52 height 25
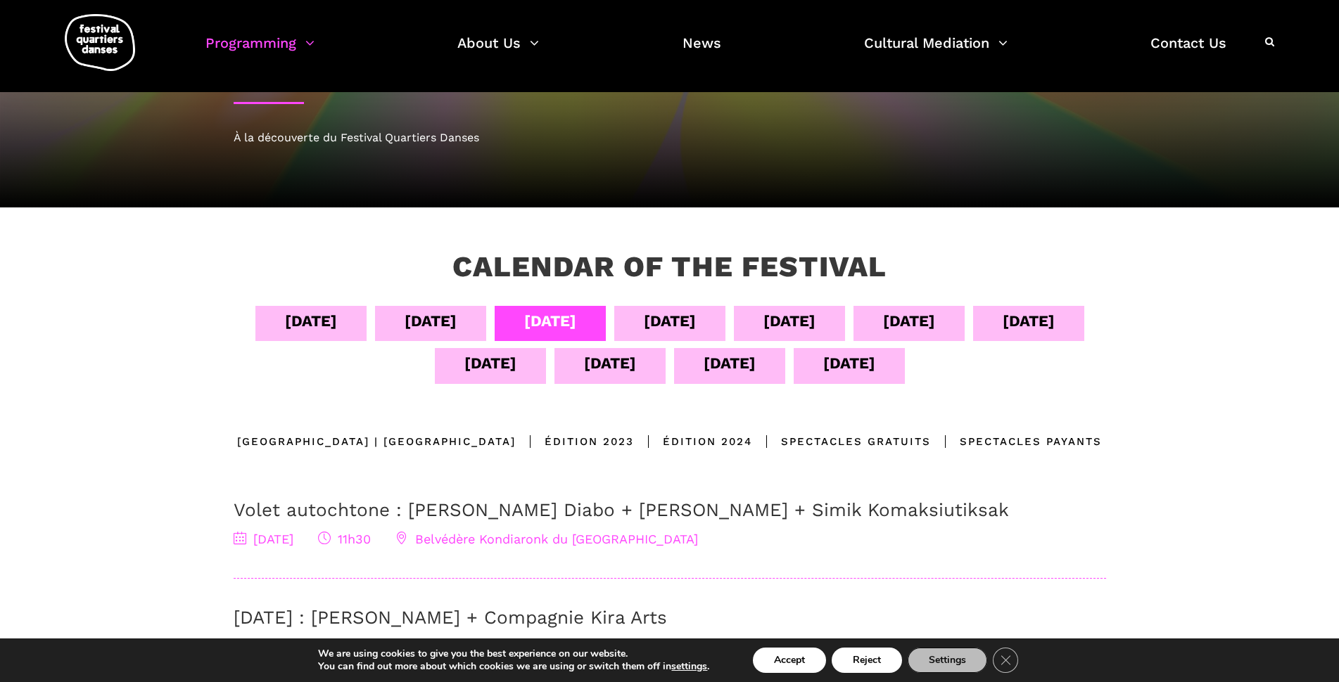
click at [457, 328] on div "Sept 05" at bounding box center [430, 321] width 52 height 25
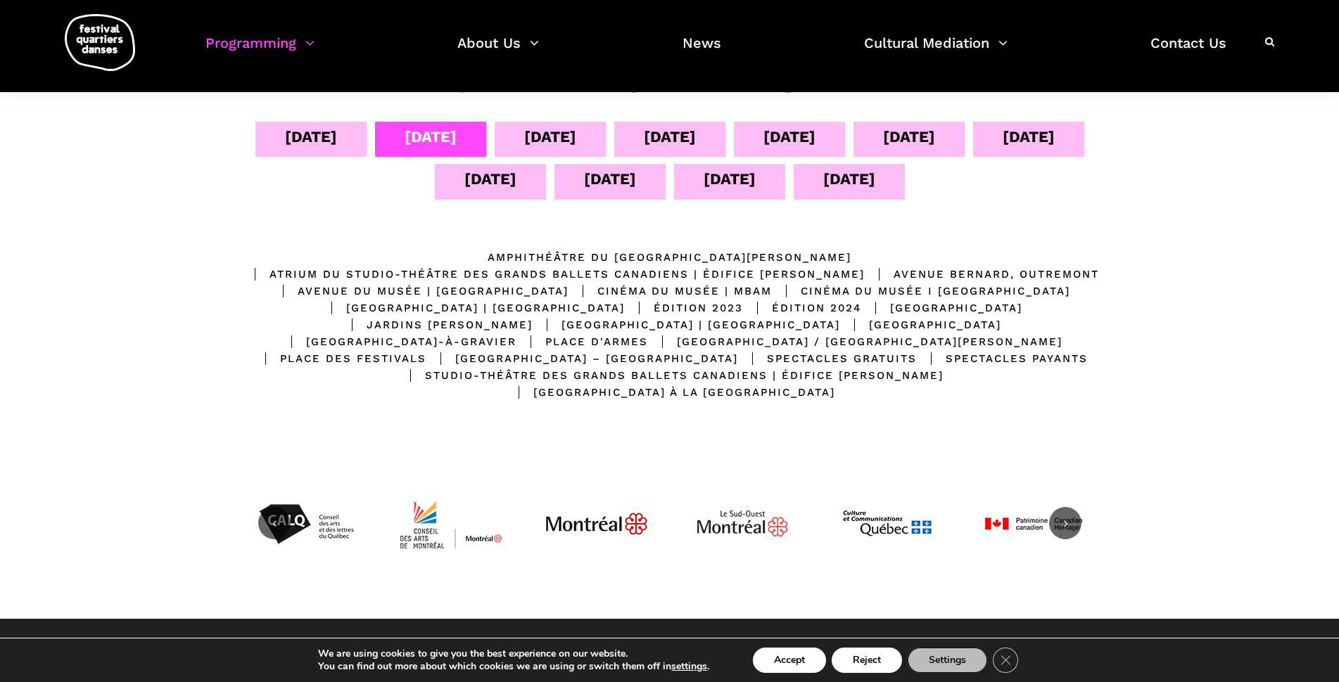
scroll to position [317, 0]
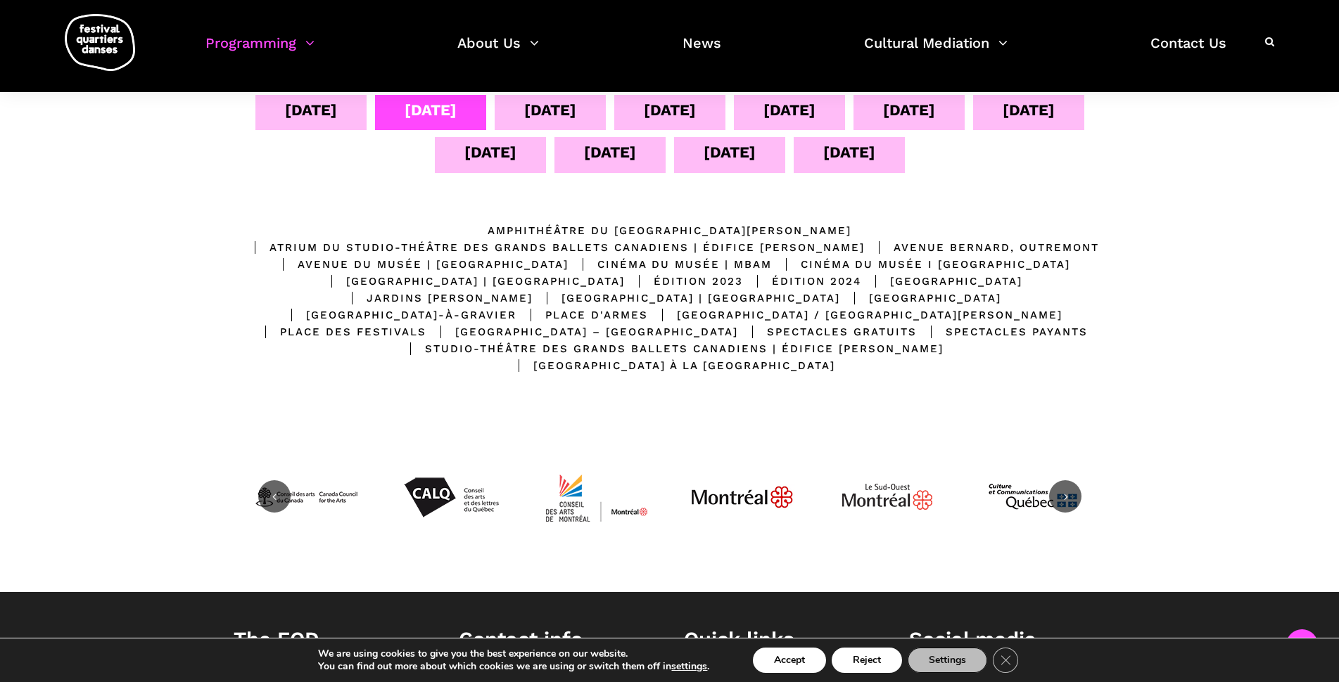
click at [576, 110] on div "Sept 06" at bounding box center [550, 110] width 52 height 25
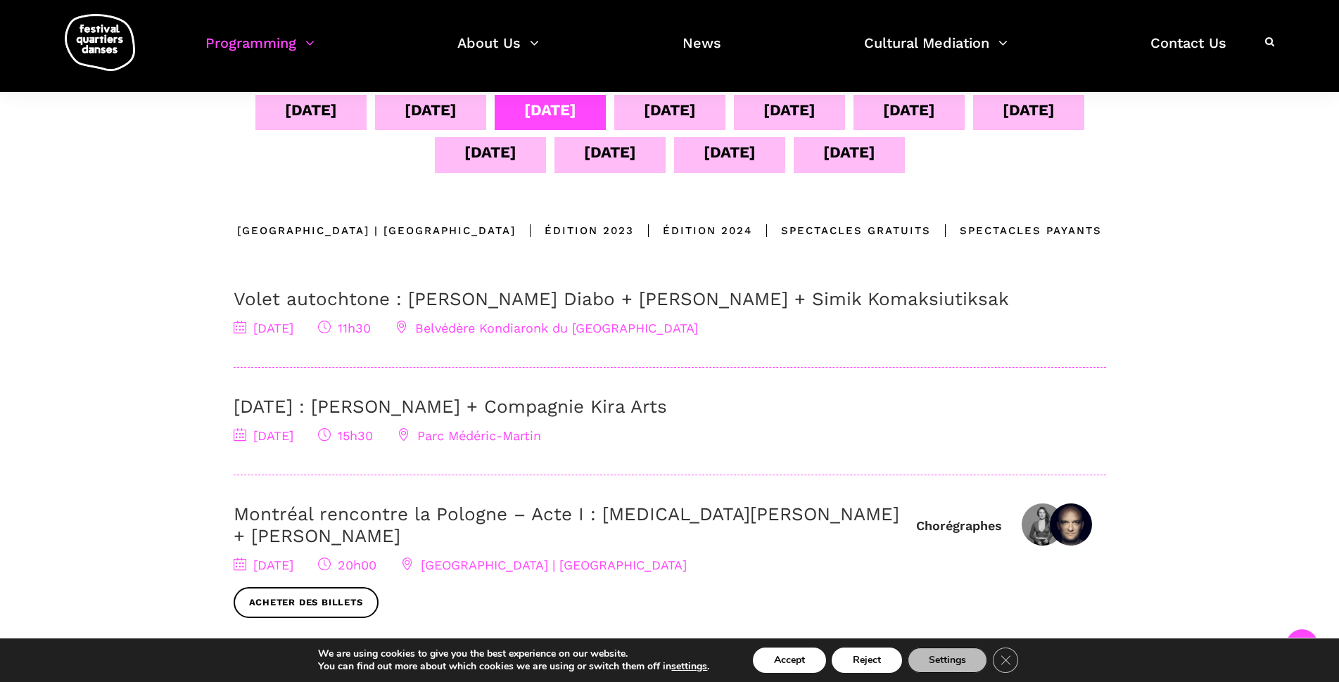
click at [457, 115] on div "Sept 05" at bounding box center [430, 110] width 52 height 25
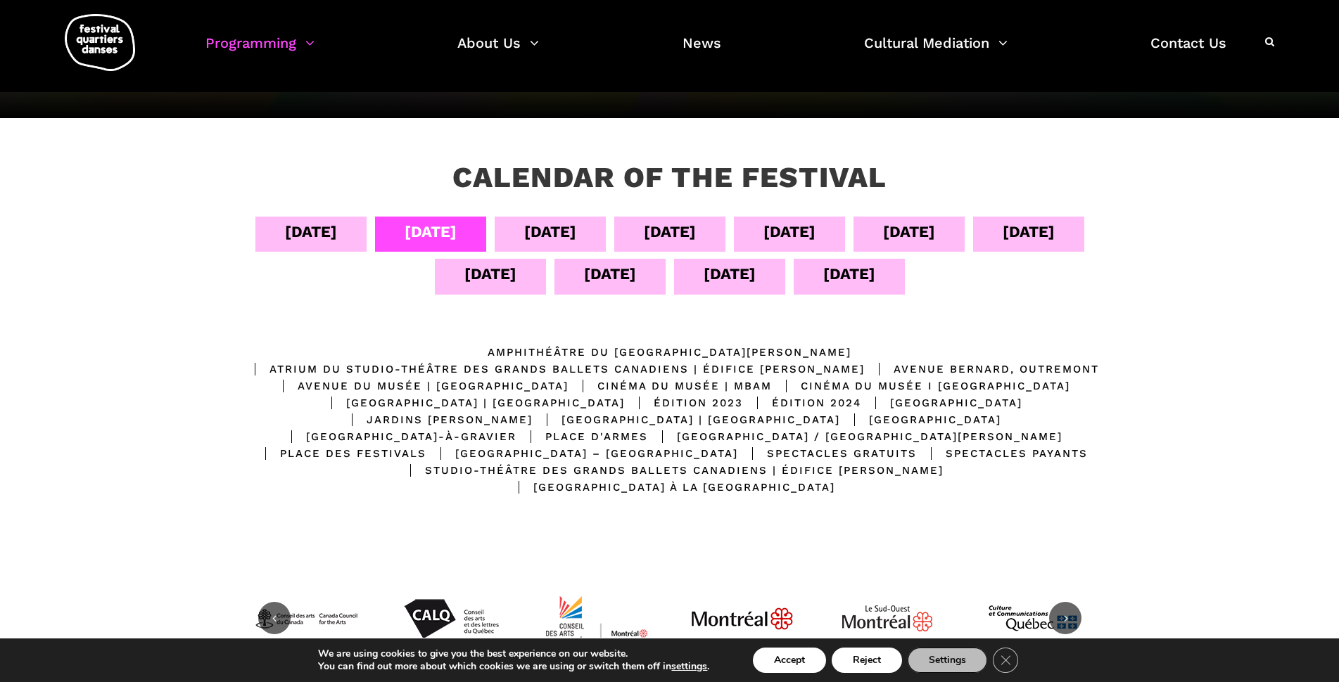
scroll to position [176, 0]
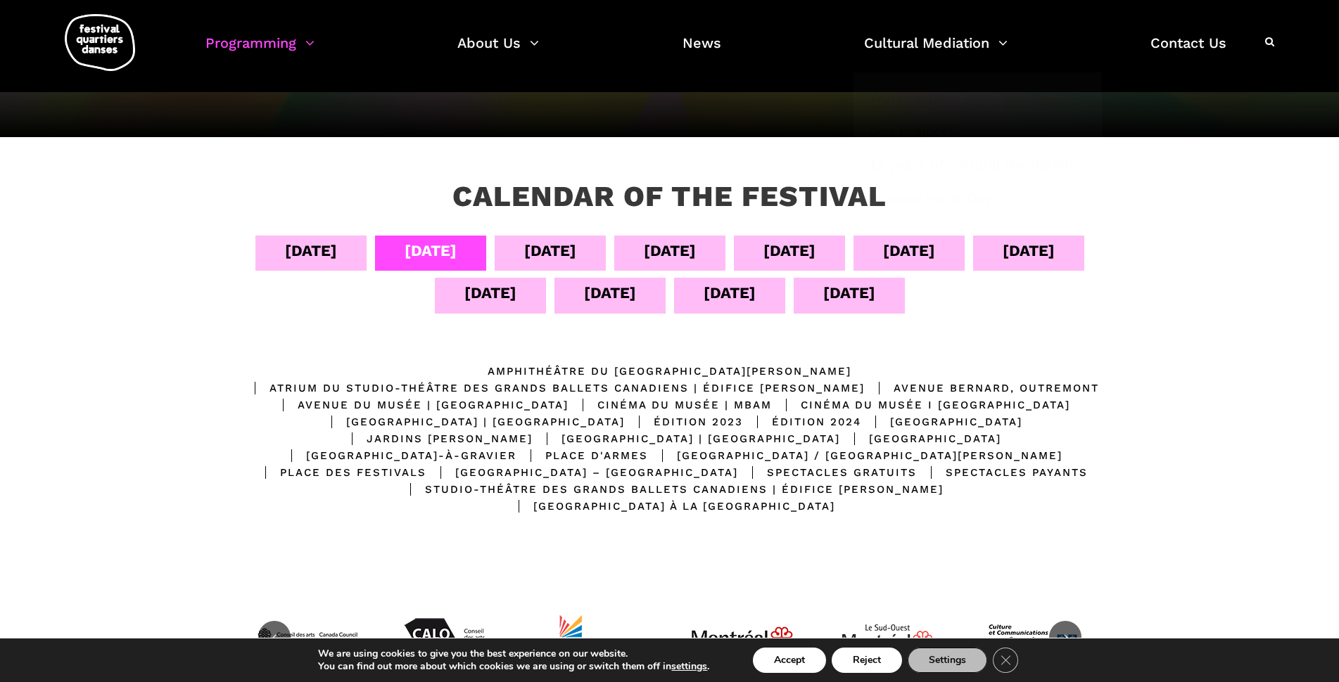
click at [354, 238] on div "Sept 04" at bounding box center [310, 253] width 111 height 35
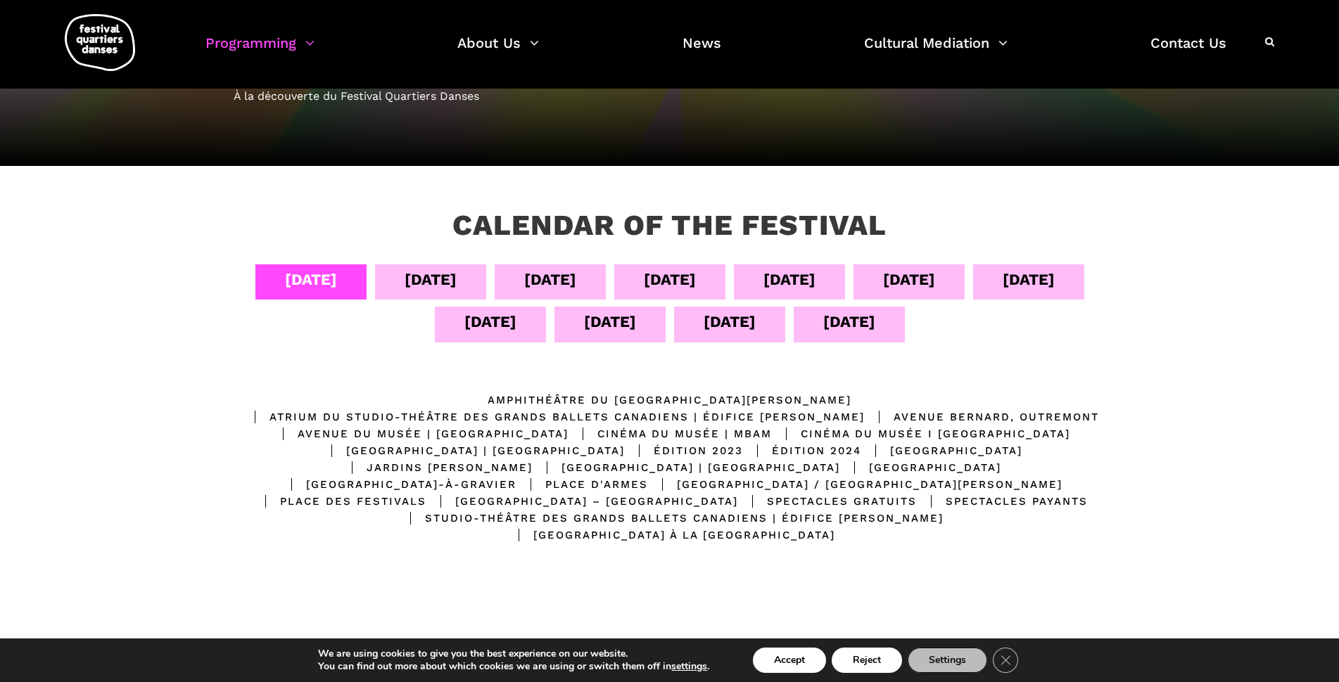
scroll to position [87, 0]
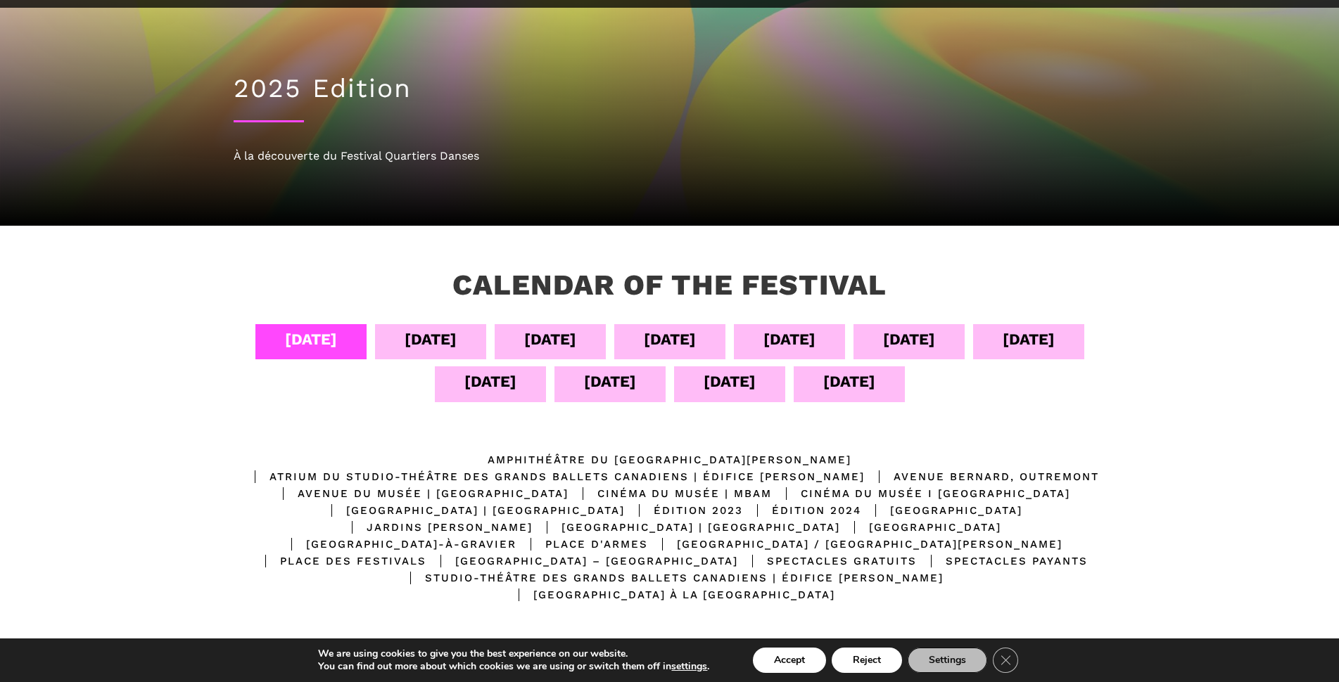
click at [457, 344] on div "Sept 05" at bounding box center [430, 339] width 52 height 25
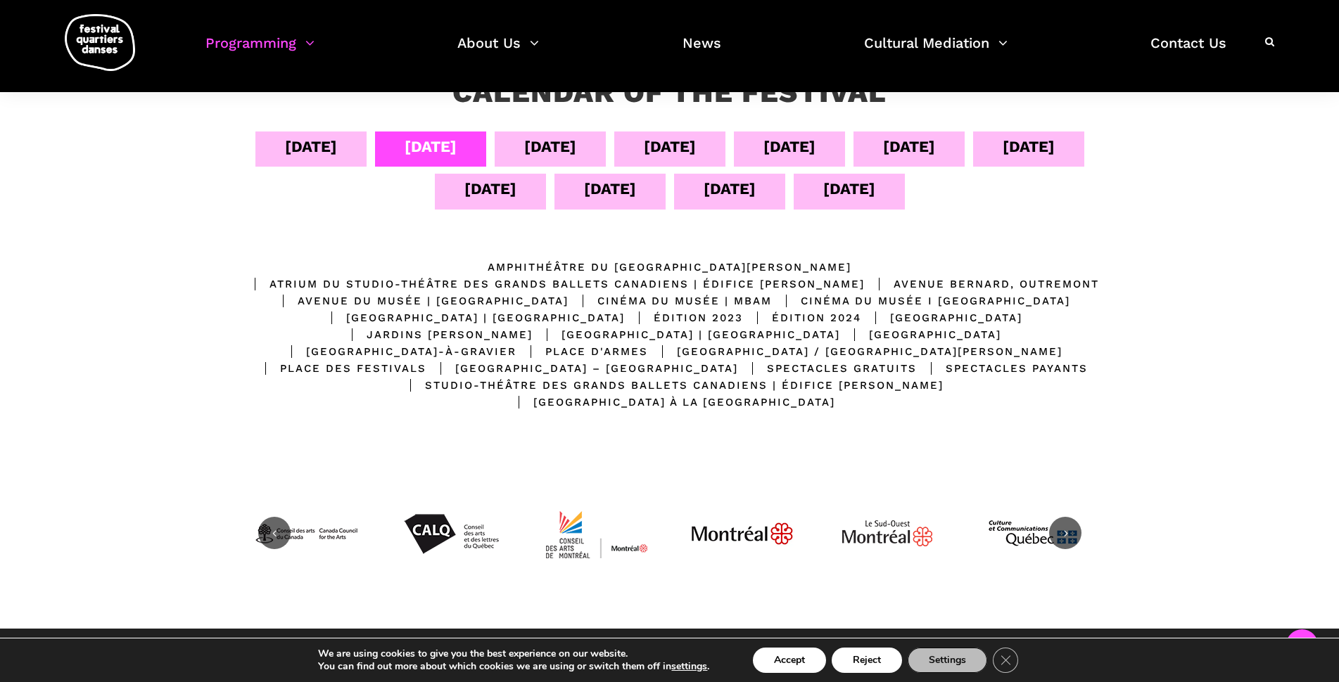
scroll to position [263, 0]
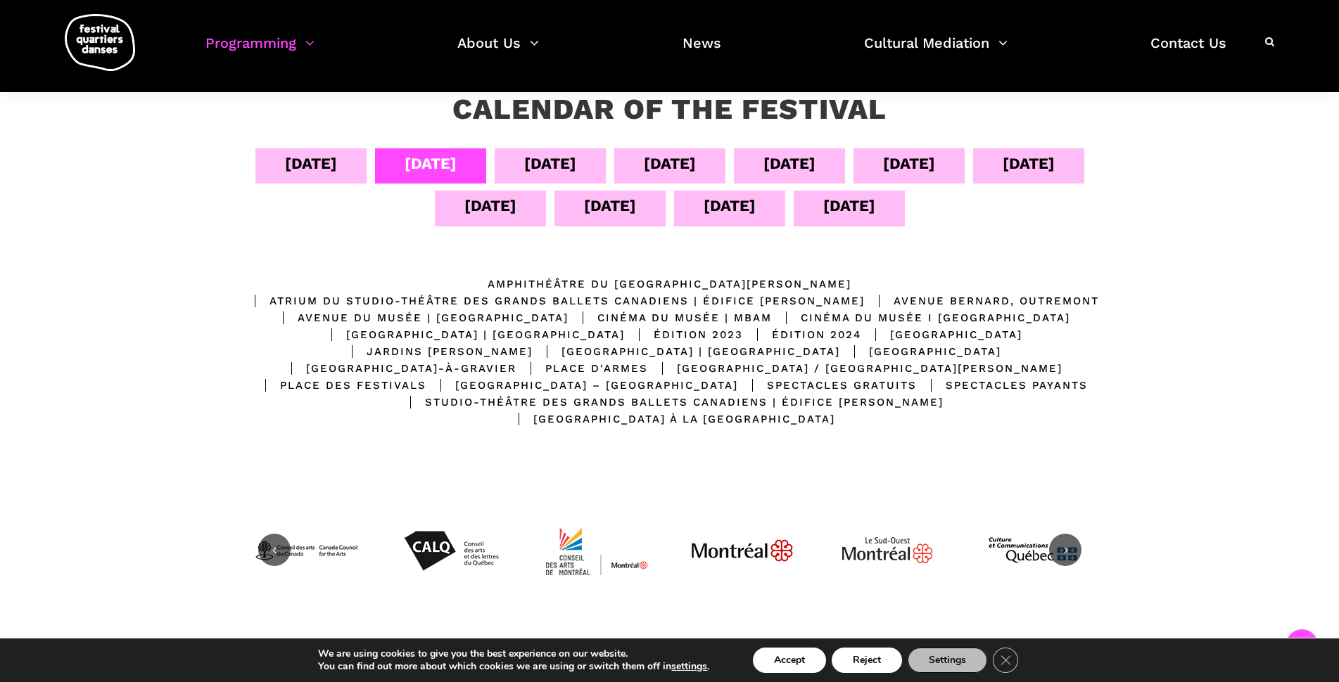
click at [576, 163] on div "Sept 06" at bounding box center [550, 163] width 52 height 25
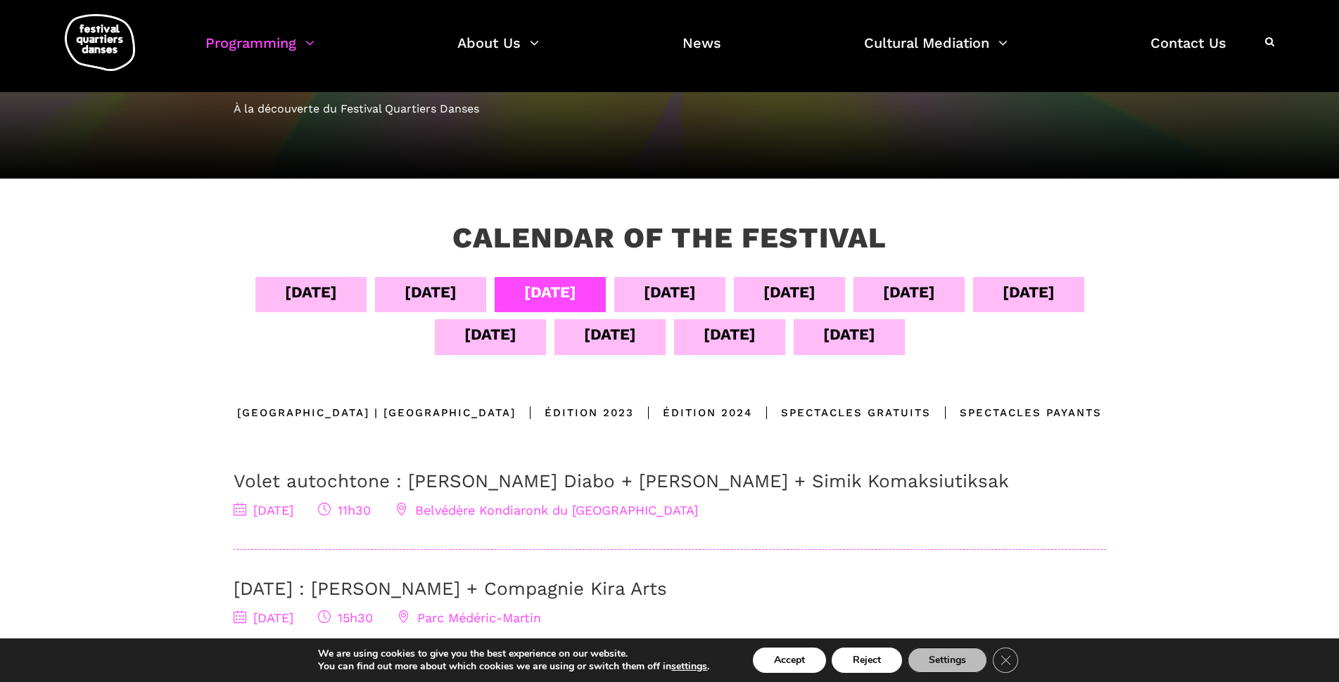
scroll to position [122, 0]
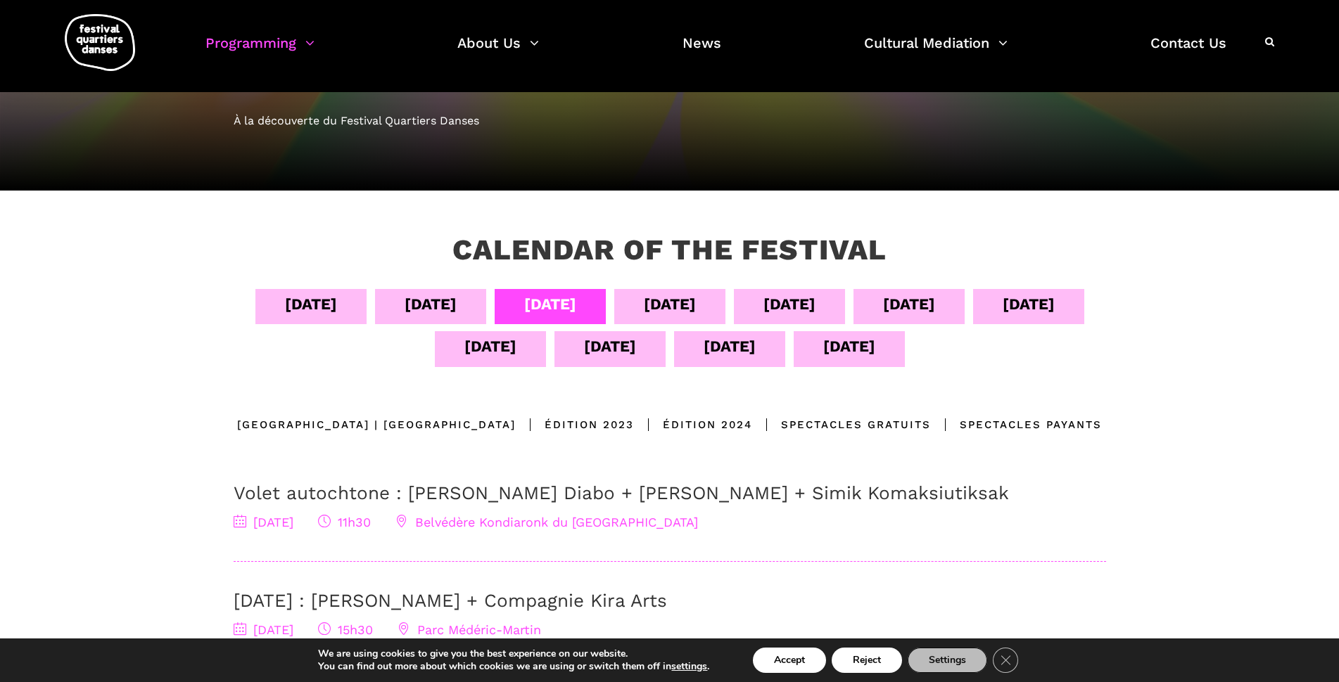
click at [696, 302] on div "Sept 07" at bounding box center [670, 304] width 52 height 25
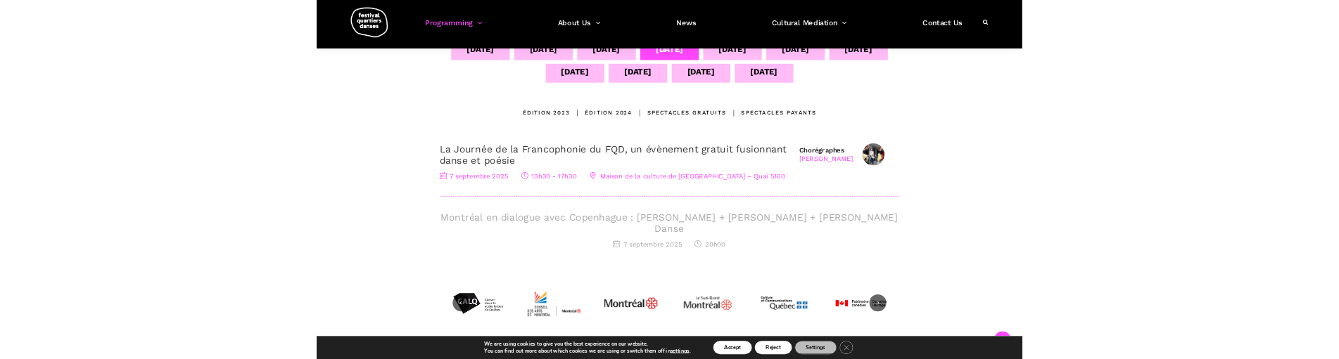
scroll to position [333, 0]
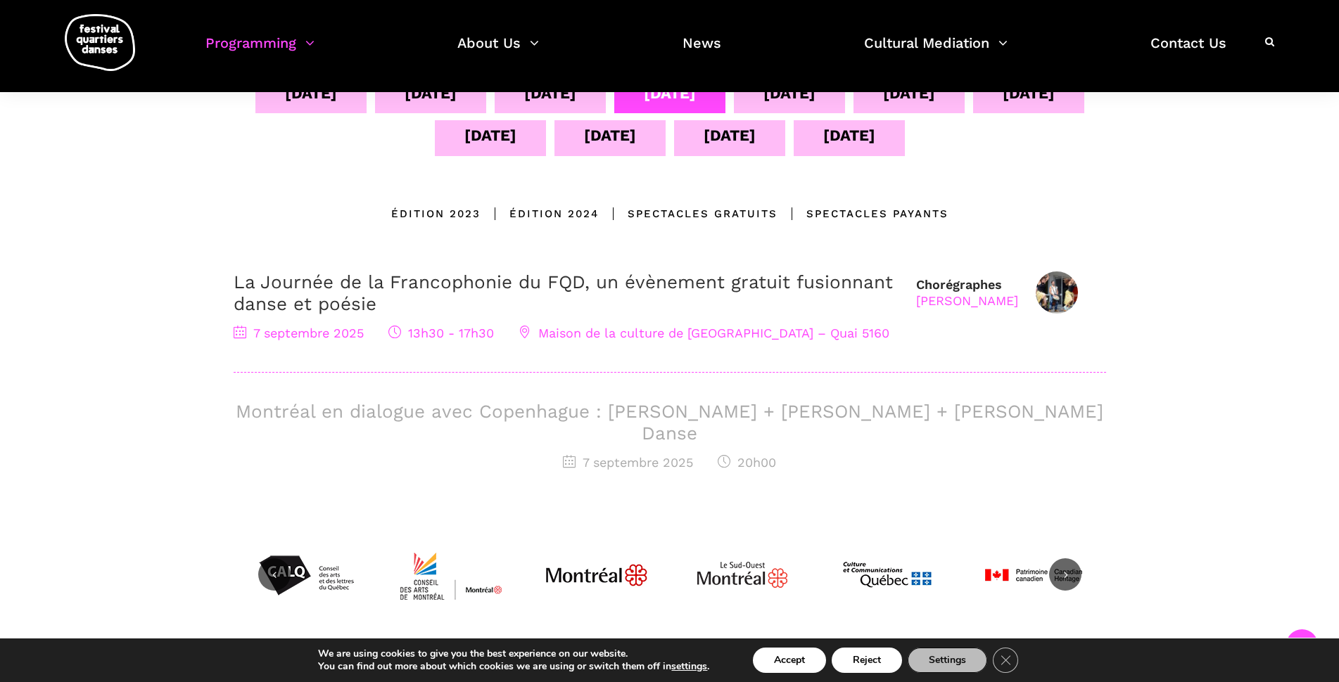
click at [651, 422] on h3 "Montréal en dialogue avec Copenhague : Charles-Alexis Desgagnés + Lene Boel + S…" at bounding box center [670, 423] width 872 height 44
click at [642, 453] on div "7 septembre 2025 20h00" at bounding box center [670, 463] width 872 height 20
click at [440, 523] on img at bounding box center [451, 576] width 106 height 106
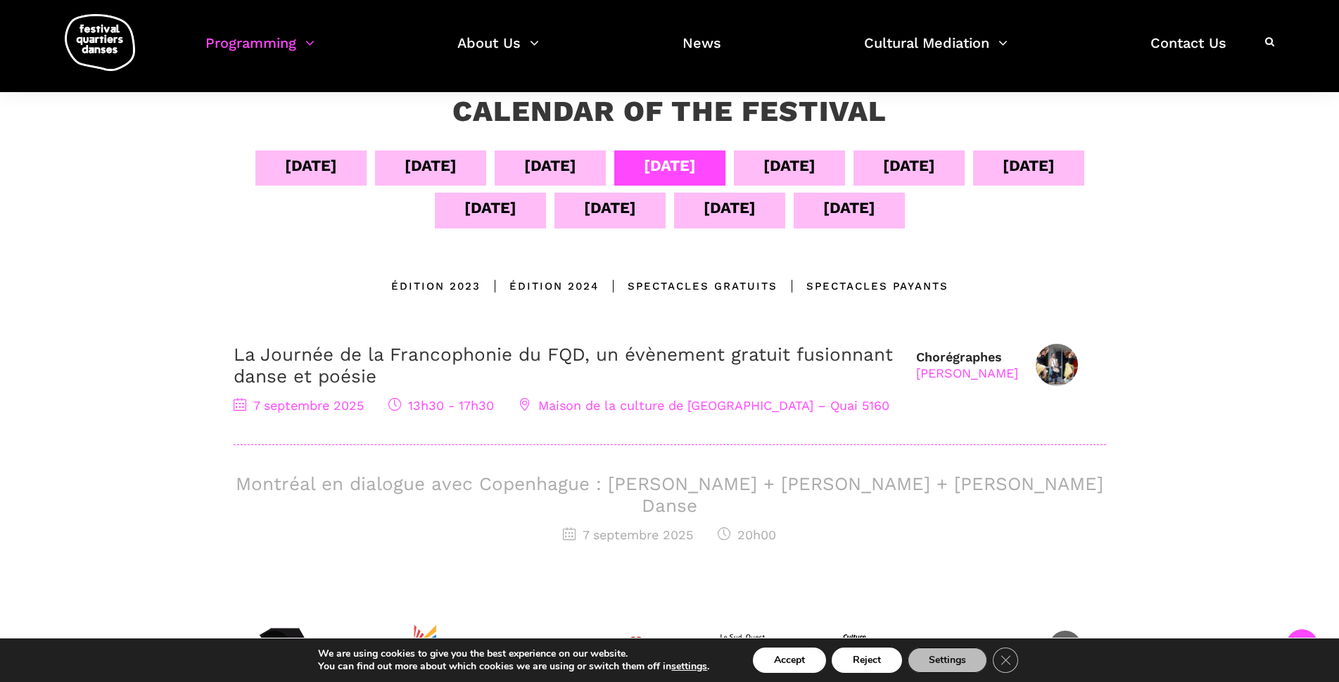
scroll to position [263, 0]
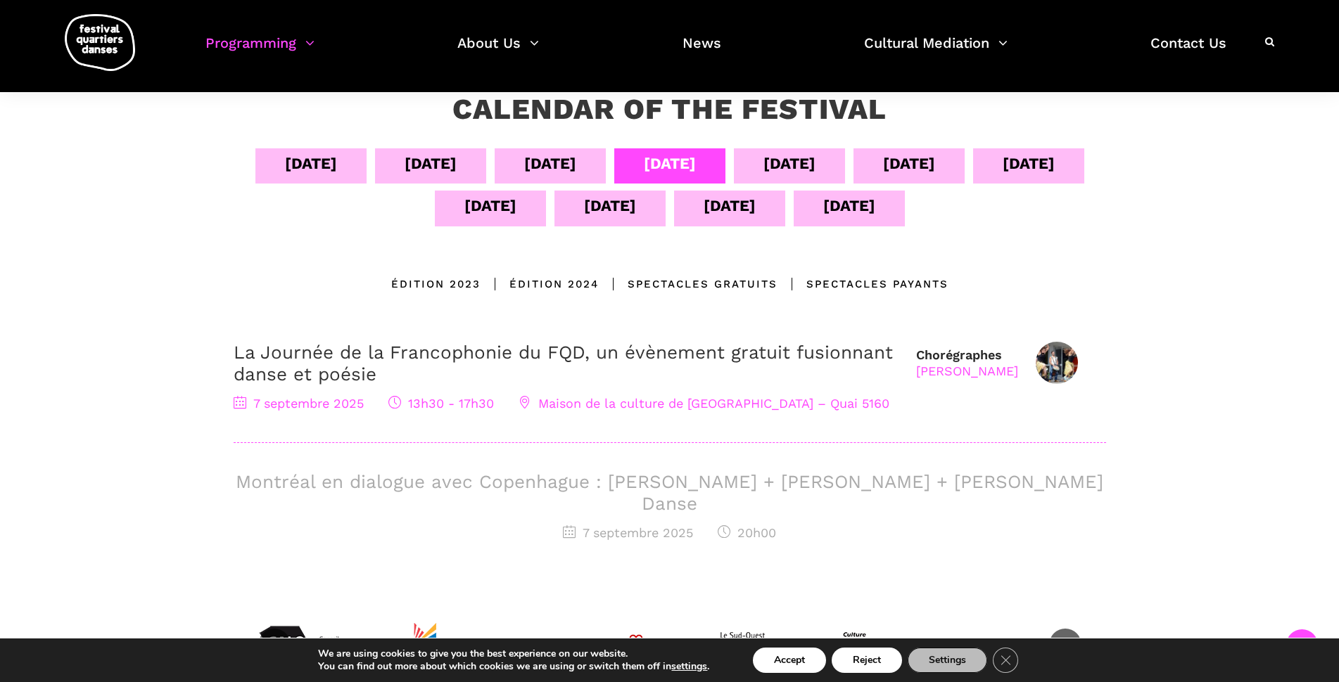
click at [815, 164] on div "Sept 08" at bounding box center [789, 163] width 52 height 25
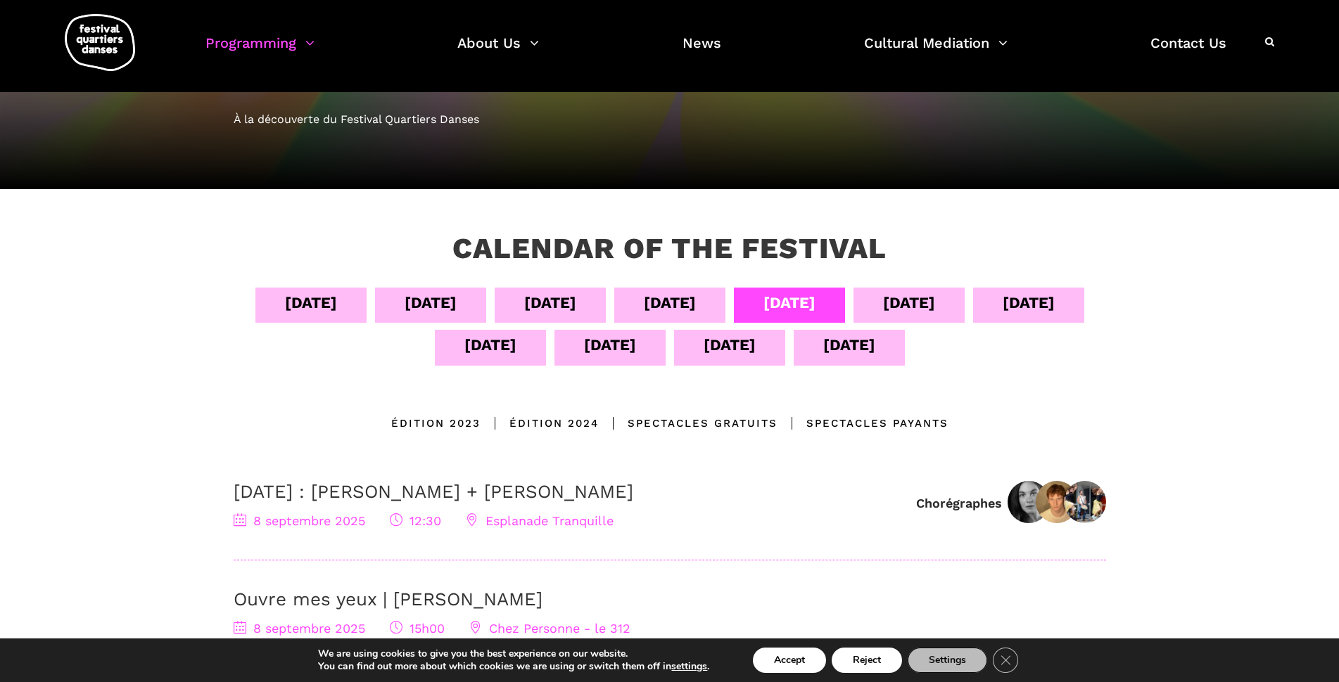
click at [785, 350] on div "Sept 13" at bounding box center [729, 347] width 111 height 35
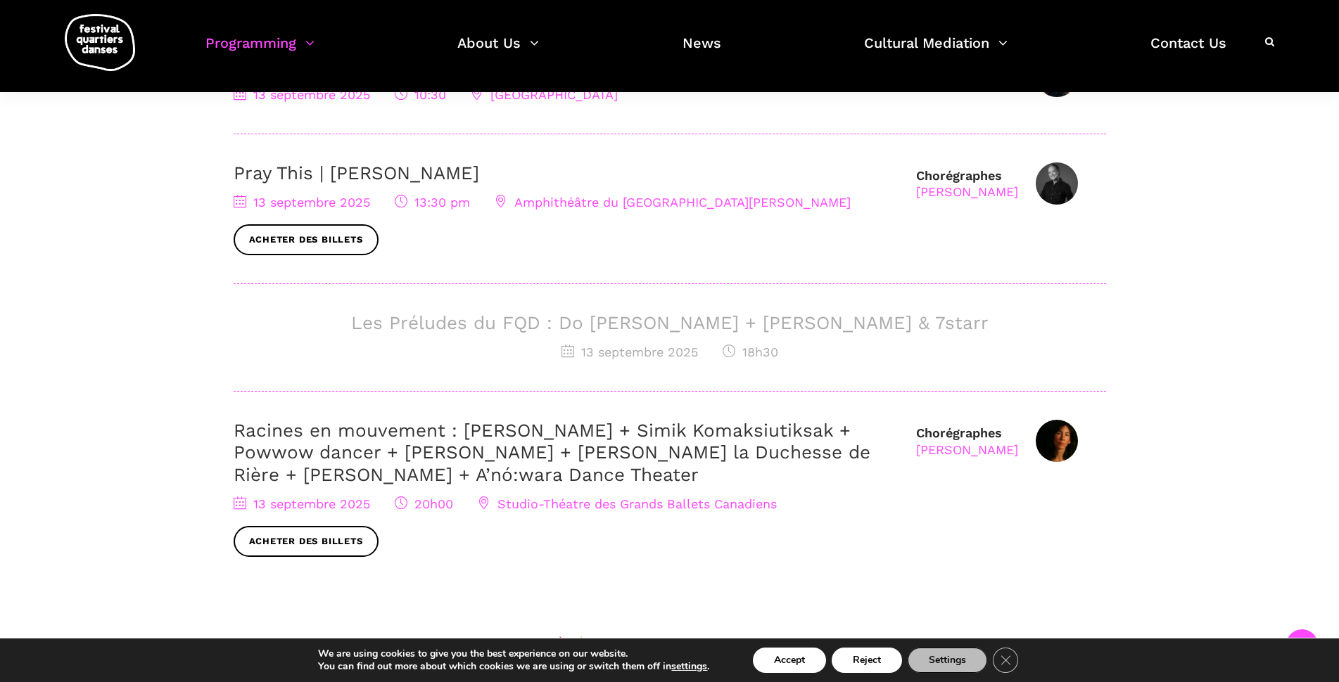
scroll to position [511, 0]
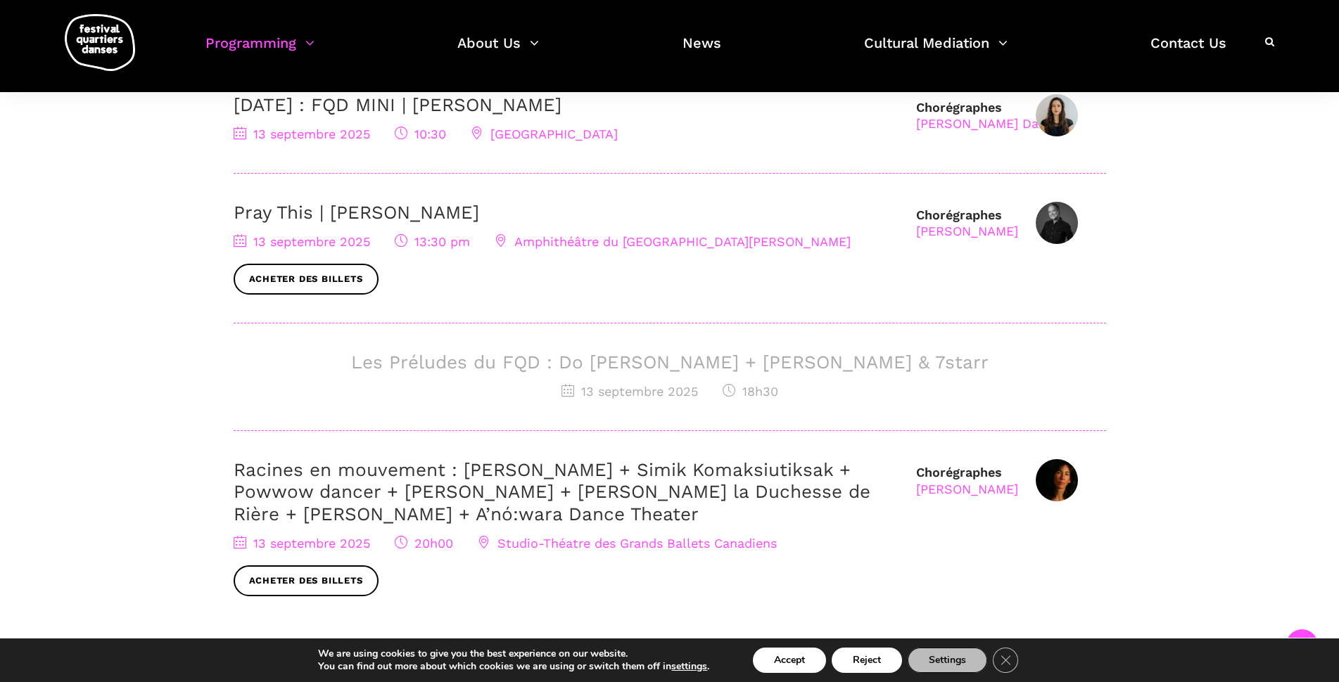
click at [618, 360] on h3 "Les Préludes du FQD : Do Phan Hoi + Charles Brecard & 7starr" at bounding box center [670, 363] width 872 height 22
click at [604, 366] on h3 "Les Préludes du FQD : Do Phan Hoi + Charles Brecard & 7starr" at bounding box center [670, 363] width 872 height 22
click at [594, 366] on h3 "Les Préludes du FQD : Do Phan Hoi + Charles Brecard & 7starr" at bounding box center [670, 363] width 872 height 22
click at [524, 365] on h3 "Les Préludes du FQD : Do Phan Hoi + Charles Brecard & 7starr" at bounding box center [670, 363] width 872 height 22
click at [478, 365] on h3 "Les Préludes du FQD : Do Phan Hoi + Charles Brecard & 7starr" at bounding box center [670, 363] width 872 height 22
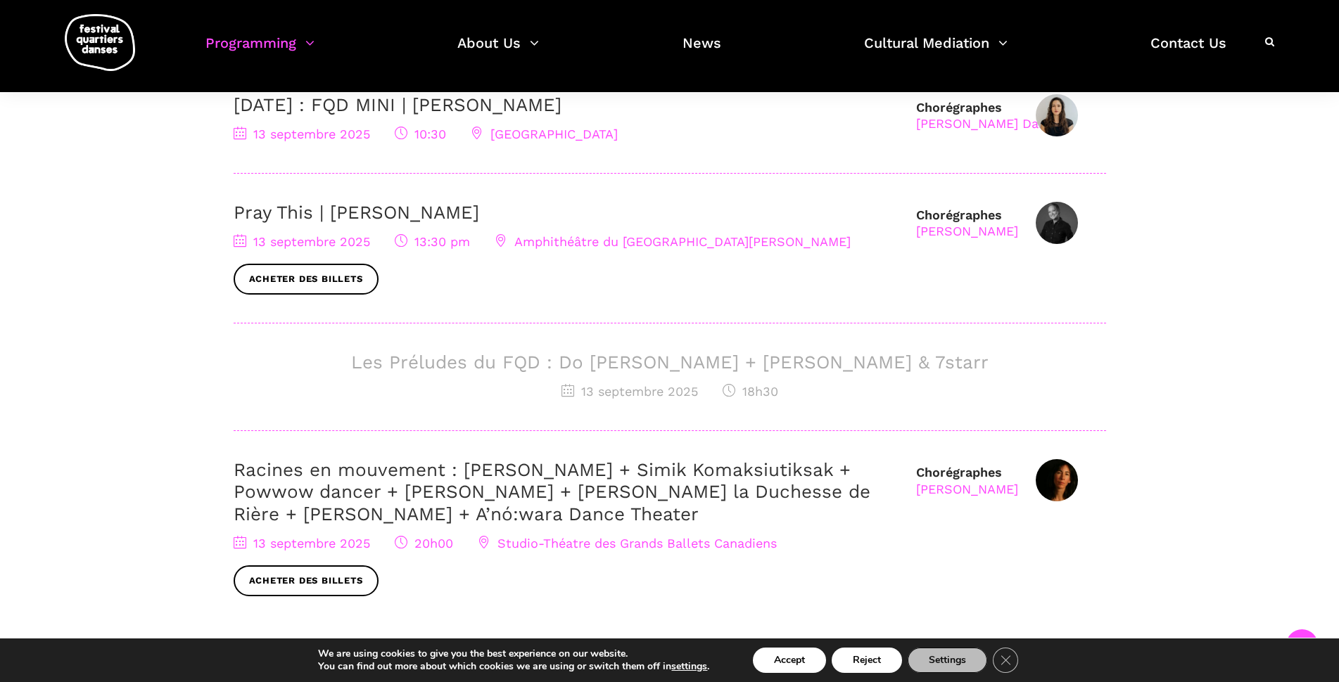
click at [689, 390] on span "13 septembre 2025" at bounding box center [629, 391] width 136 height 15
click at [694, 357] on h3 "Les Préludes du FQD : Do Phan Hoi + Charles Brecard & 7starr" at bounding box center [670, 363] width 872 height 22
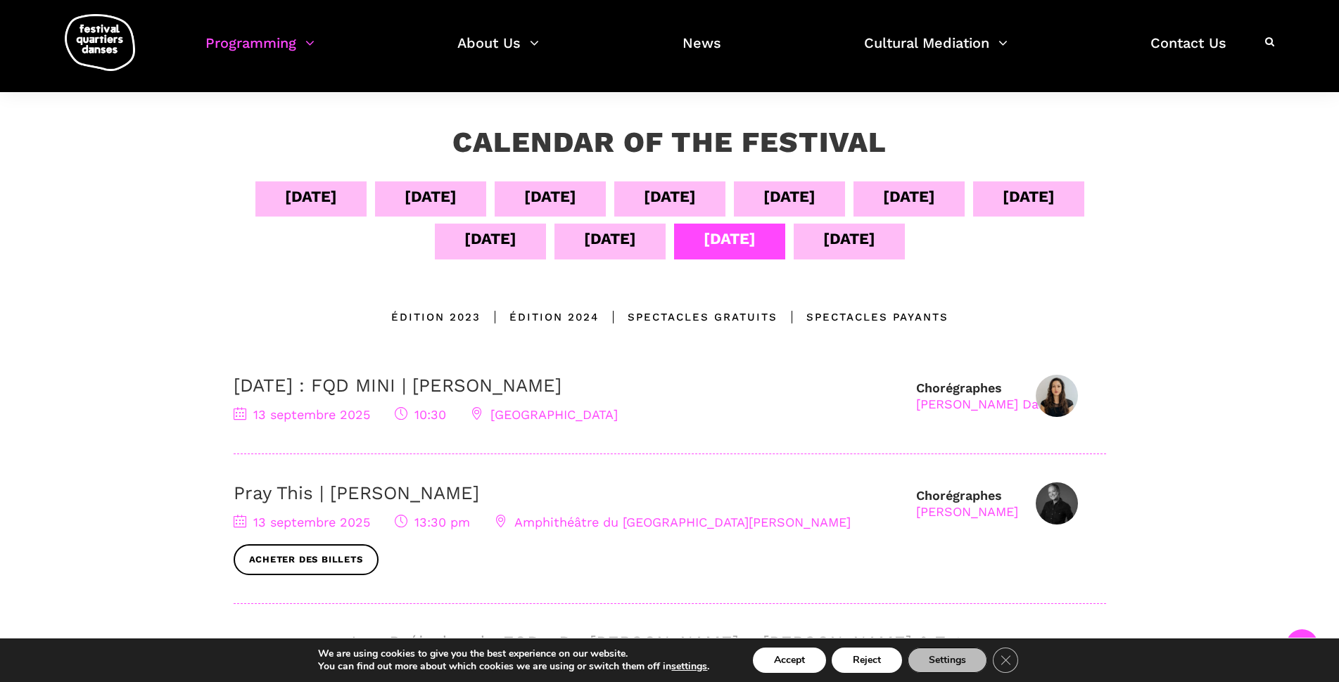
scroll to position [229, 0]
click at [636, 236] on div "Sept 12" at bounding box center [610, 239] width 52 height 25
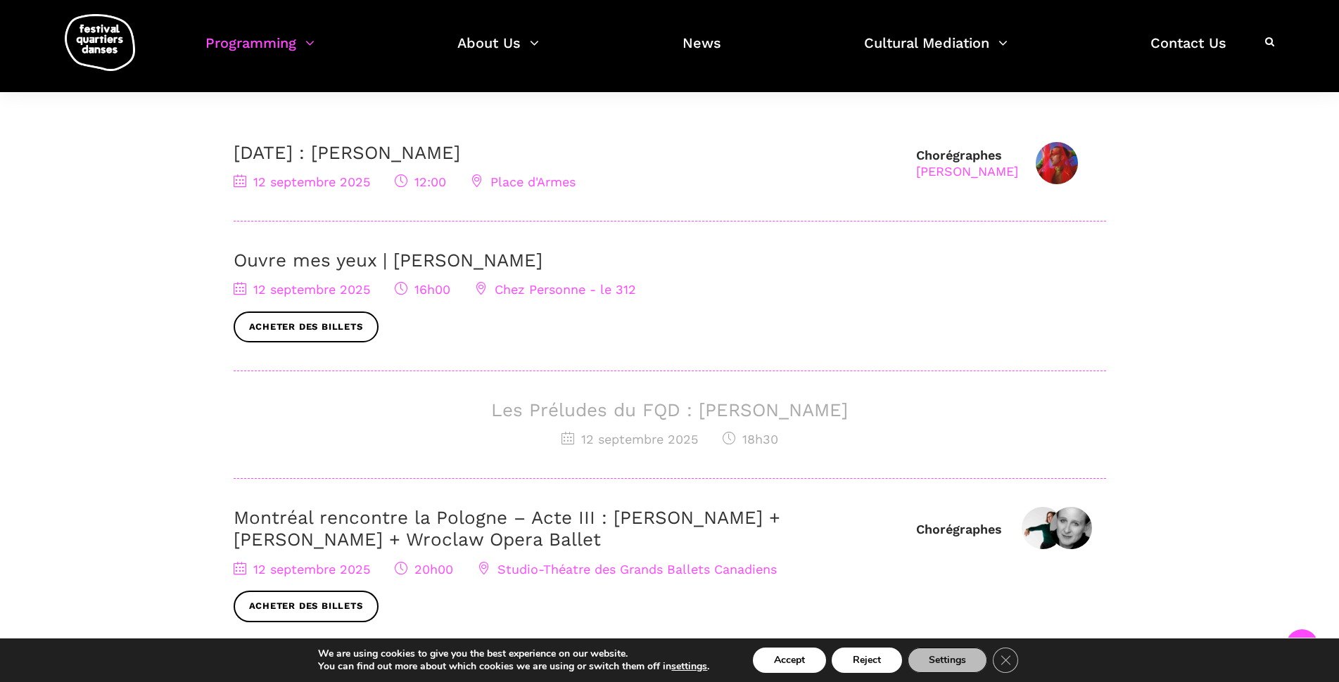
scroll to position [511, 0]
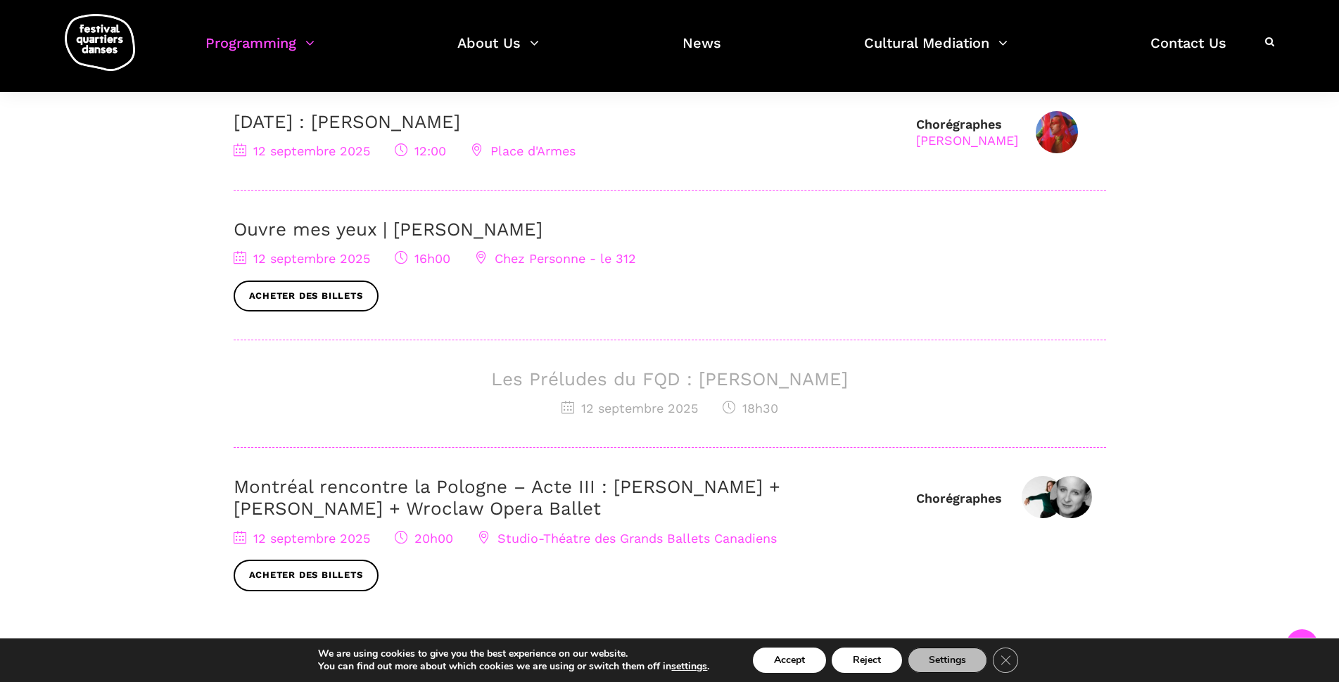
click at [464, 499] on link "Montréal rencontre la Pologne – Acte III : Hélène Simoneau Danse + Jane Mappin …" at bounding box center [507, 497] width 547 height 43
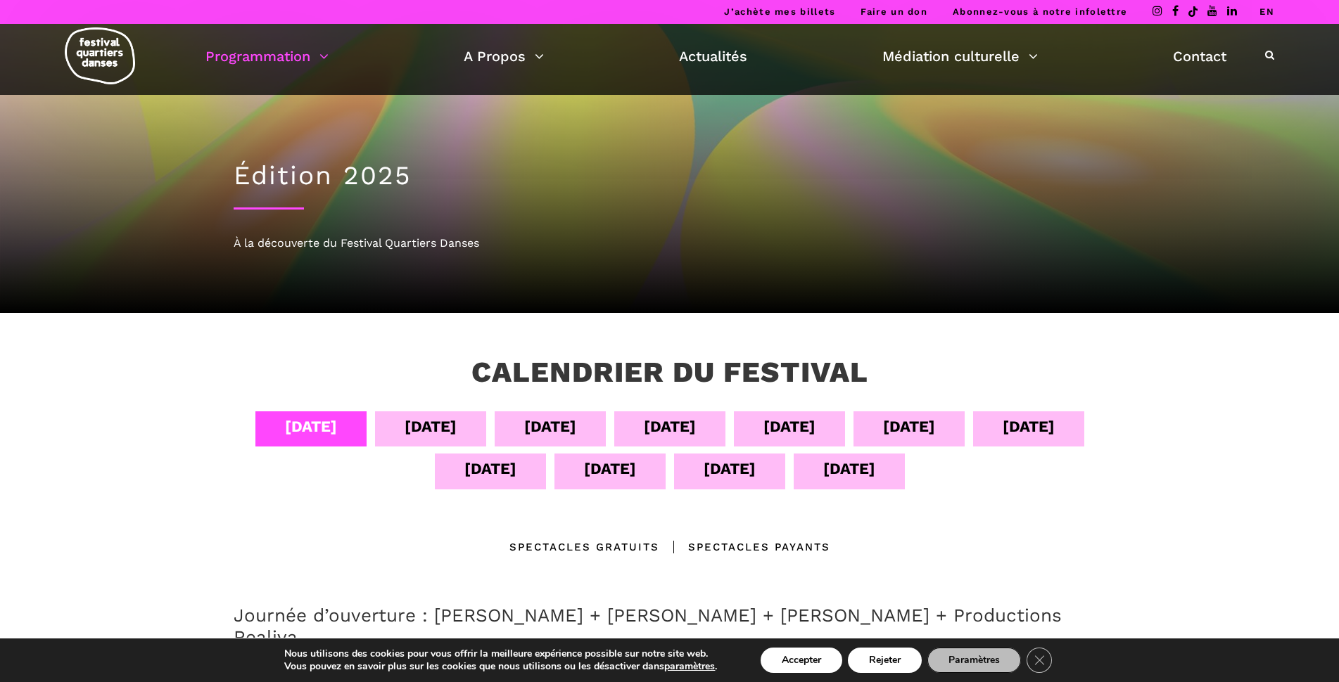
click at [410, 426] on div "[DATE]" at bounding box center [430, 426] width 52 height 25
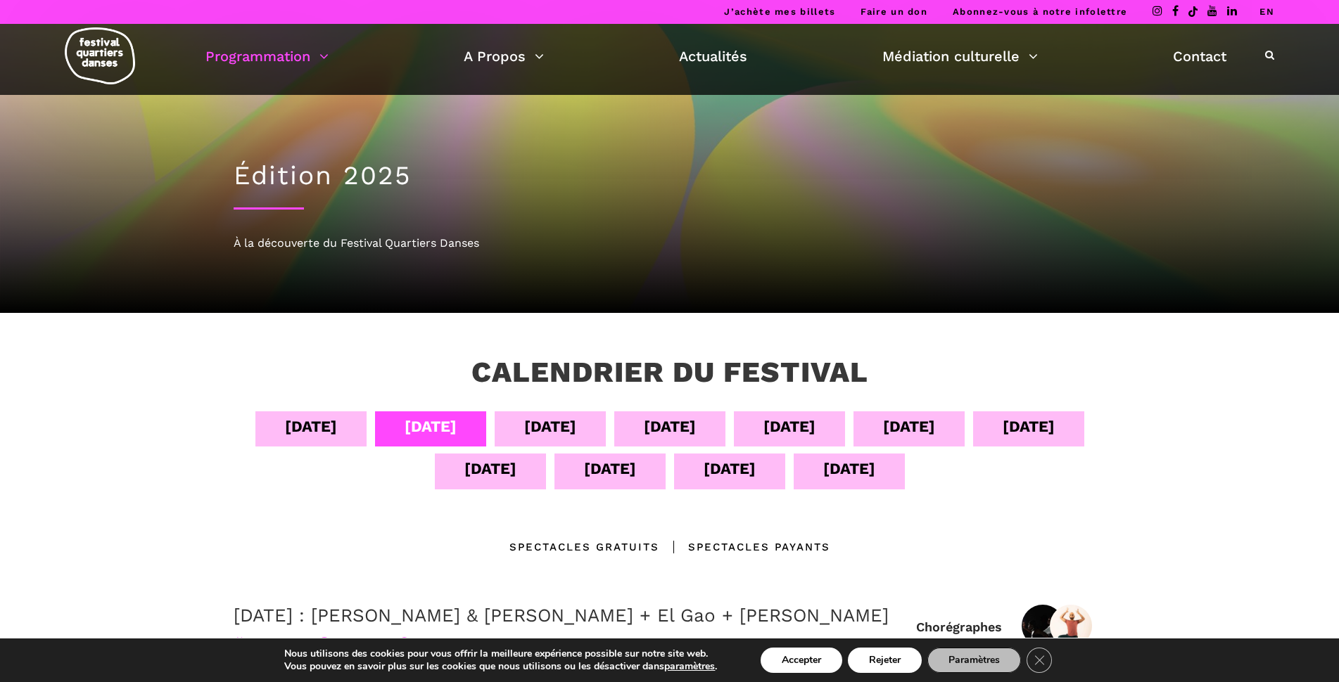
click at [506, 422] on div "[DATE]" at bounding box center [550, 429] width 111 height 35
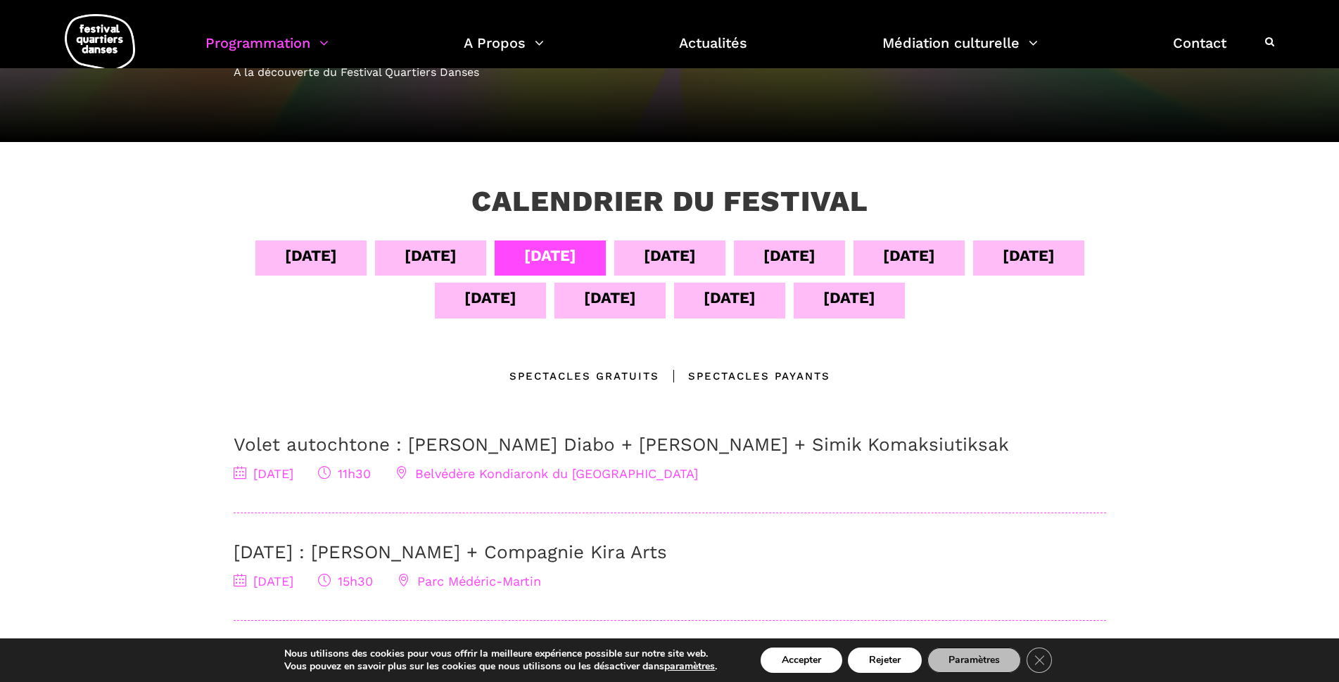
scroll to position [211, 0]
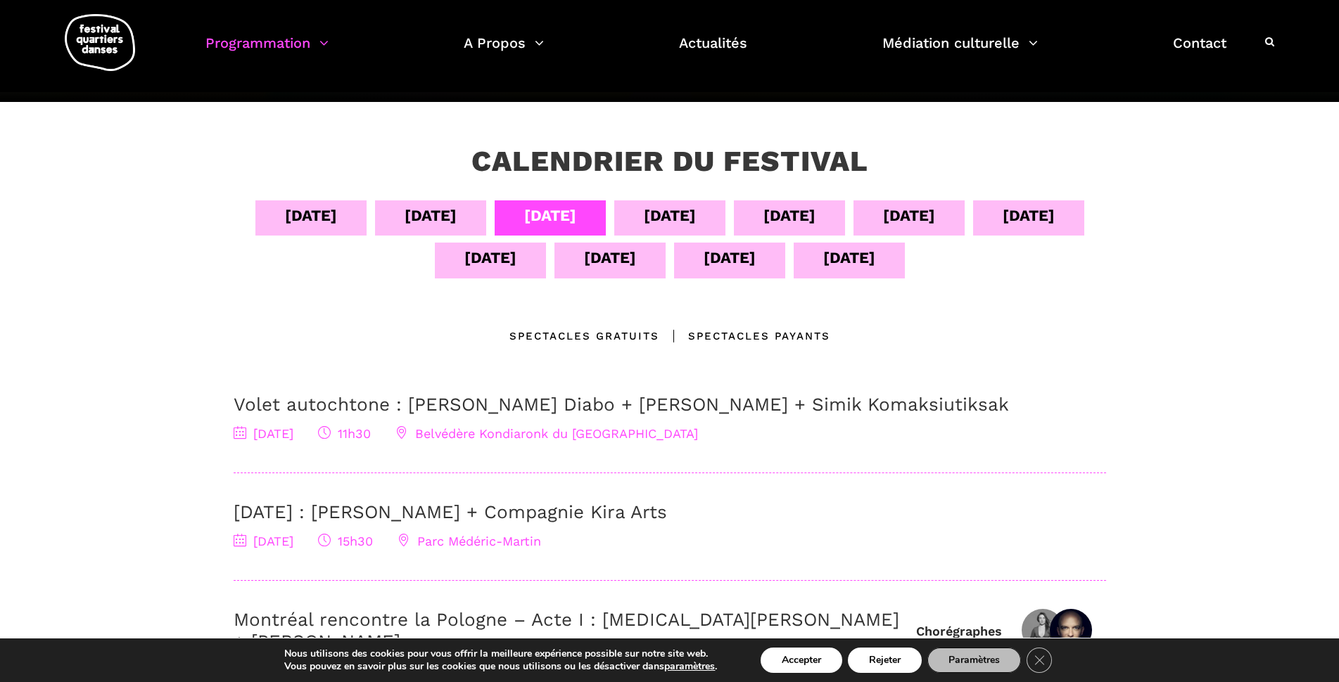
click at [414, 219] on div "[DATE]" at bounding box center [430, 215] width 52 height 25
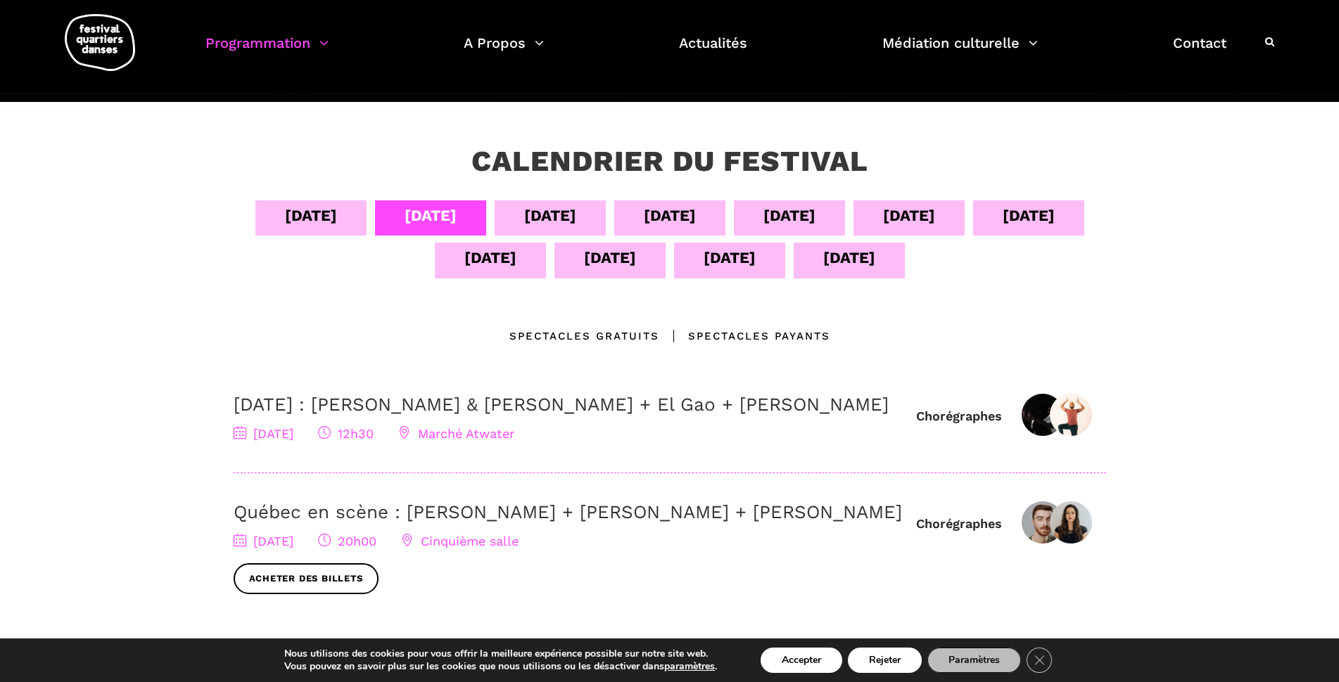
click at [304, 205] on div "04 sept" at bounding box center [311, 215] width 52 height 25
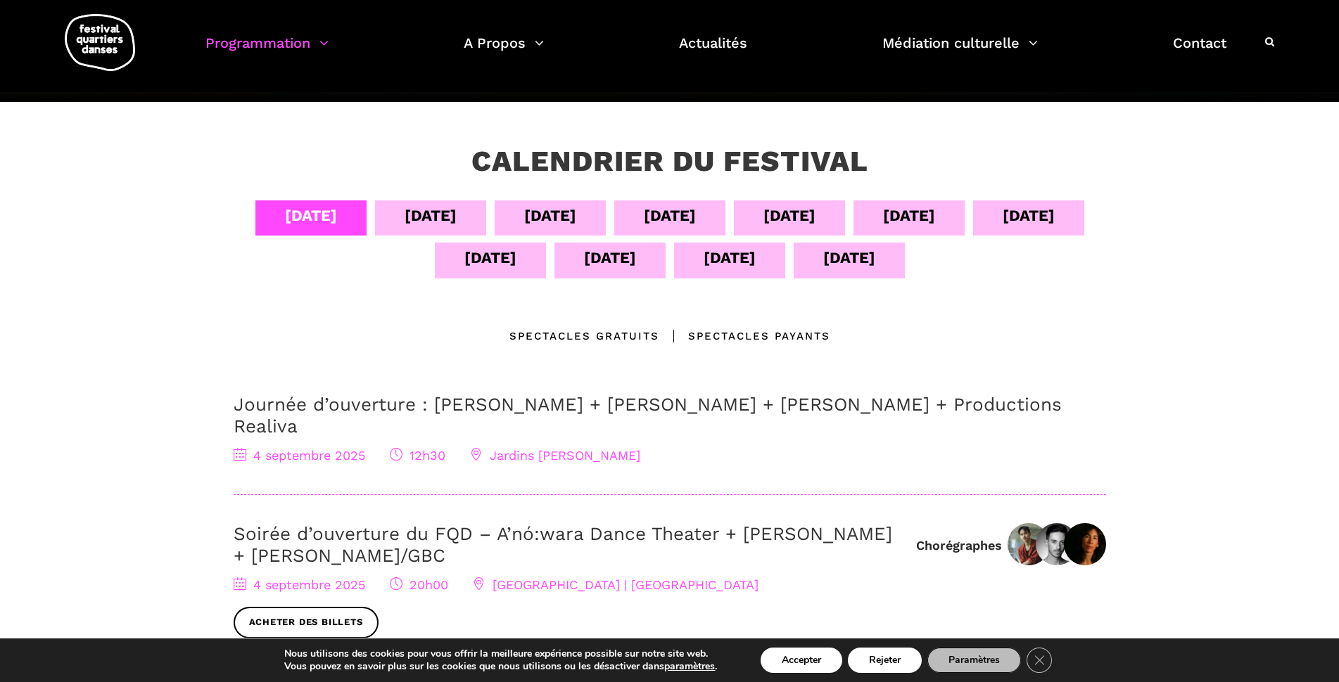
click at [423, 225] on div "05 sept" at bounding box center [430, 215] width 52 height 25
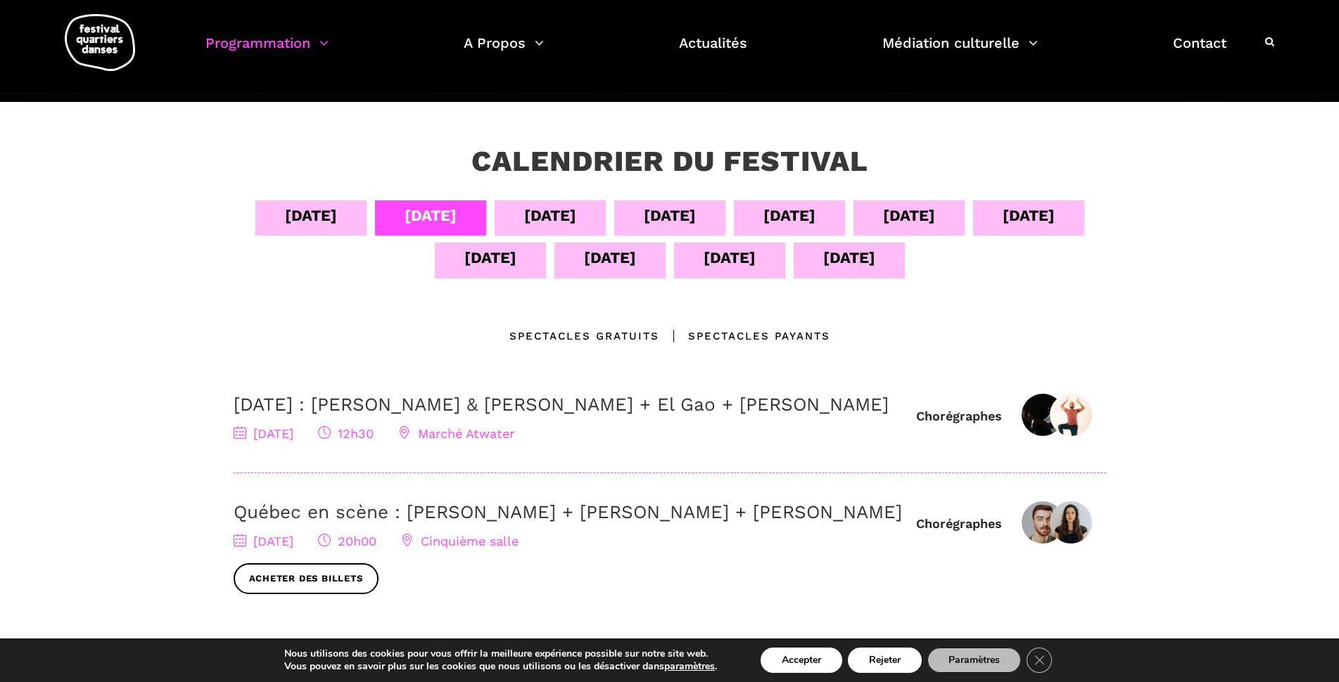
click at [306, 232] on div "04 sept" at bounding box center [310, 217] width 111 height 35
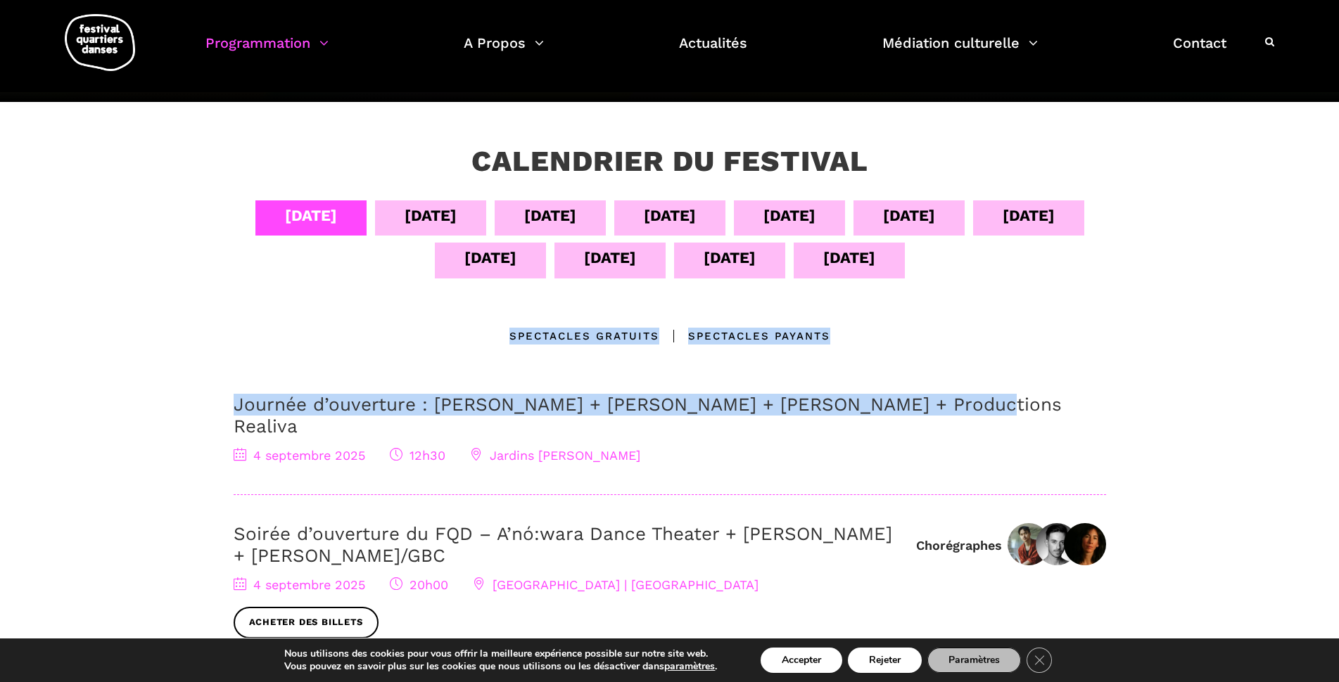
drag, startPoint x: 464, startPoint y: 333, endPoint x: 950, endPoint y: 360, distance: 486.1
click at [950, 360] on div "04 sept 05 sept 06 sept 07 sept 08 sept 09 sept 10 sept 11 sept 12 sept 13 sept…" at bounding box center [669, 443] width 900 height 487
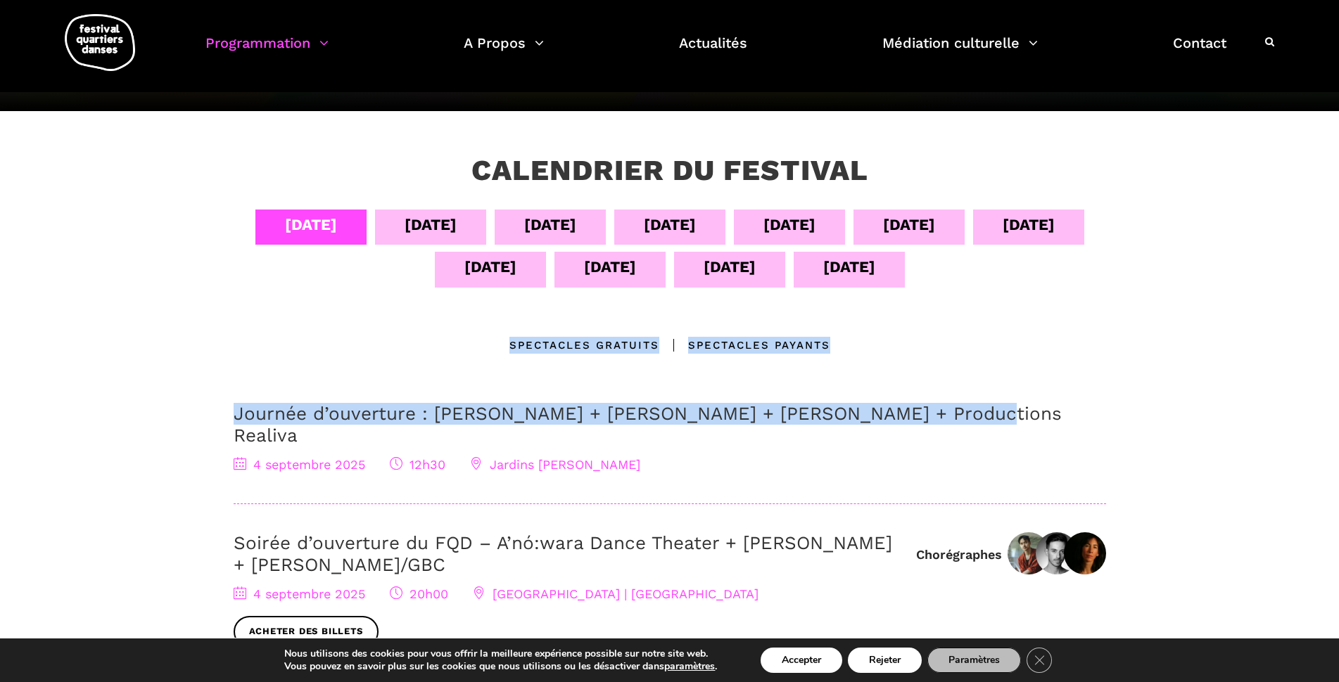
scroll to position [176, 0]
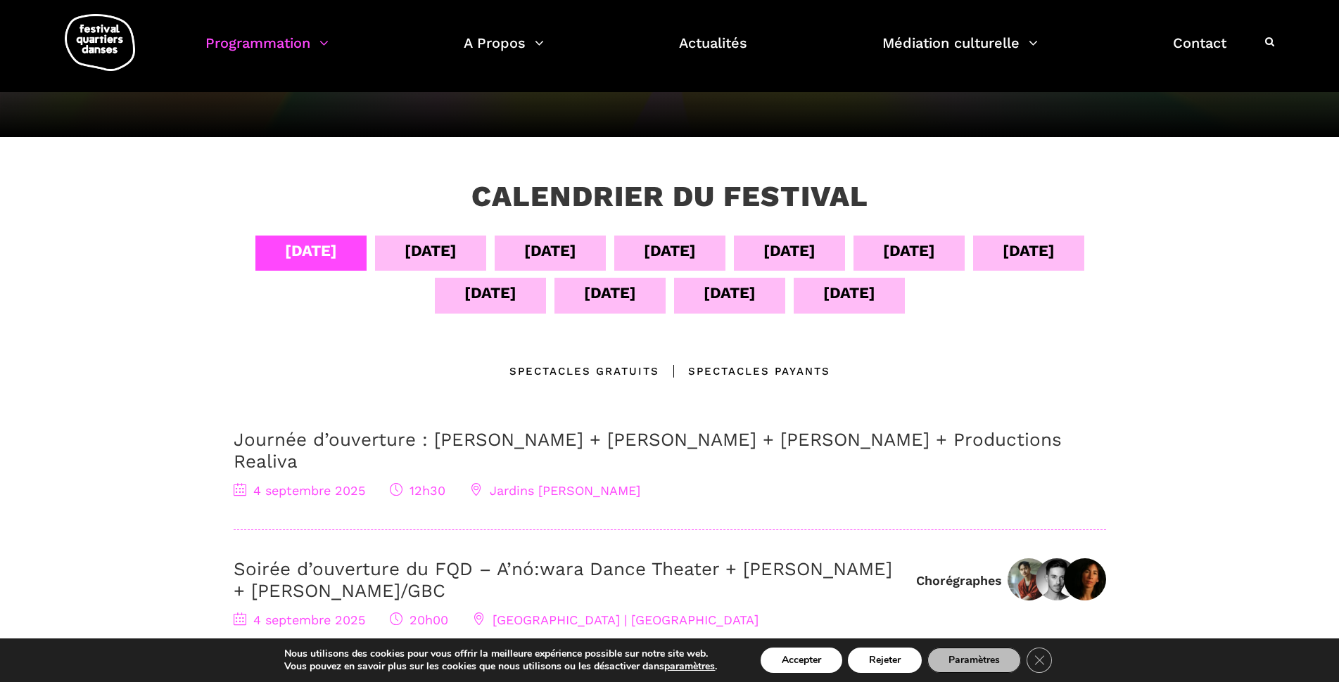
click at [430, 243] on div "05 sept" at bounding box center [430, 250] width 52 height 25
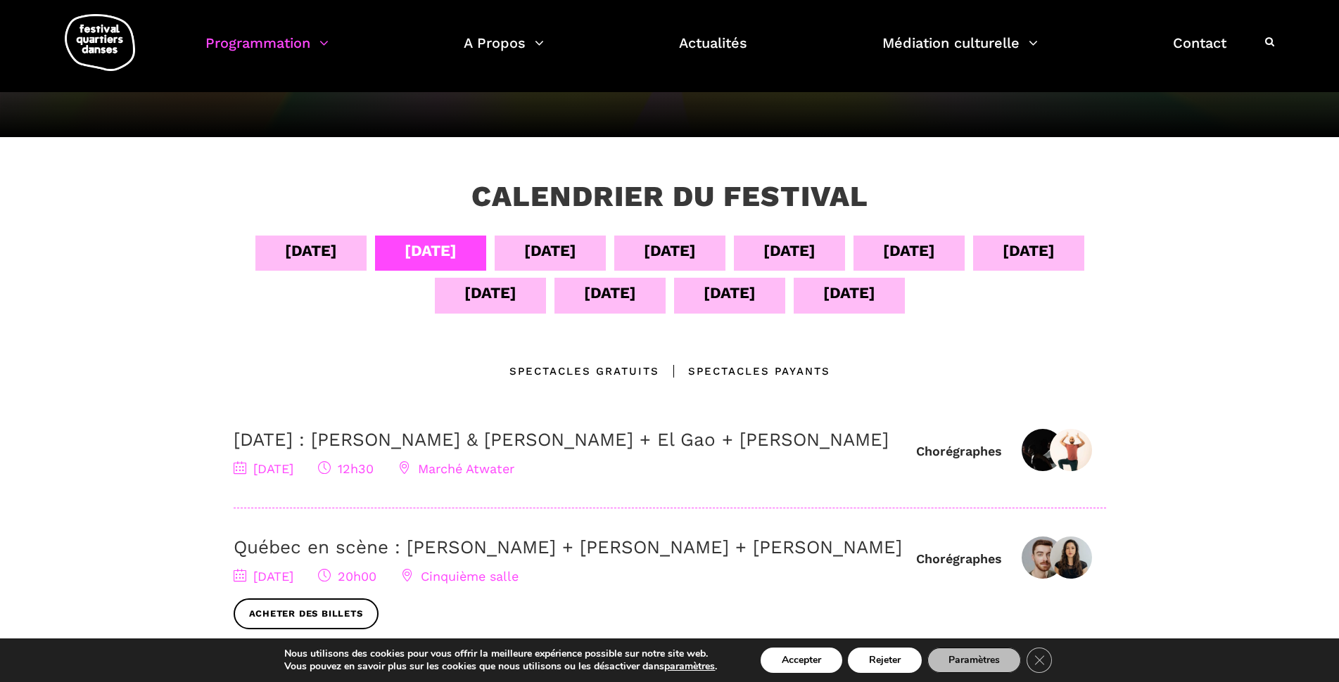
click at [568, 257] on div "06 sept" at bounding box center [550, 250] width 52 height 25
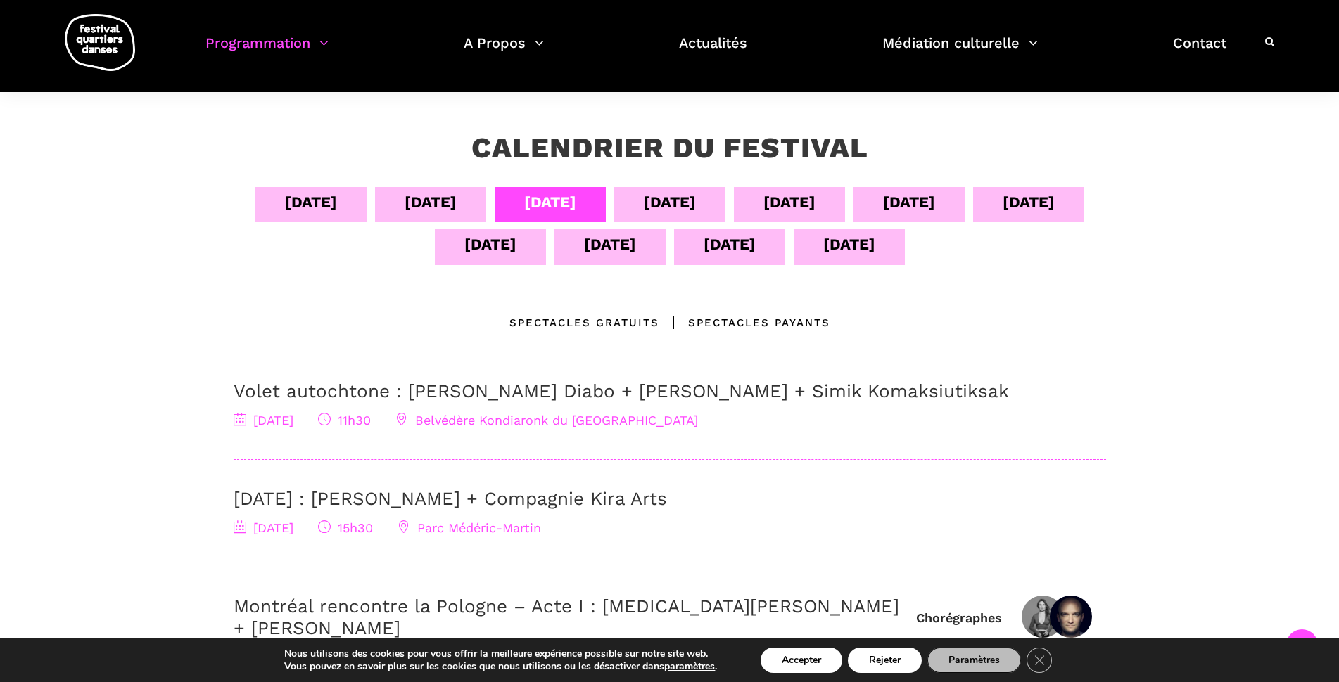
scroll to position [211, 0]
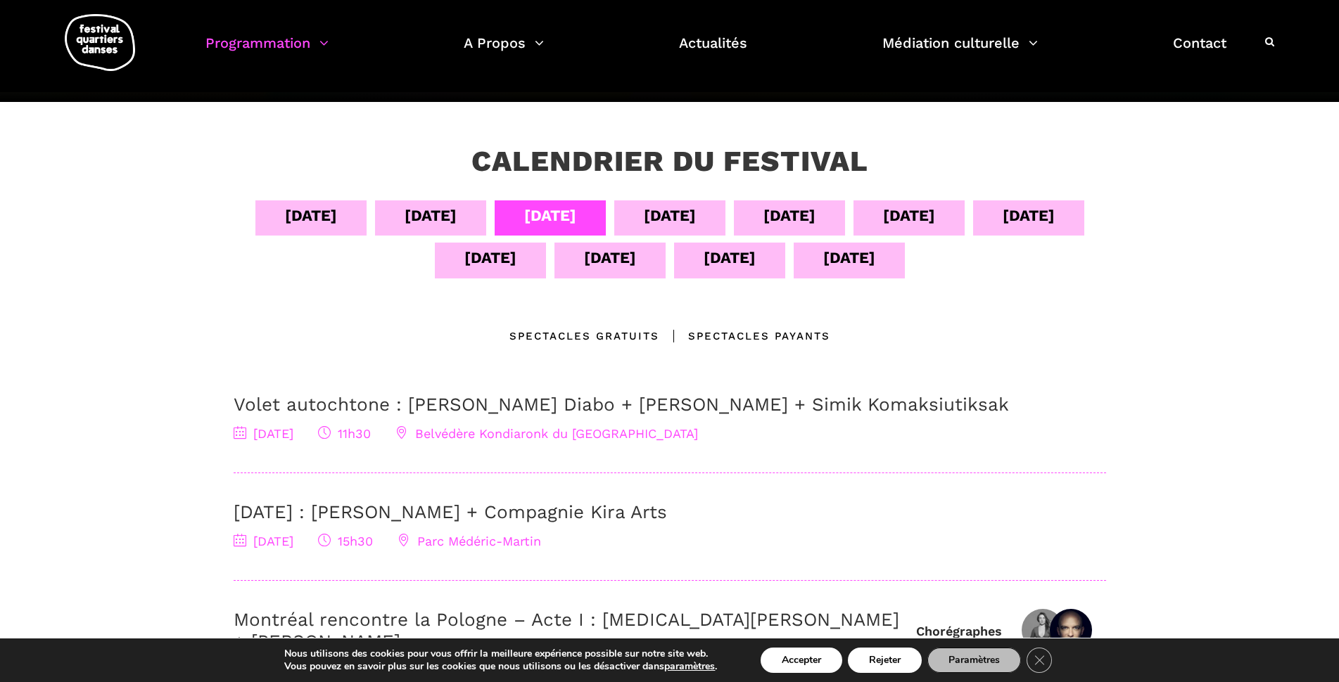
click at [658, 215] on div "07 sept" at bounding box center [670, 215] width 52 height 25
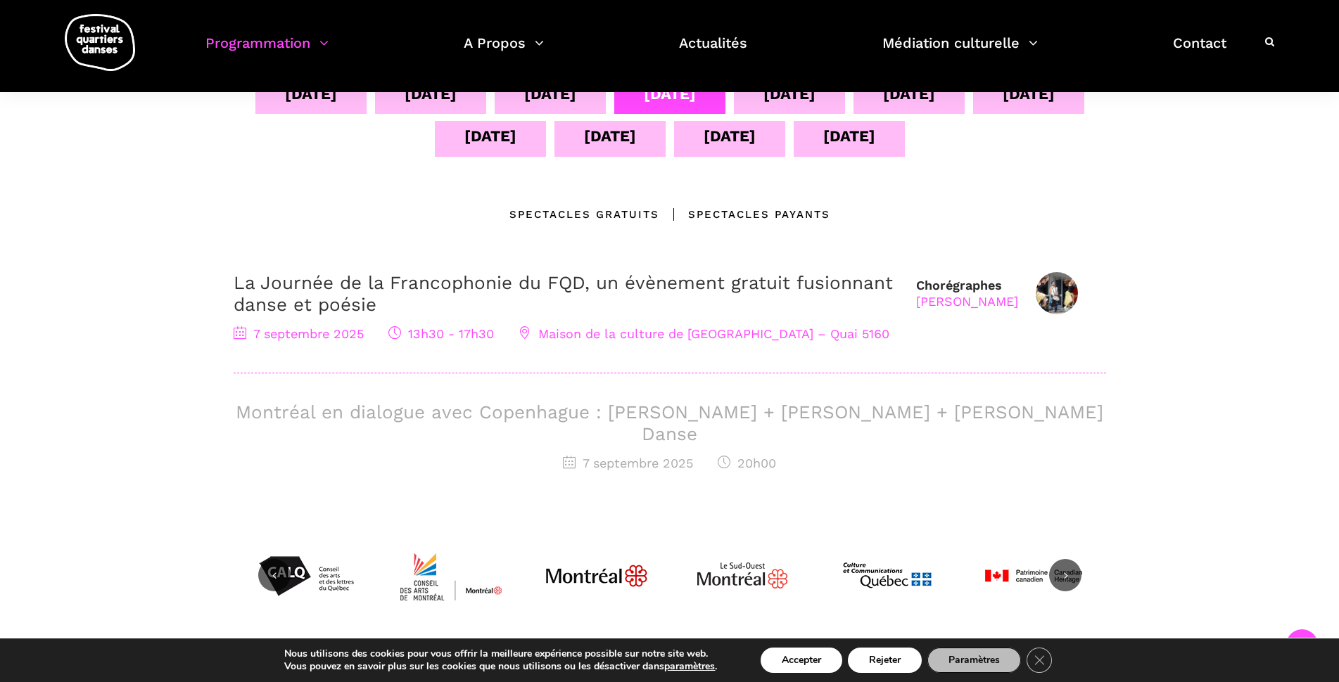
scroll to position [352, 0]
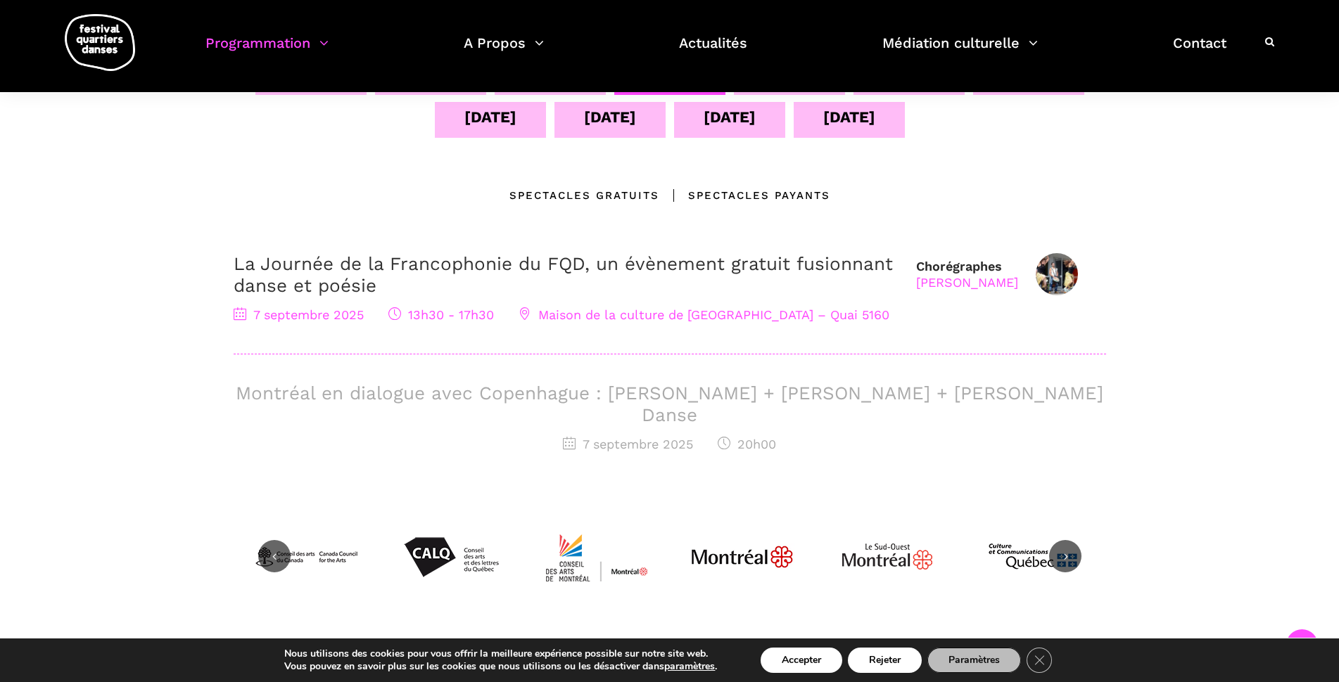
click at [675, 395] on h3 "Montréal en dialogue avec Copenhague : Charles-Alexis Desgagnés + Lene Boel + S…" at bounding box center [670, 405] width 872 height 44
click at [658, 404] on div "Montréal en dialogue avec Copenhague : Charles-Alexis Desgagnés + Lene Boel + S…" at bounding box center [670, 419] width 872 height 72
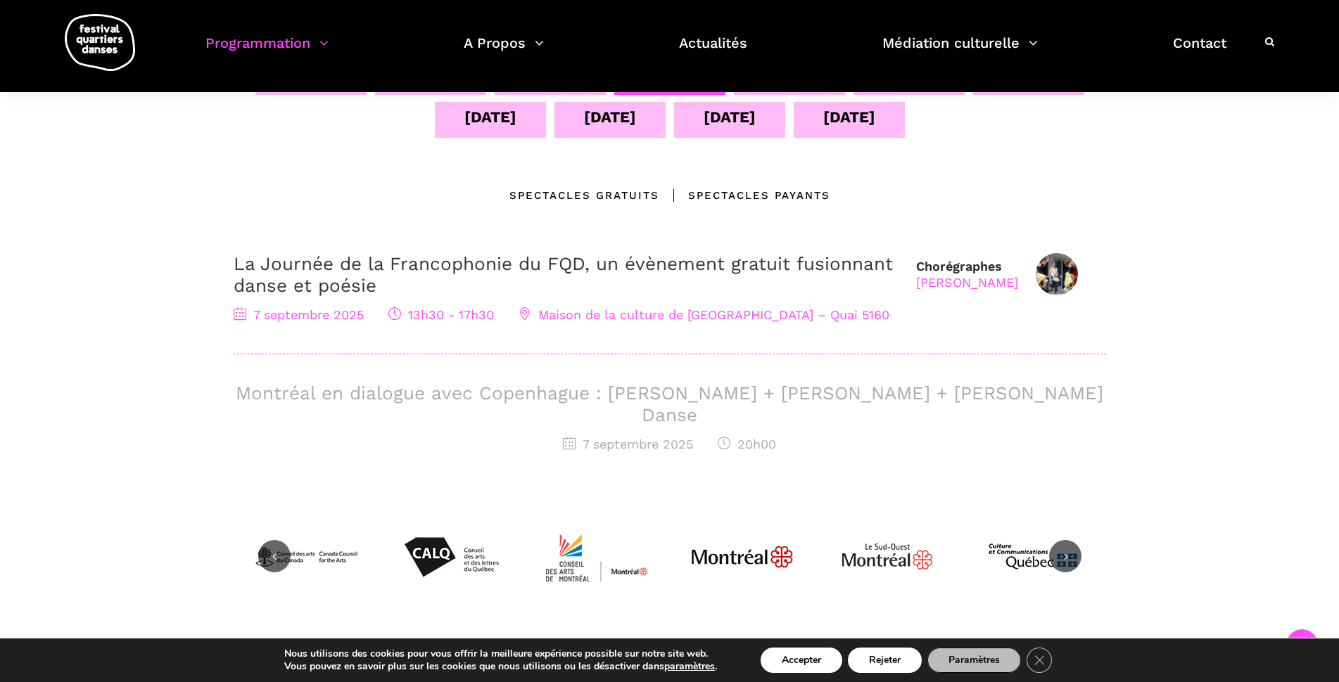
click at [637, 403] on h3 "Montréal en dialogue avec Copenhague : Charles-Alexis Desgagnés + Lene Boel + S…" at bounding box center [670, 405] width 872 height 44
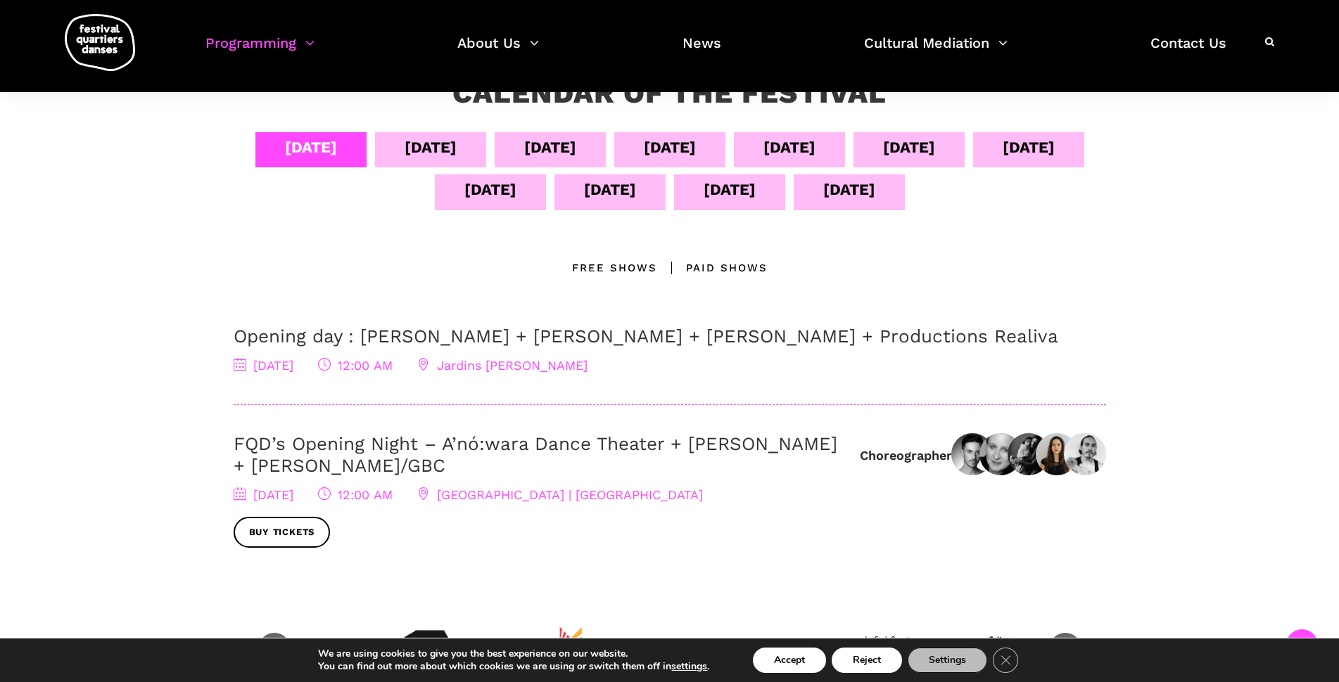
scroll to position [300, 0]
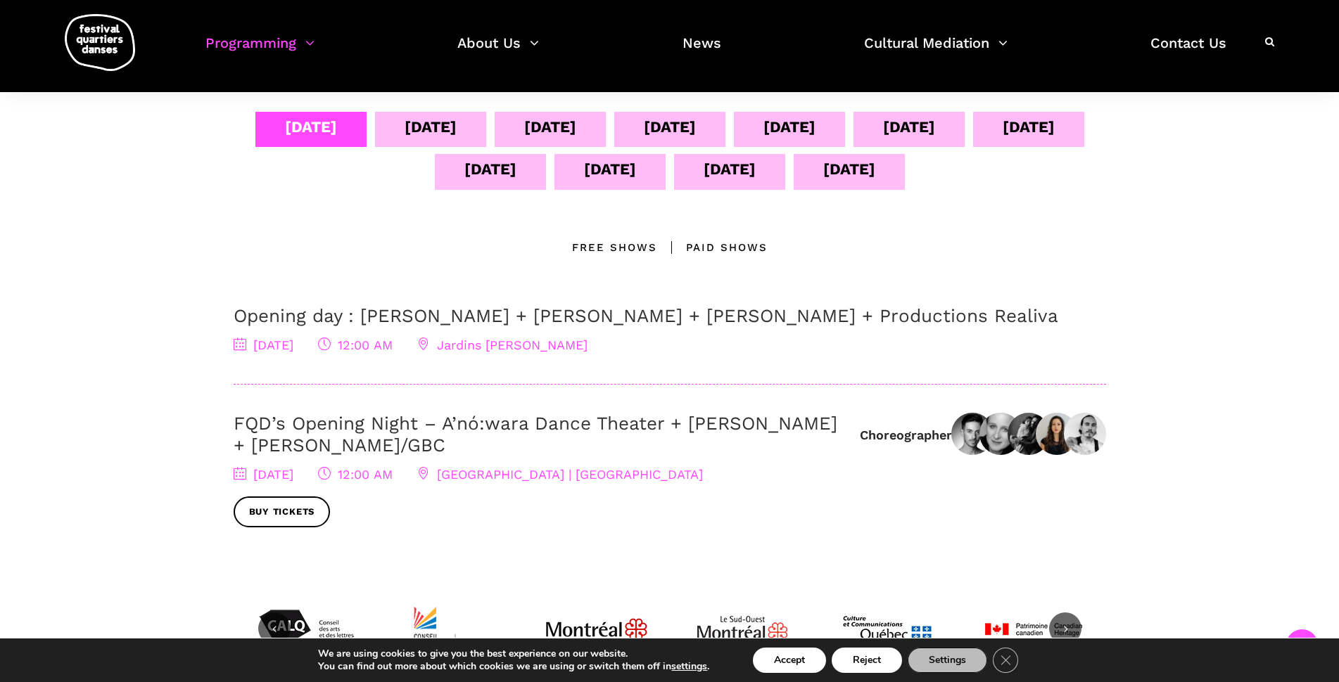
click at [371, 431] on link "FQD’s Opening Night – A’nó:wara Dance Theater + [PERSON_NAME] + [PERSON_NAME]/G…" at bounding box center [536, 434] width 604 height 43
